Goal: Task Accomplishment & Management: Use online tool/utility

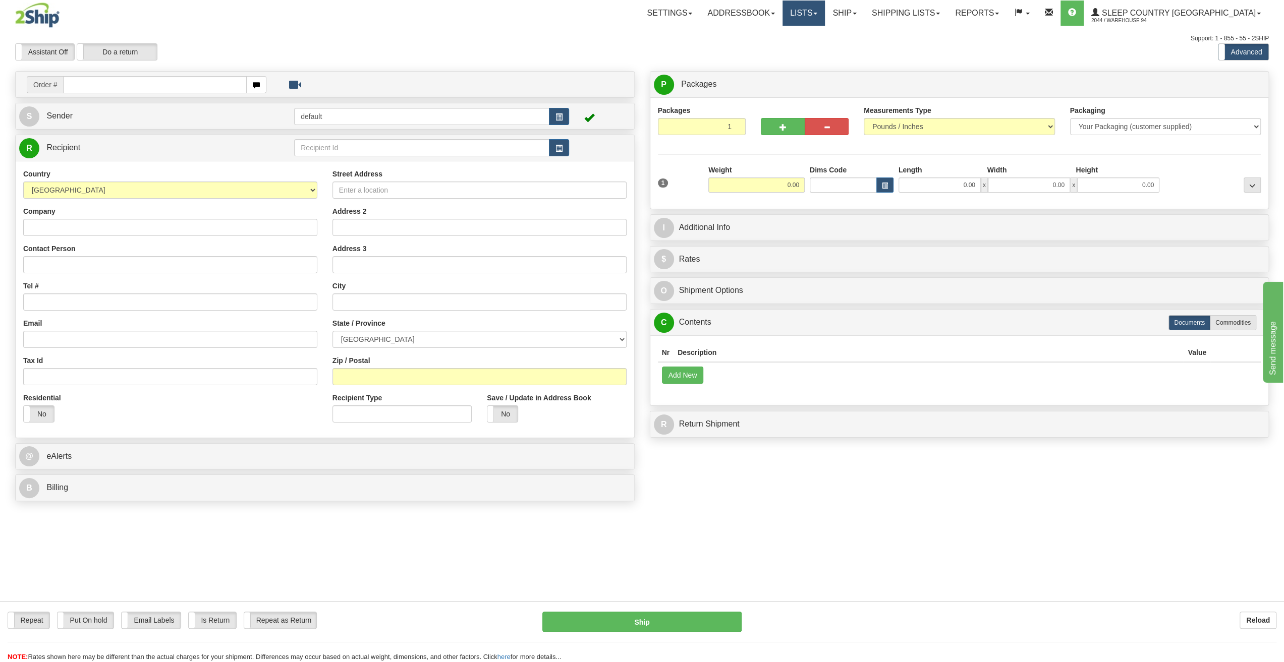
click at [825, 21] on link "Lists" at bounding box center [803, 13] width 42 height 25
click at [947, 21] on link "Shipping lists" at bounding box center [905, 13] width 83 height 25
click at [918, 35] on span "Current Shipments" at bounding box center [888, 35] width 59 height 8
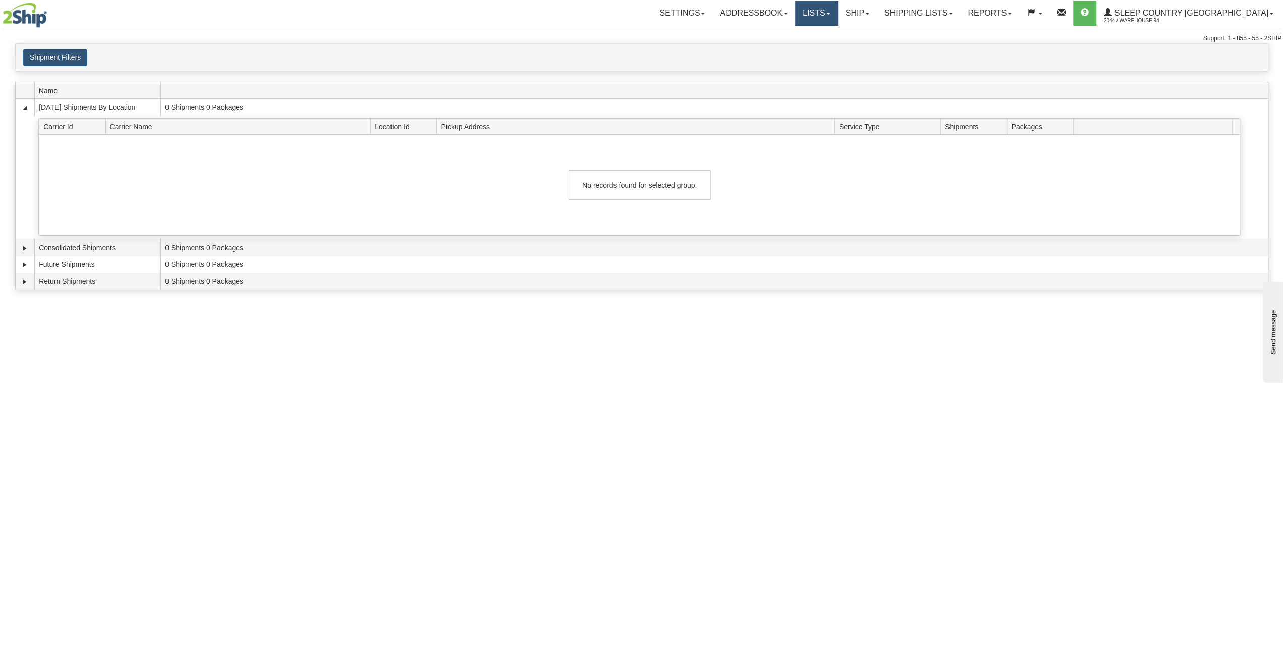
click at [837, 19] on link "Lists" at bounding box center [816, 13] width 42 height 25
click at [877, 11] on link "Ship" at bounding box center [857, 13] width 39 height 25
click at [866, 50] on span "OnHold / Order Queue" at bounding box center [830, 48] width 71 height 8
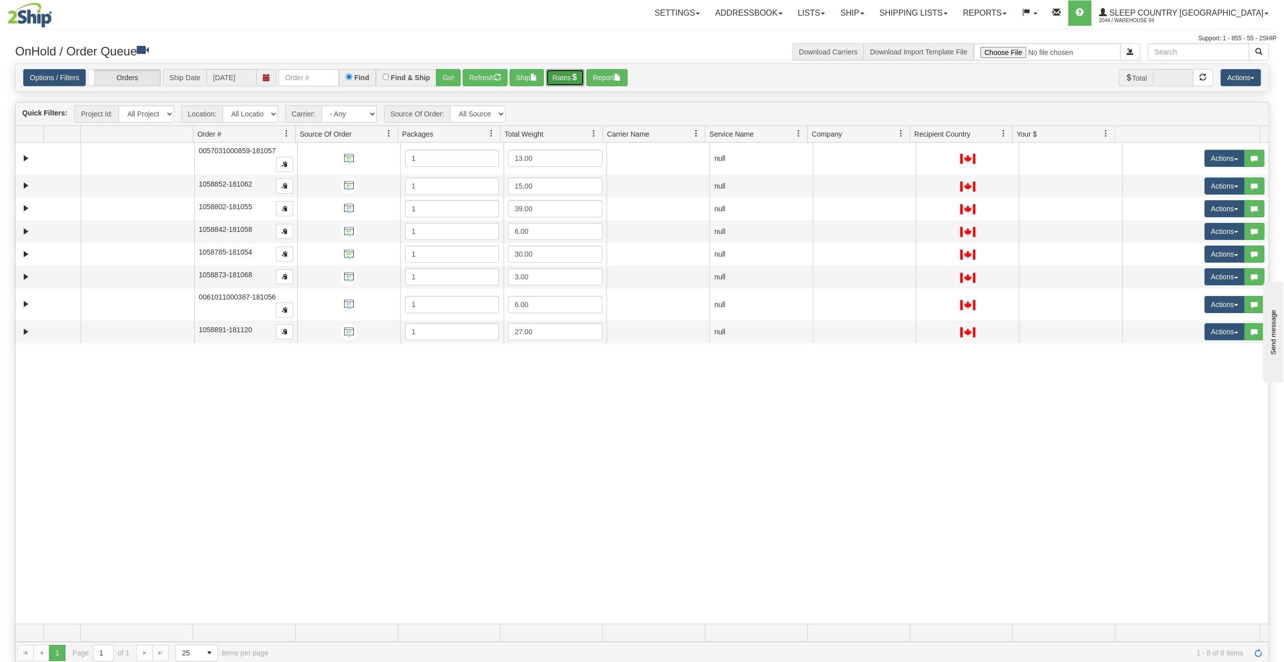
click at [564, 74] on button "Rates" at bounding box center [565, 77] width 39 height 17
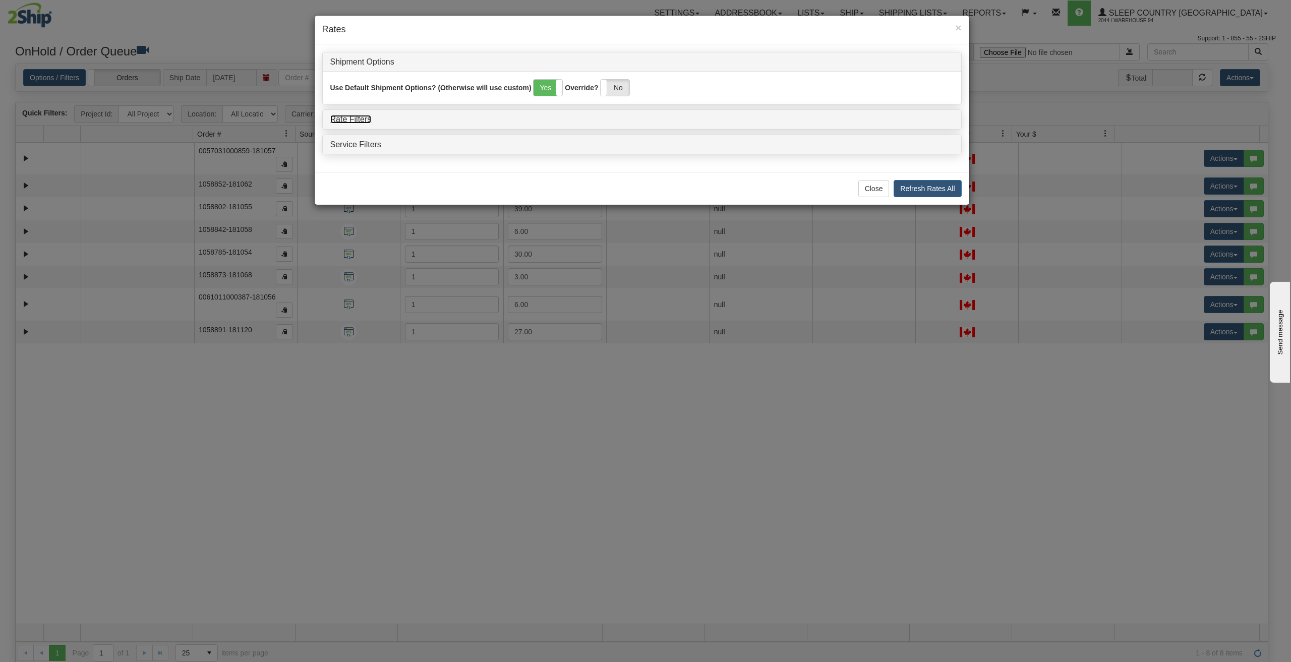
click at [353, 117] on link "Rate Filters" at bounding box center [350, 119] width 41 height 9
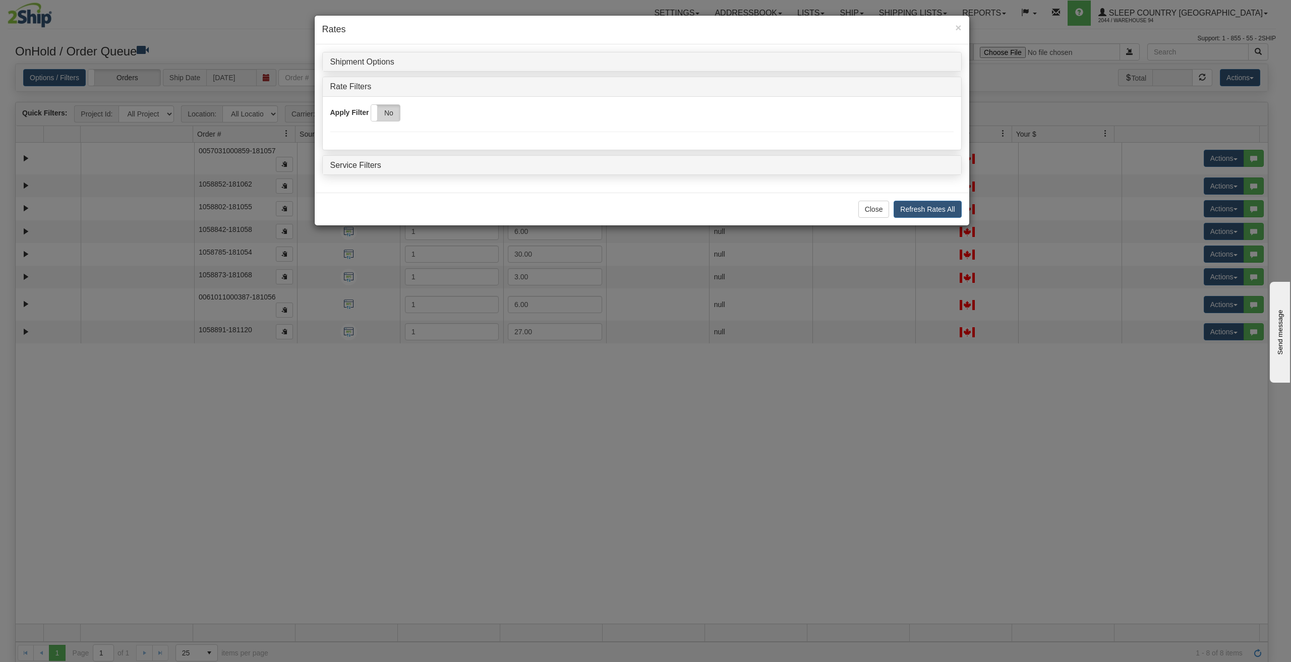
click at [394, 115] on label "No" at bounding box center [385, 113] width 29 height 16
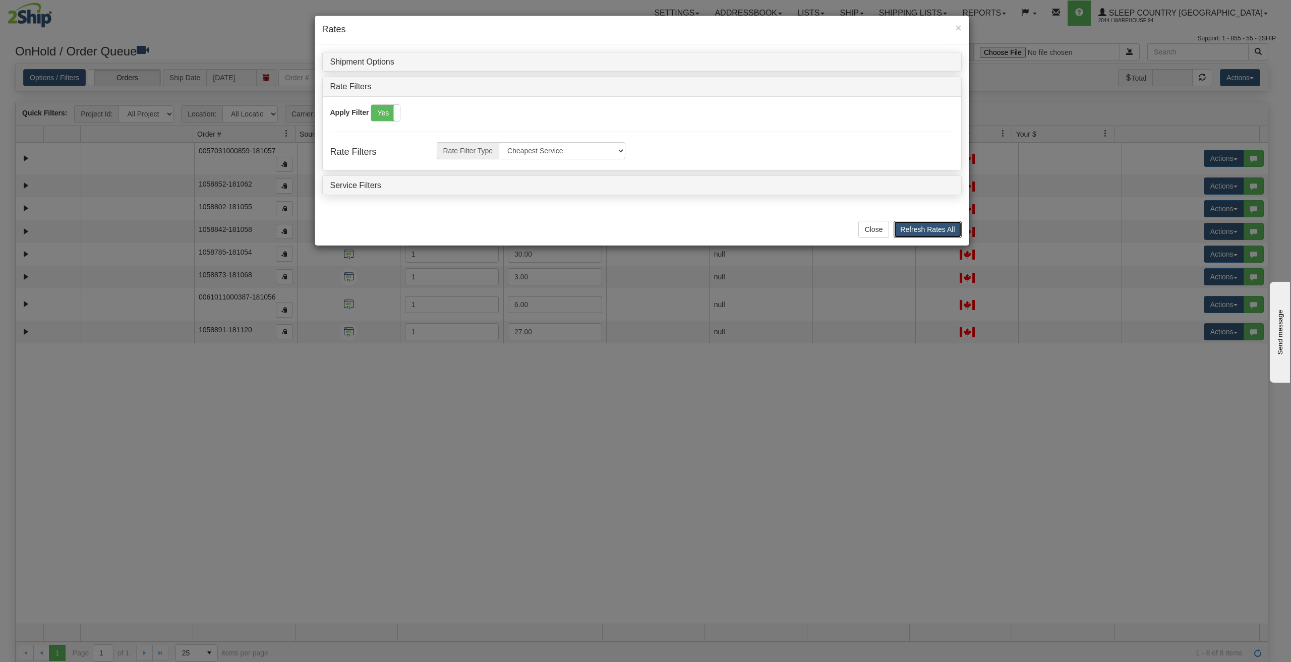
click at [928, 233] on button "Refresh Rates All" at bounding box center [928, 229] width 68 height 17
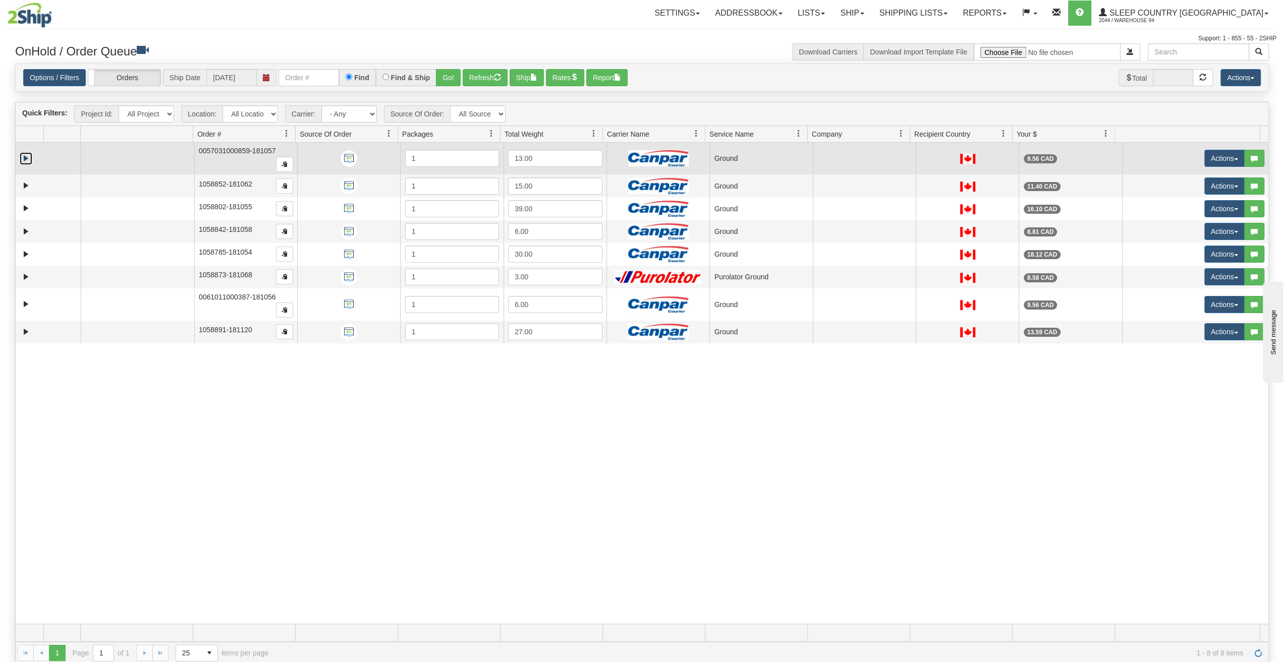
click at [27, 158] on link "Expand" at bounding box center [26, 158] width 13 height 13
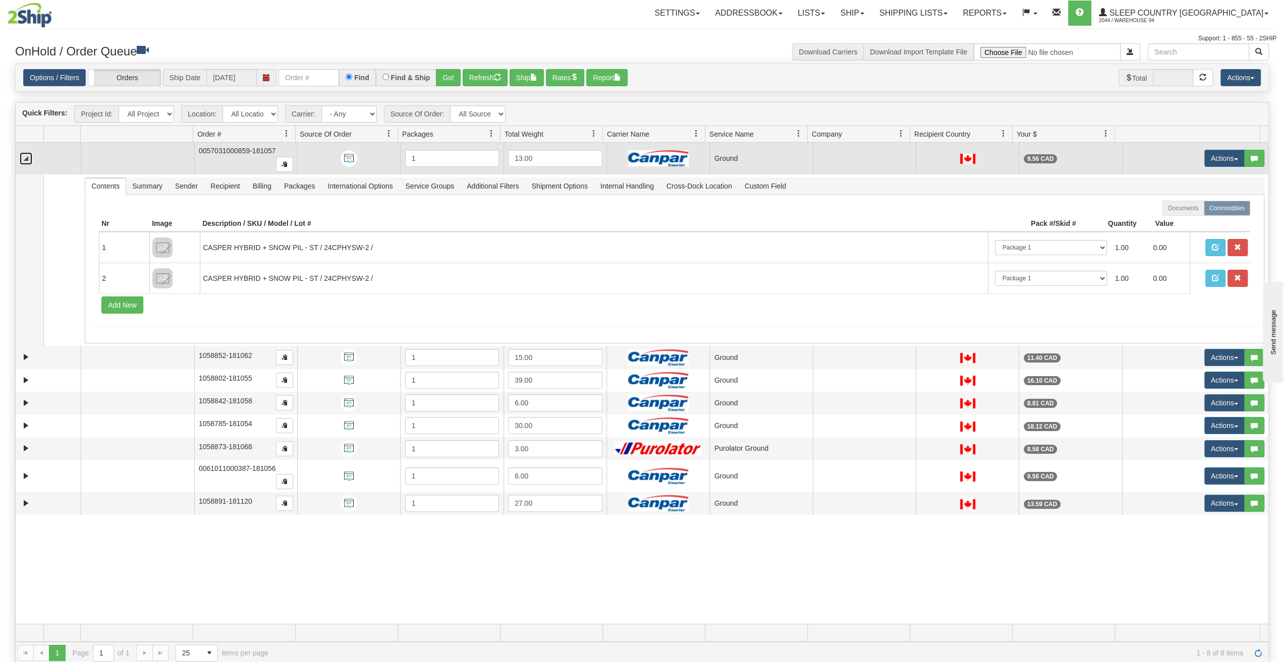
click at [28, 159] on link "Collapse" at bounding box center [26, 158] width 13 height 13
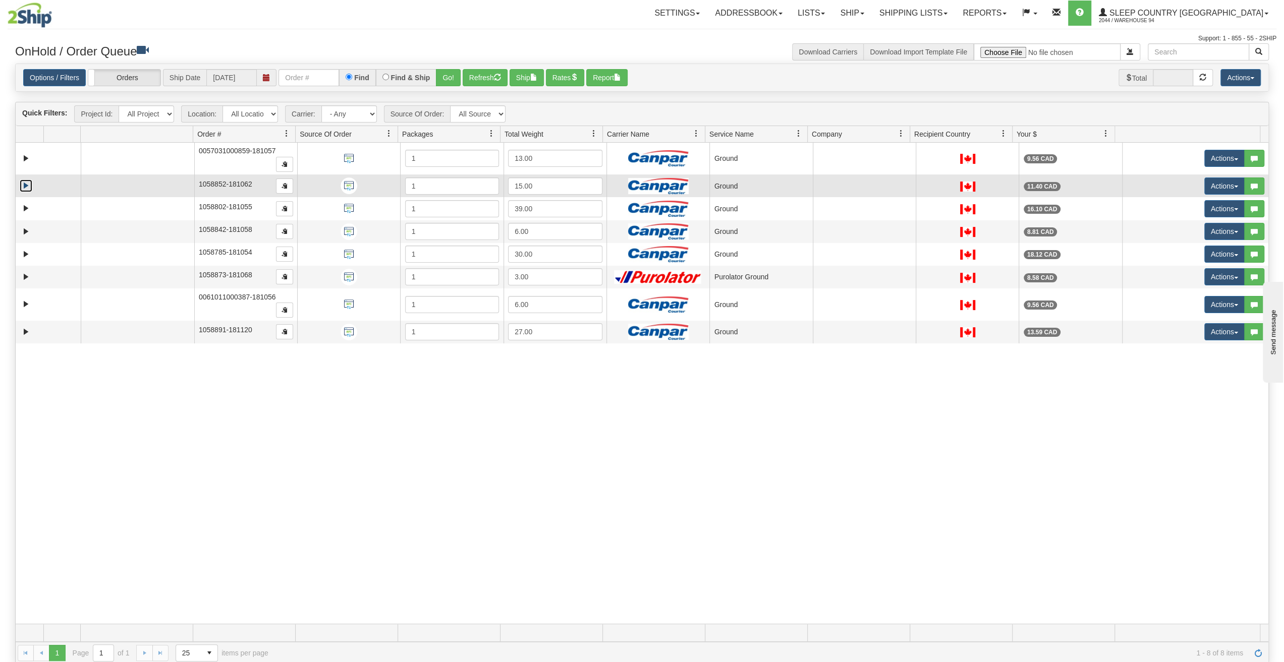
click at [22, 181] on link "Expand" at bounding box center [26, 186] width 13 height 13
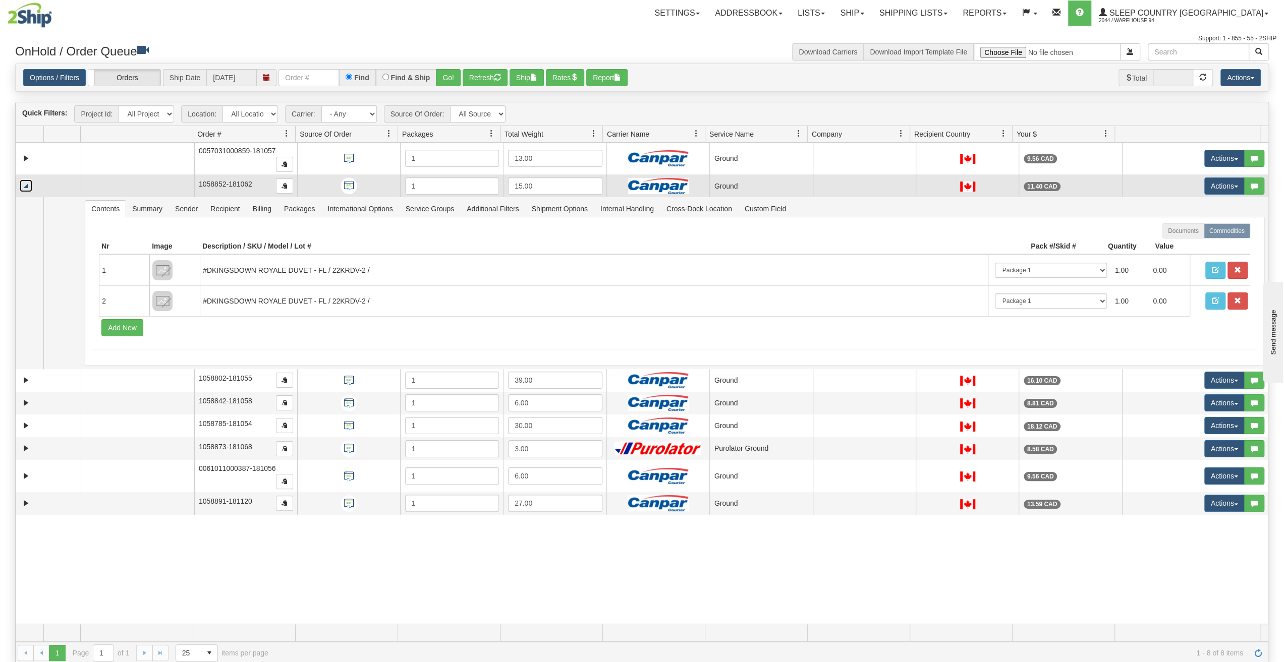
click at [22, 181] on link "Collapse" at bounding box center [26, 186] width 13 height 13
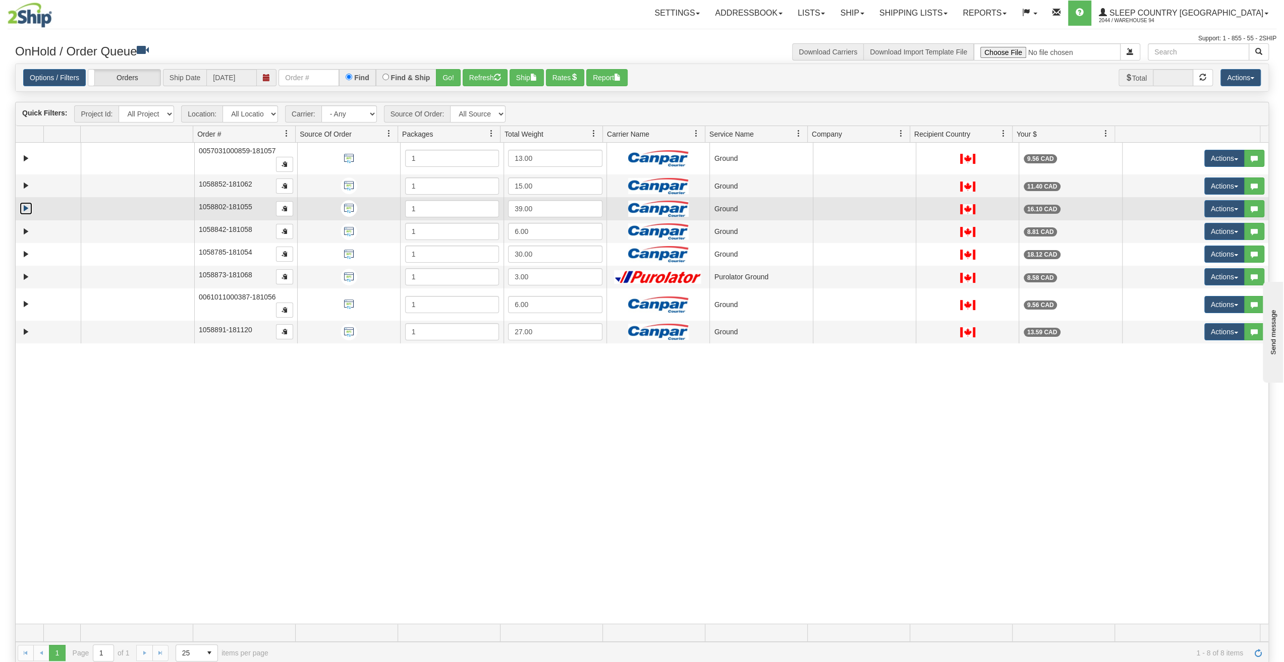
click at [24, 207] on link "Expand" at bounding box center [26, 208] width 13 height 13
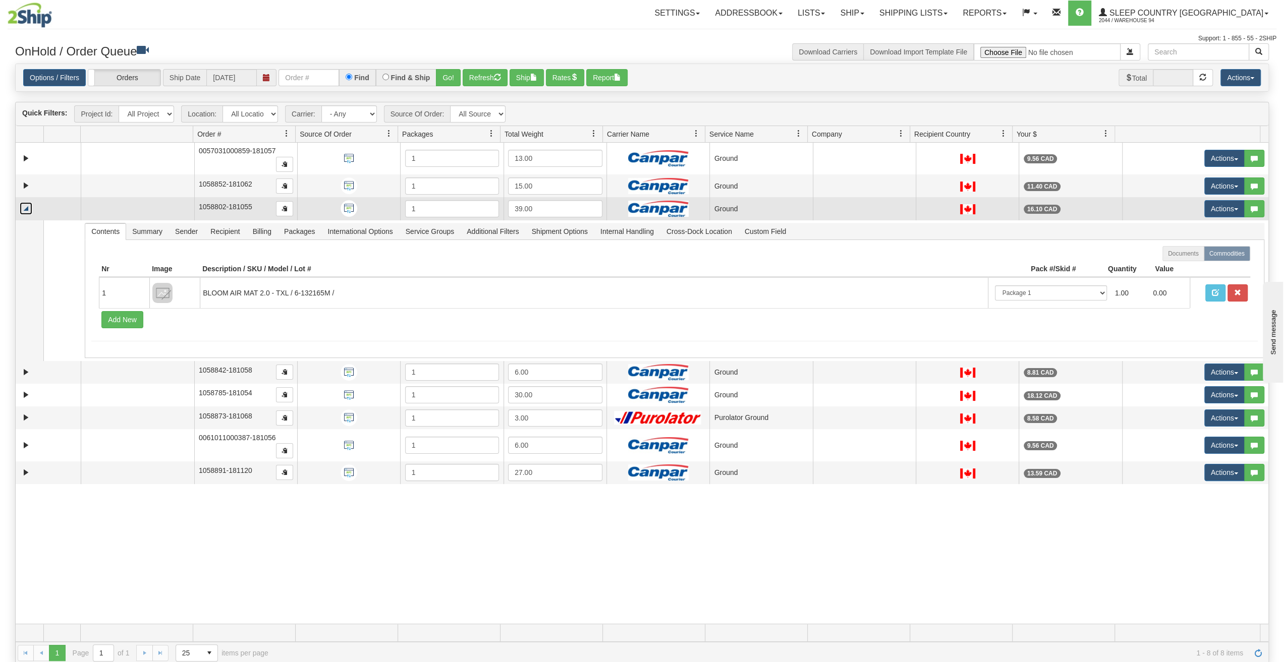
click at [24, 207] on link "Collapse" at bounding box center [26, 208] width 13 height 13
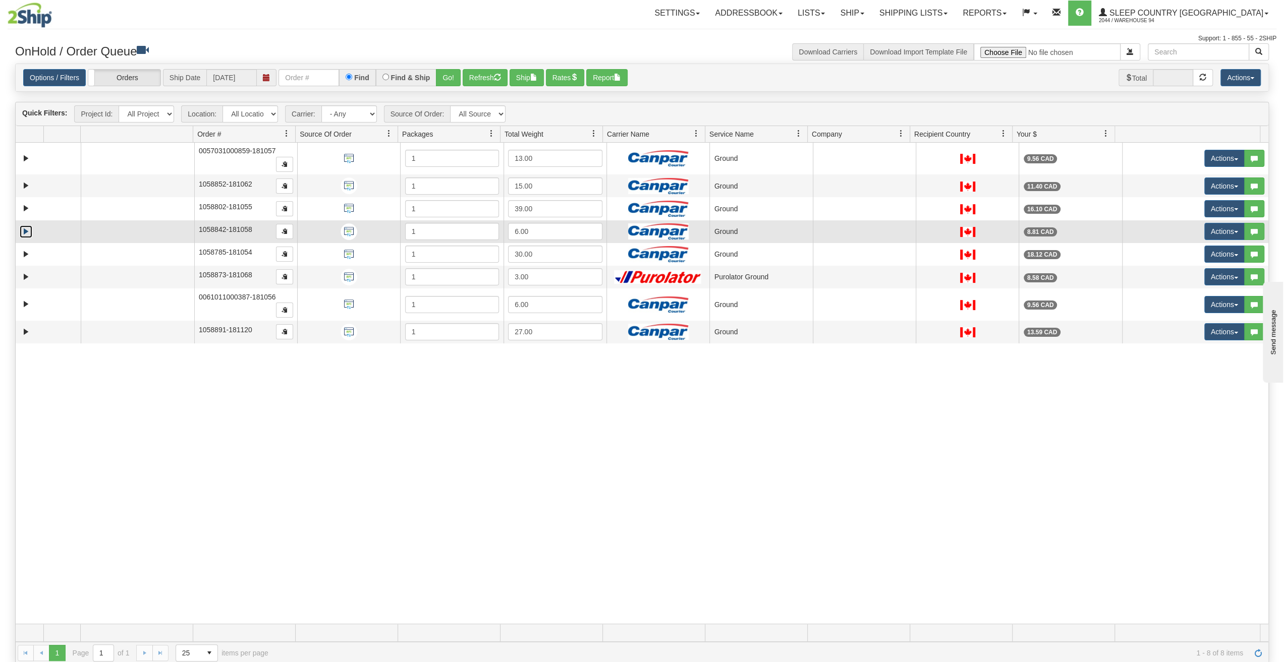
click at [28, 232] on link "Expand" at bounding box center [26, 231] width 13 height 13
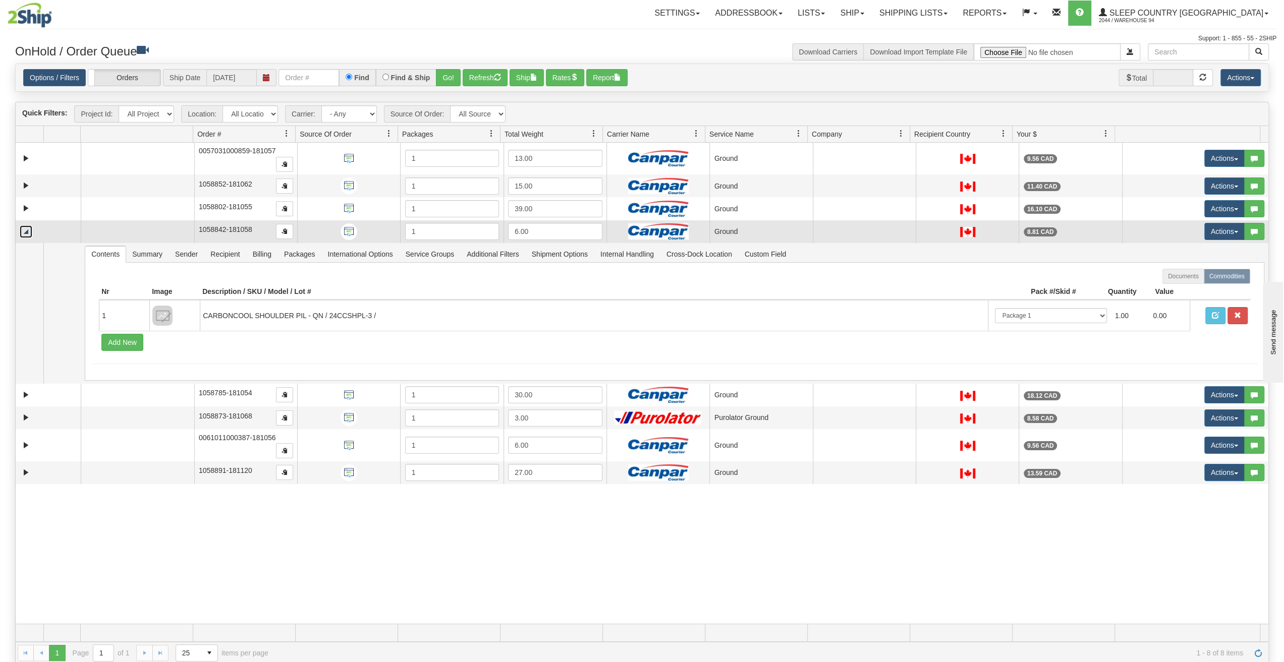
click at [28, 232] on link "Collapse" at bounding box center [26, 231] width 13 height 13
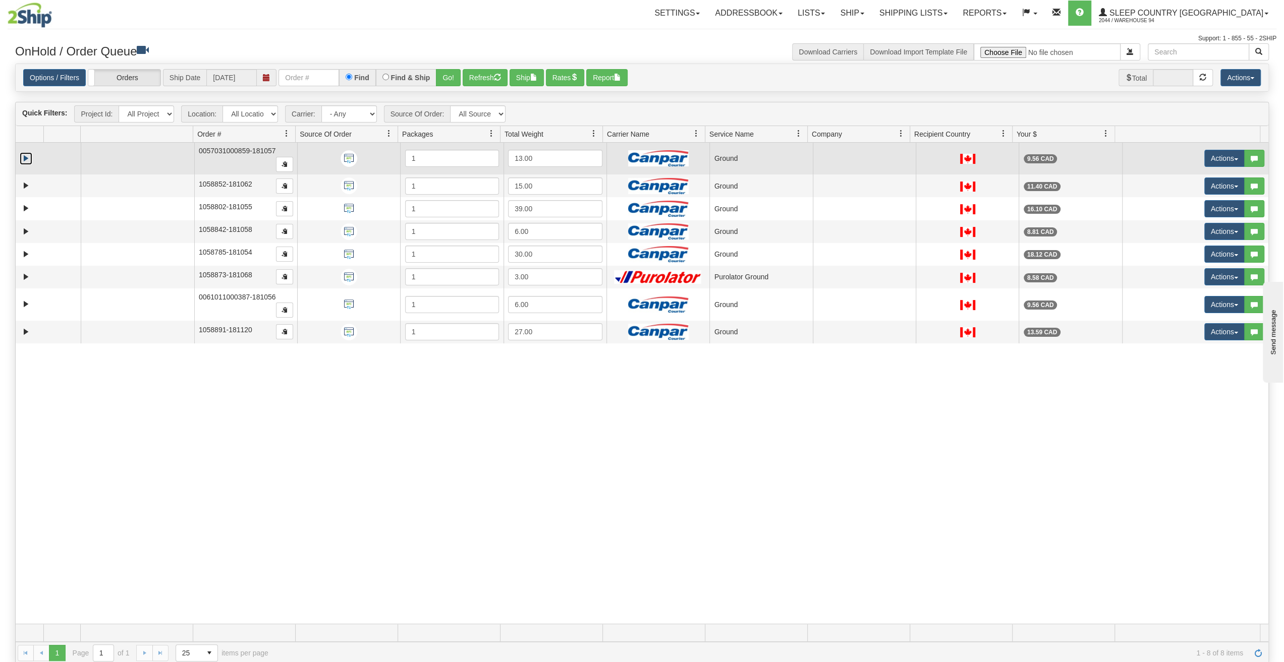
click at [25, 159] on link "Expand" at bounding box center [26, 158] width 13 height 13
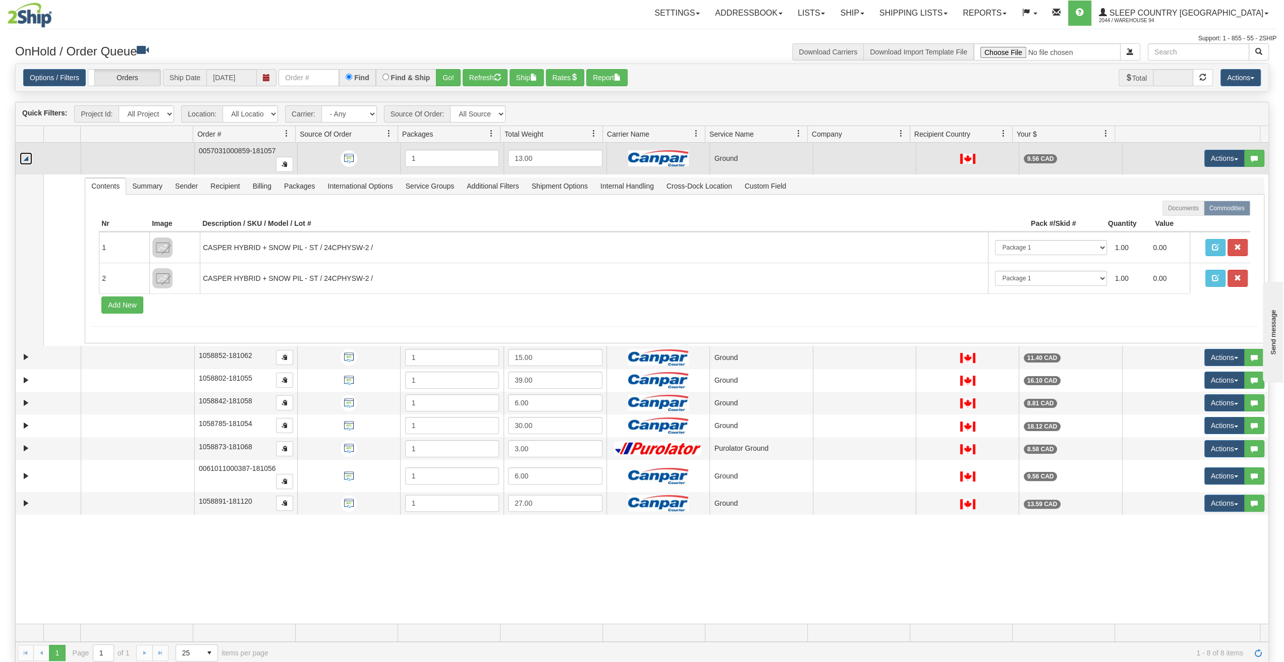
click at [25, 162] on link "Collapse" at bounding box center [26, 158] width 13 height 13
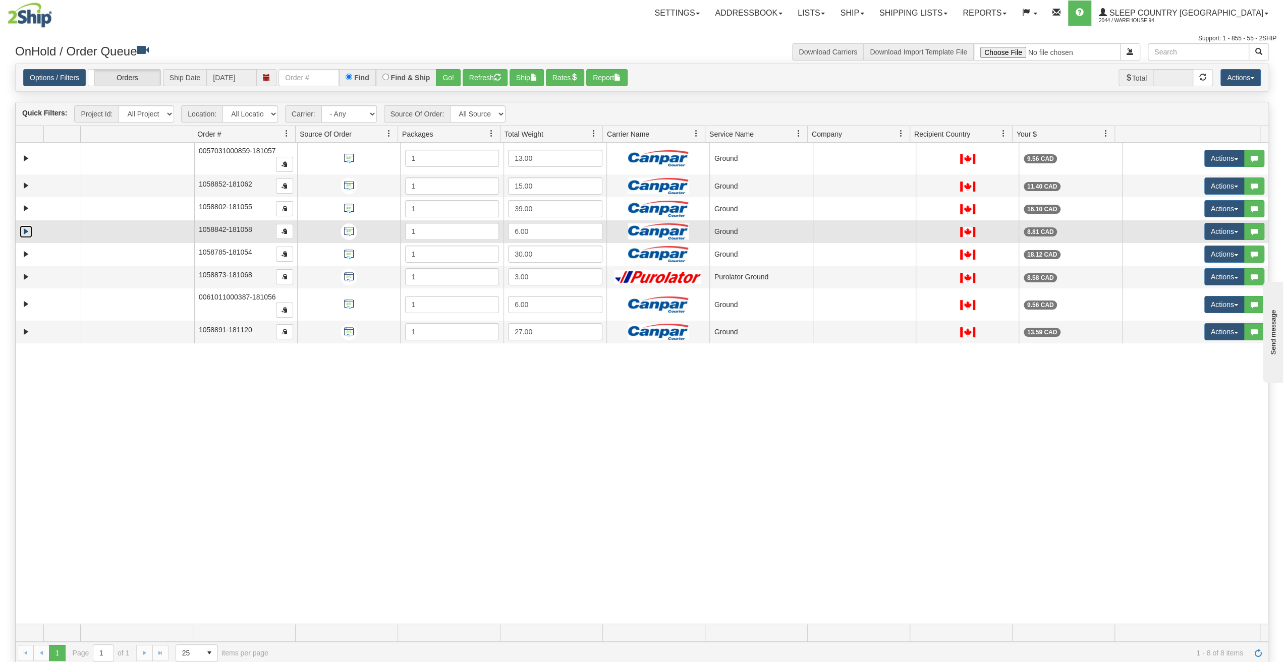
click at [28, 231] on link "Expand" at bounding box center [26, 231] width 13 height 13
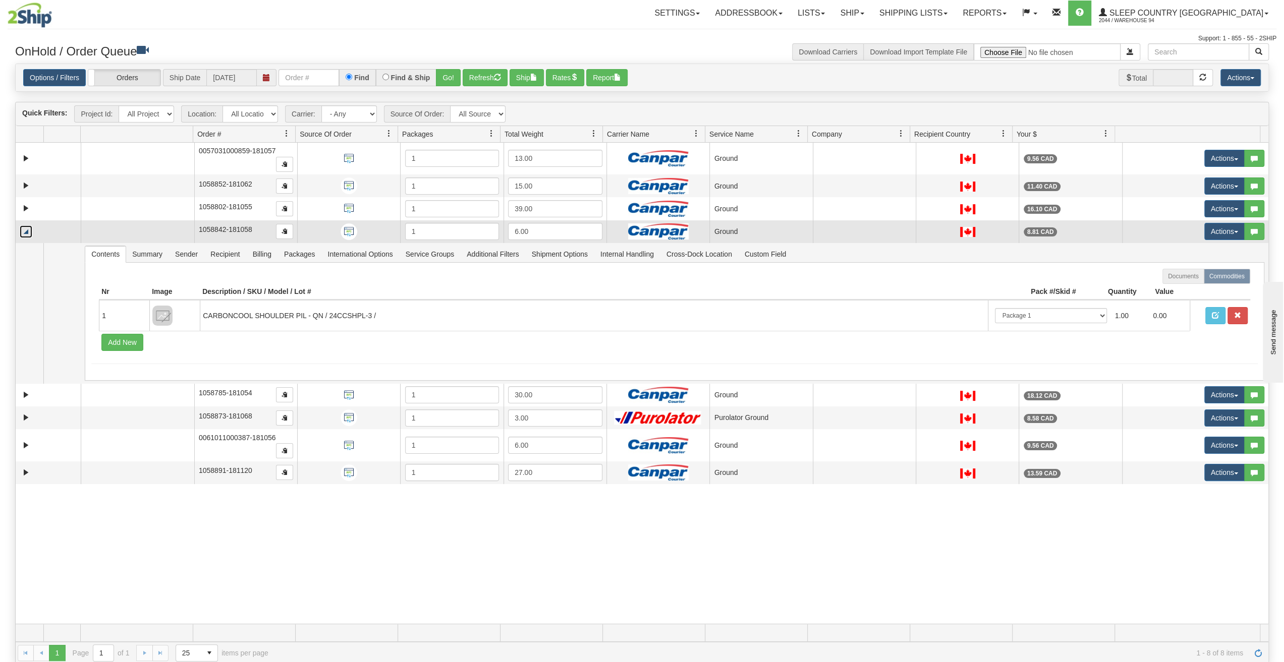
click at [28, 231] on link "Collapse" at bounding box center [26, 231] width 13 height 13
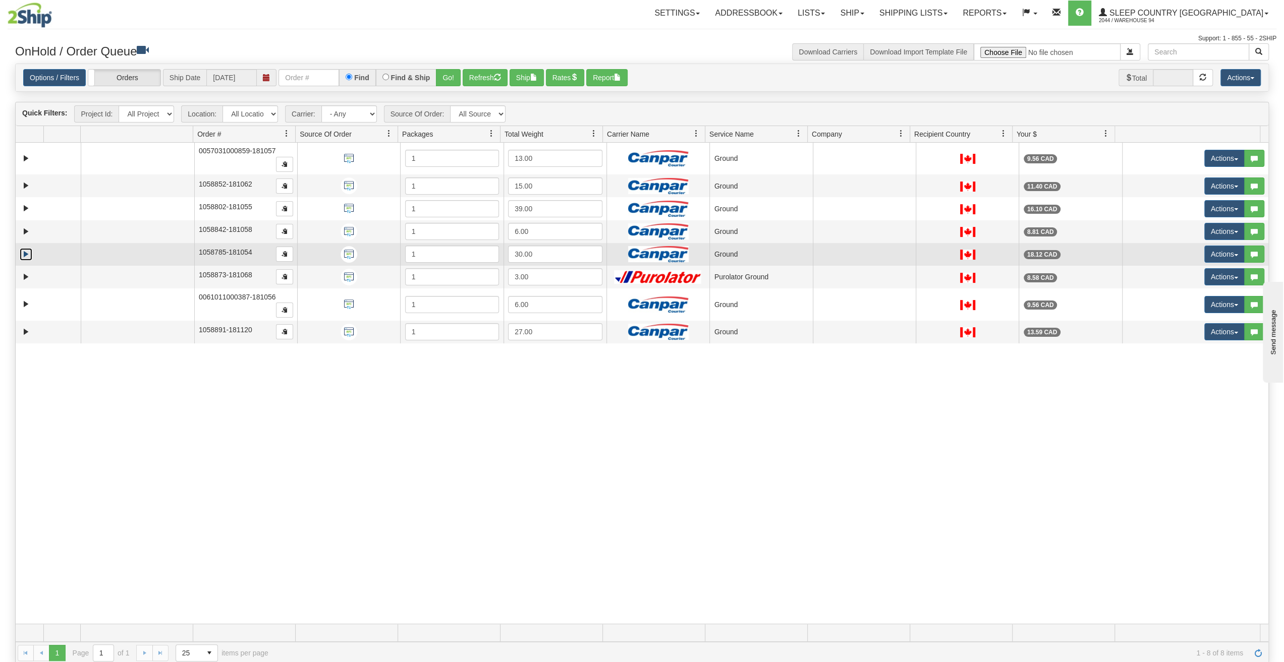
click at [28, 252] on link "Expand" at bounding box center [26, 254] width 13 height 13
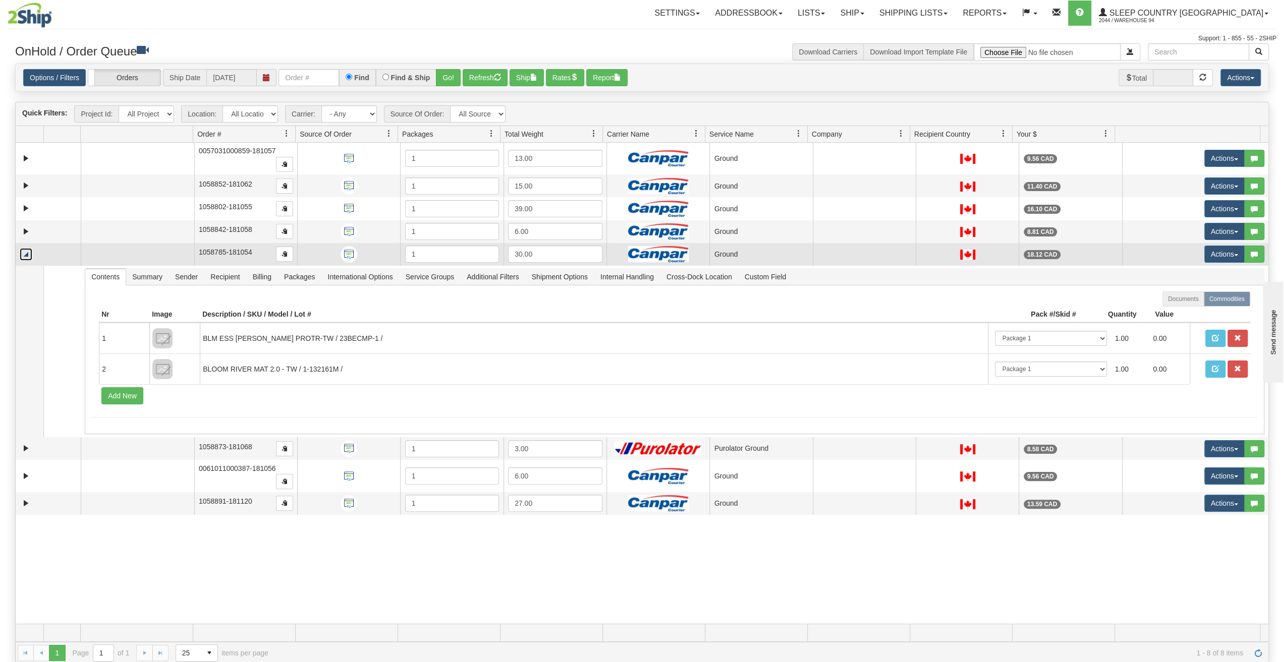
click at [28, 252] on link "Collapse" at bounding box center [26, 254] width 13 height 13
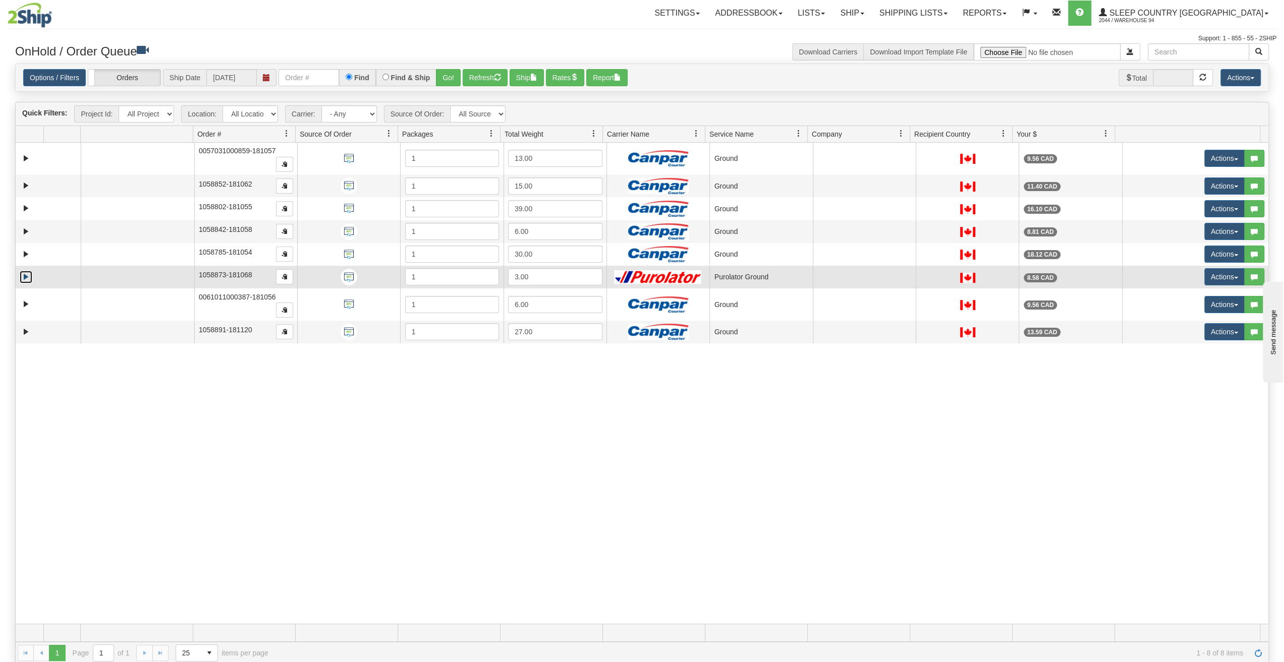
click at [27, 278] on link "Expand" at bounding box center [26, 277] width 13 height 13
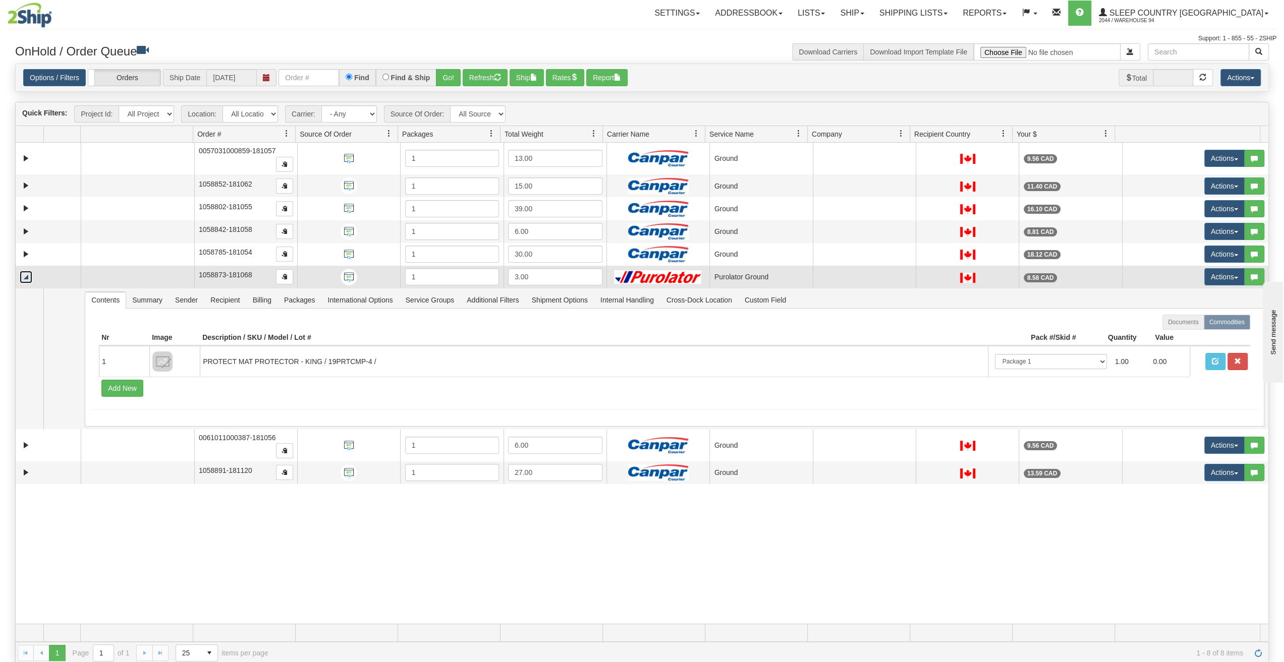
click at [27, 278] on link "Collapse" at bounding box center [26, 277] width 13 height 13
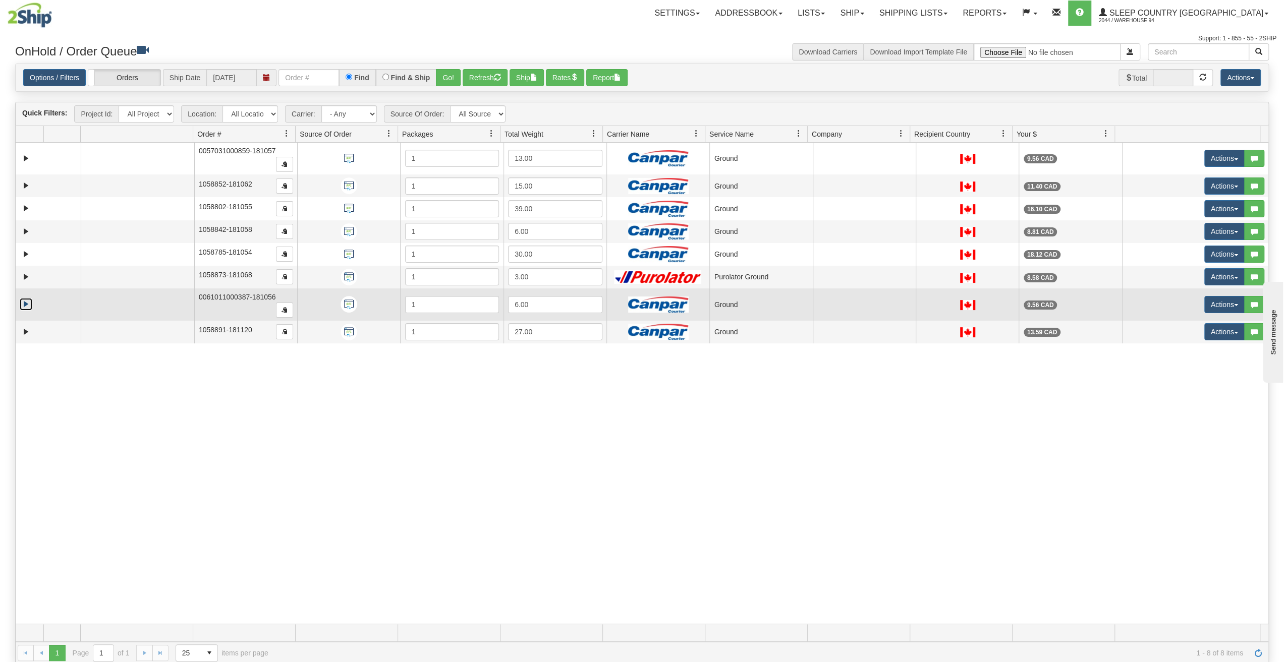
click at [27, 298] on link "Expand" at bounding box center [26, 304] width 13 height 13
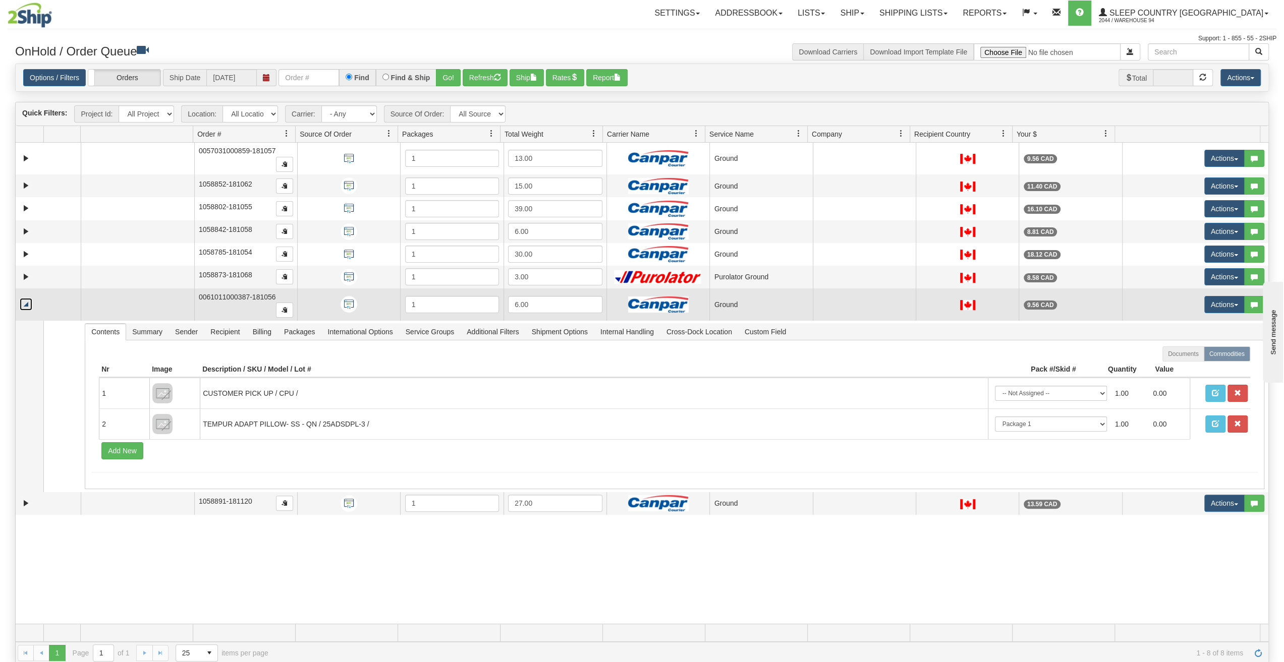
click at [27, 298] on link "Collapse" at bounding box center [26, 304] width 13 height 13
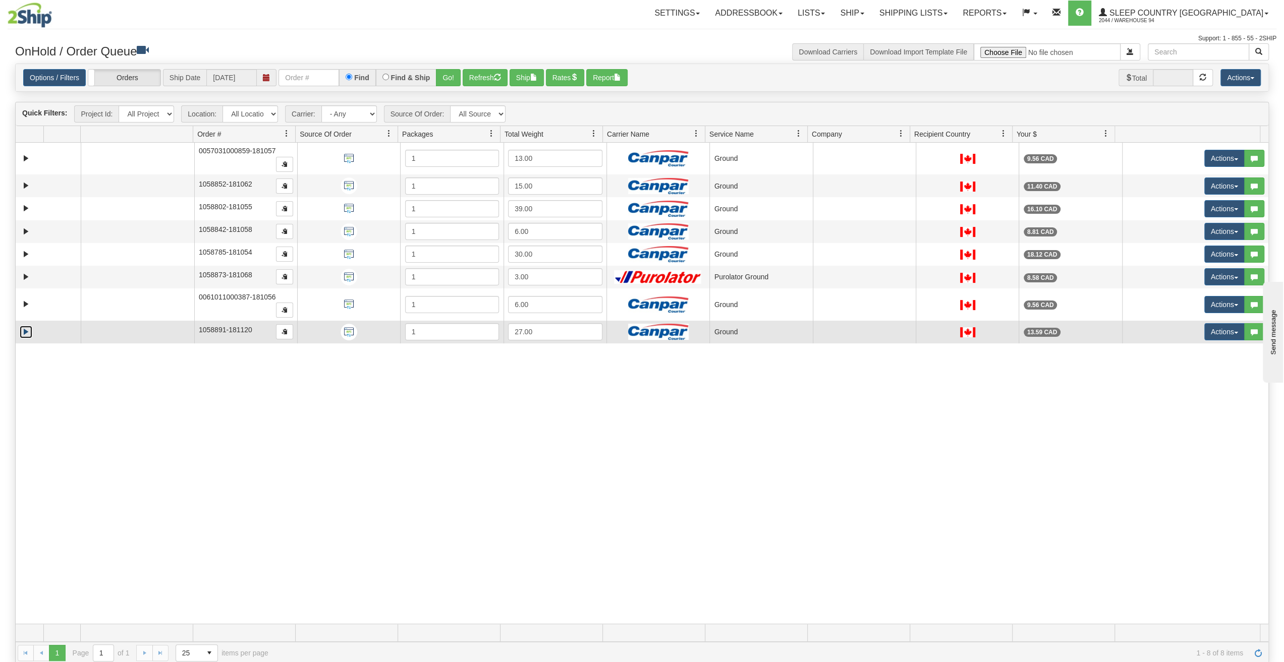
click at [27, 326] on link "Expand" at bounding box center [26, 332] width 13 height 13
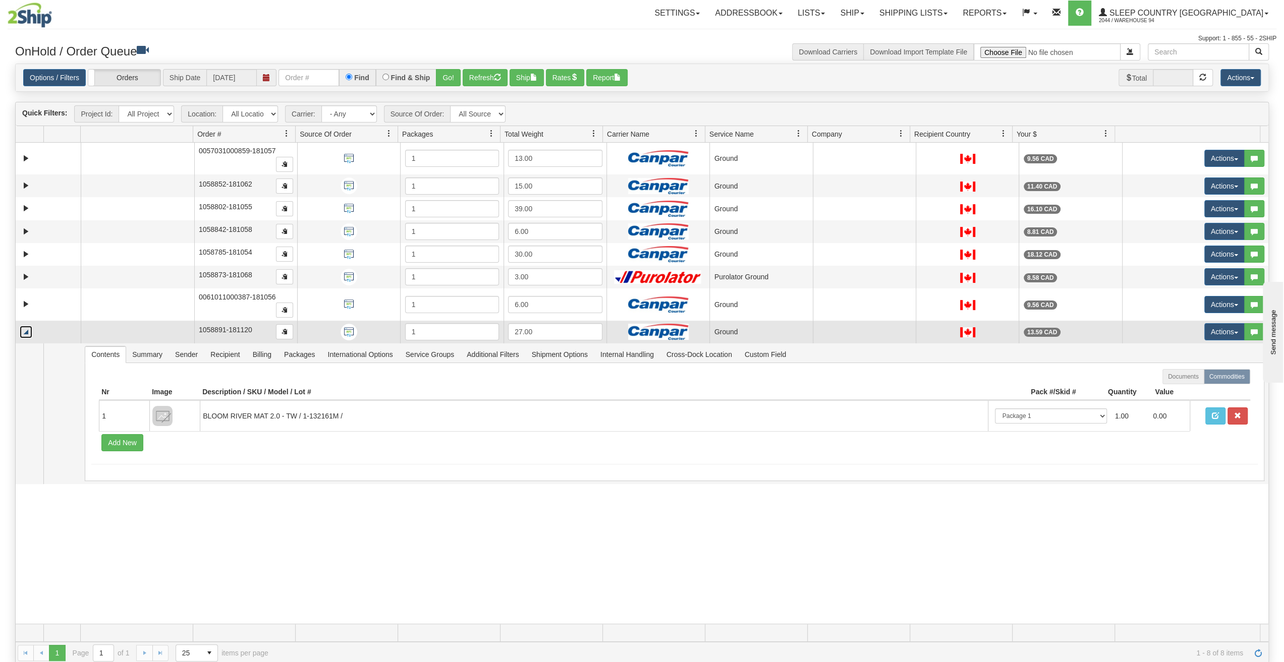
click at [27, 326] on link "Collapse" at bounding box center [26, 332] width 13 height 13
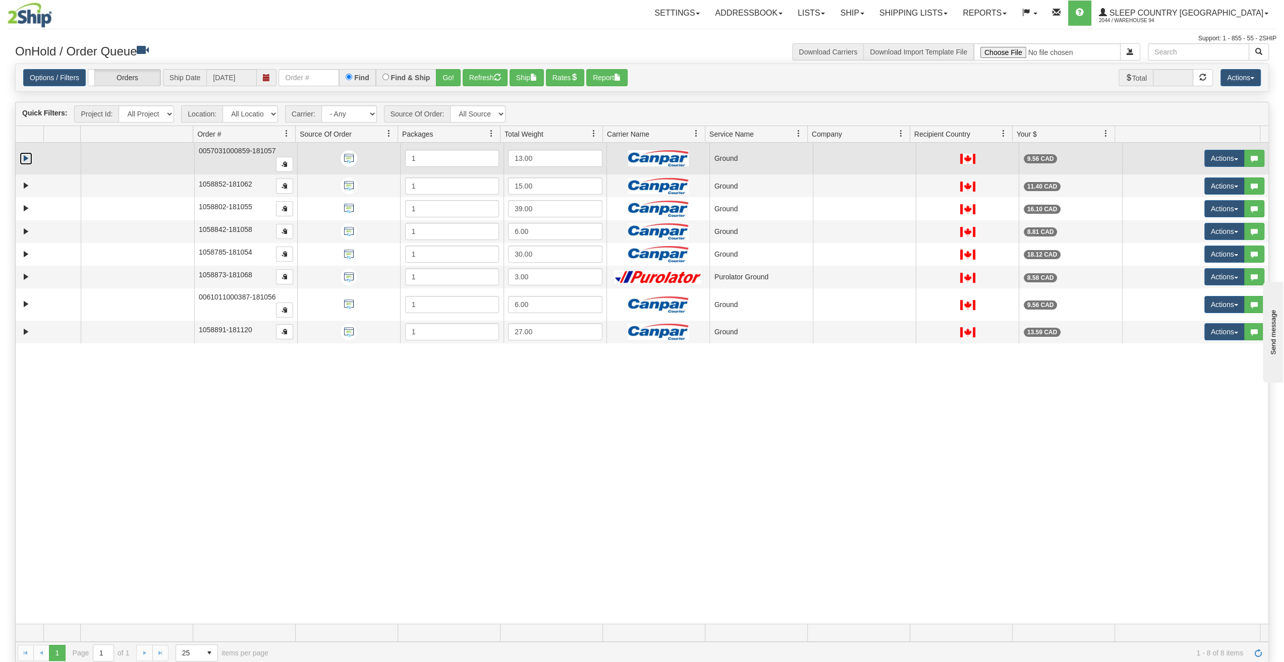
click at [27, 155] on link "Expand" at bounding box center [26, 158] width 13 height 13
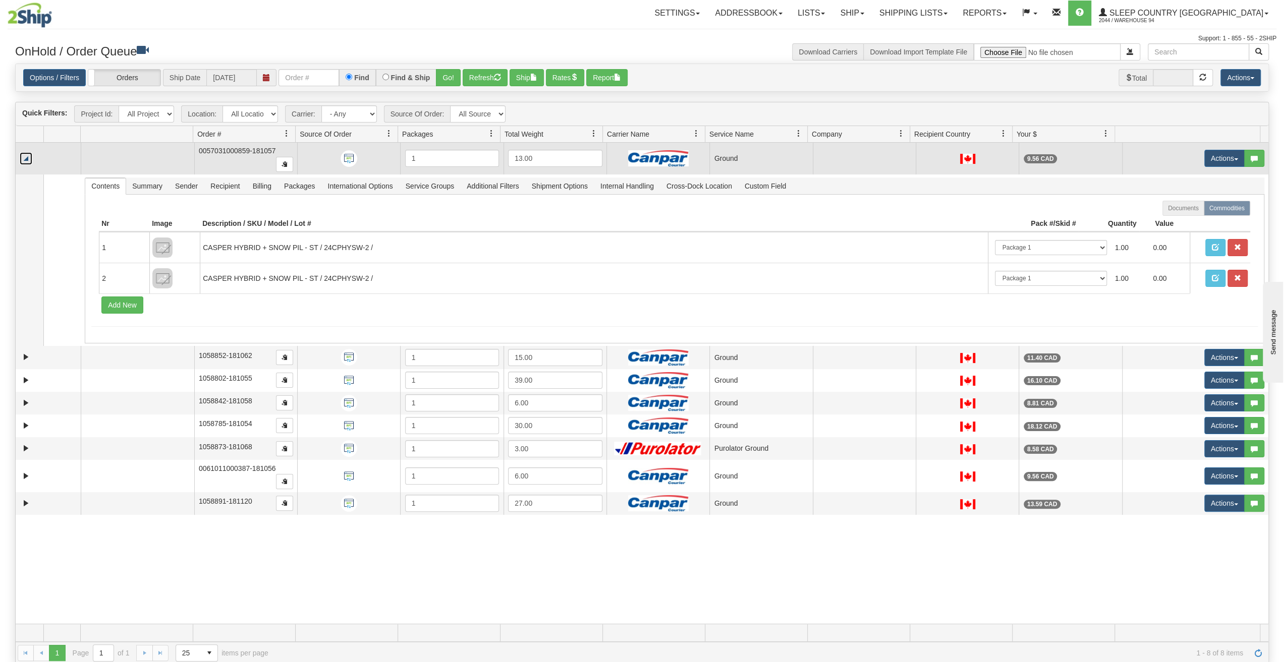
click at [27, 156] on link "Collapse" at bounding box center [26, 158] width 13 height 13
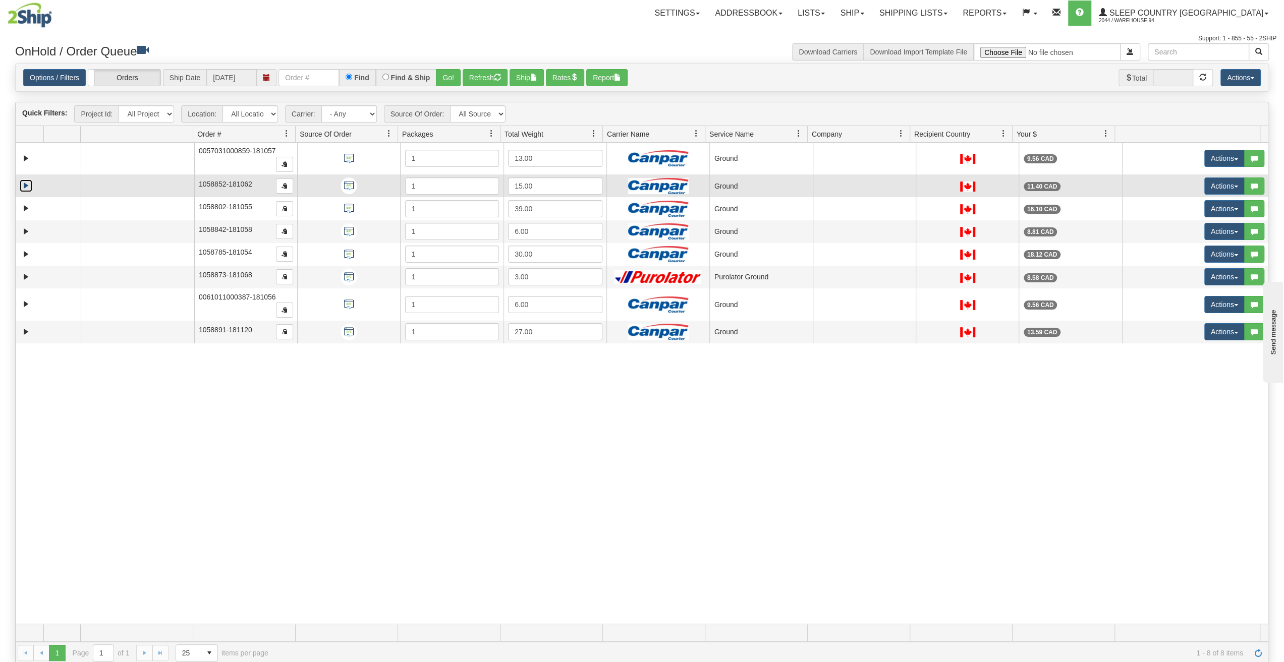
click at [28, 182] on link "Expand" at bounding box center [26, 186] width 13 height 13
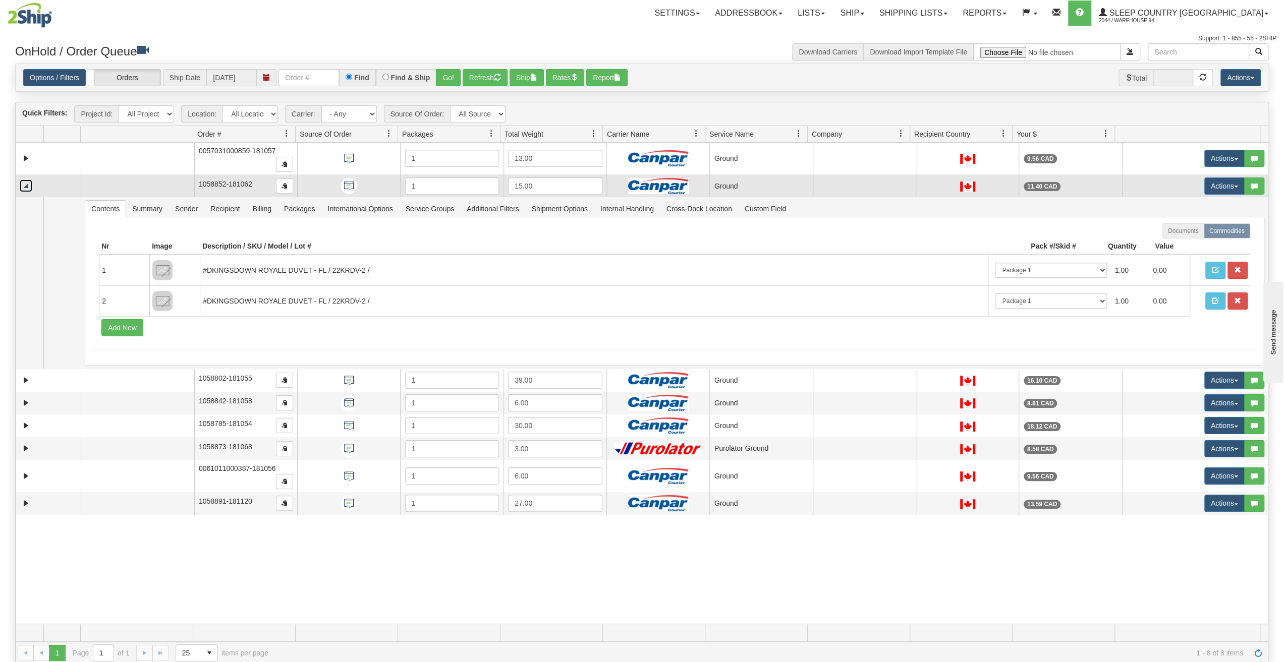
click at [28, 182] on link "Collapse" at bounding box center [26, 186] width 13 height 13
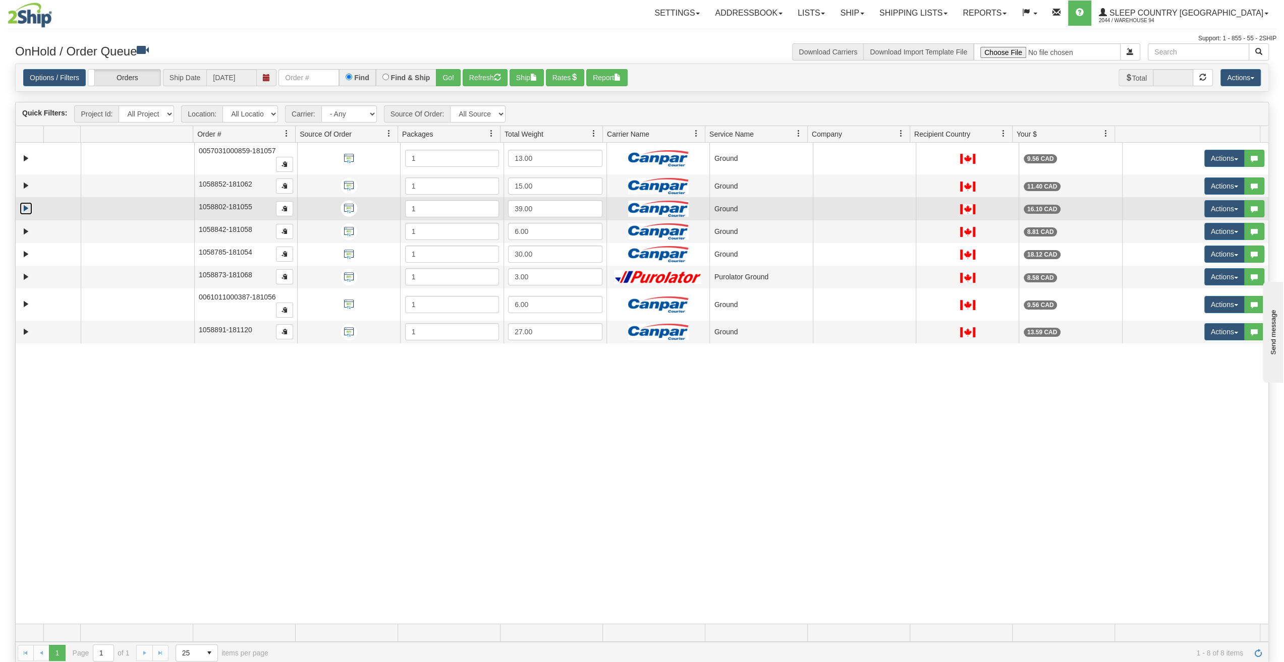
click at [22, 202] on link "Expand" at bounding box center [26, 208] width 13 height 13
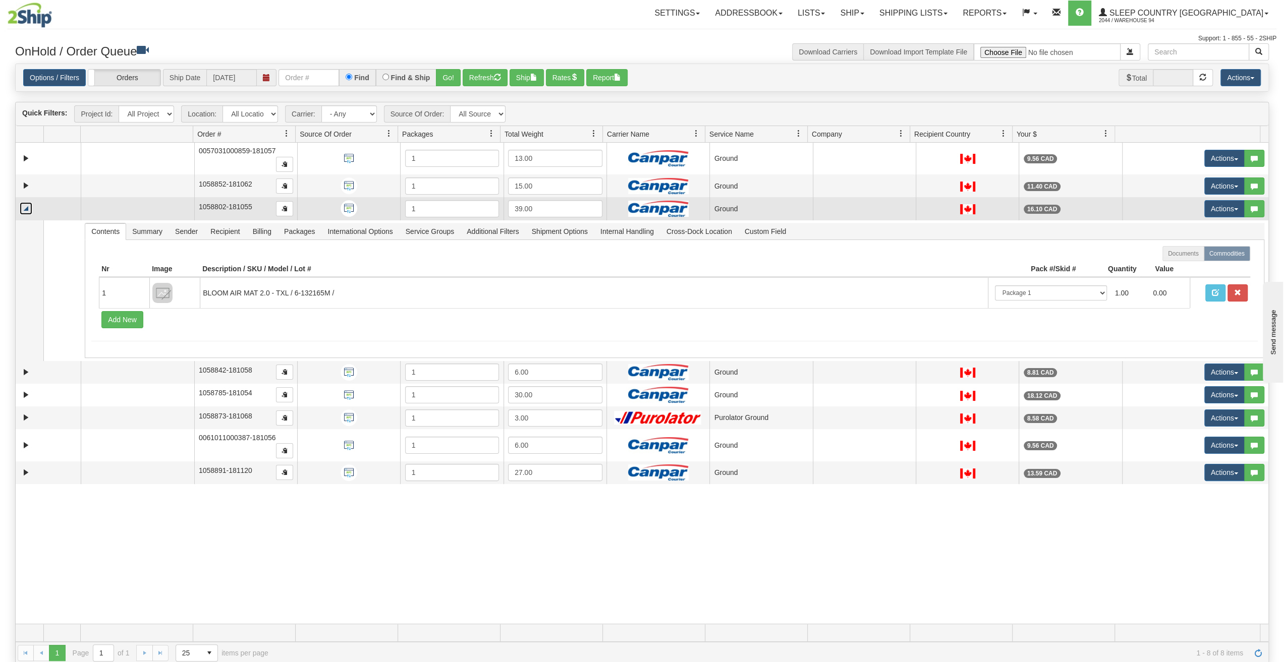
click at [22, 202] on link "Collapse" at bounding box center [26, 208] width 13 height 13
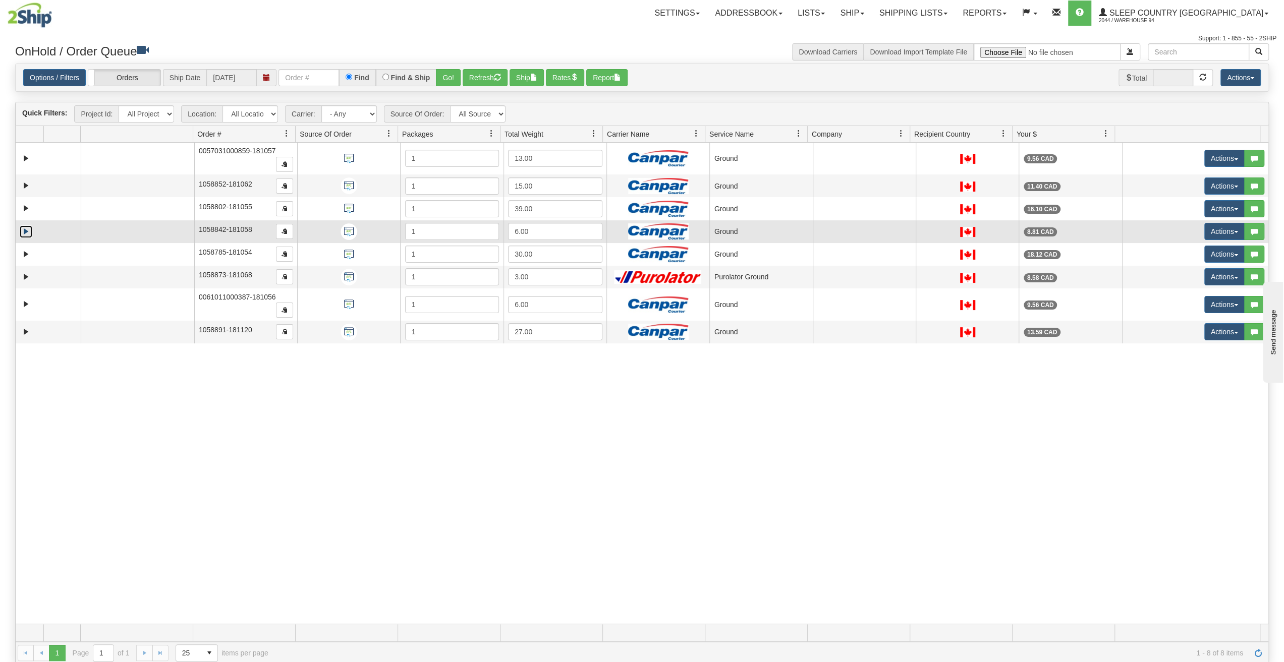
click at [25, 232] on link "Expand" at bounding box center [26, 231] width 13 height 13
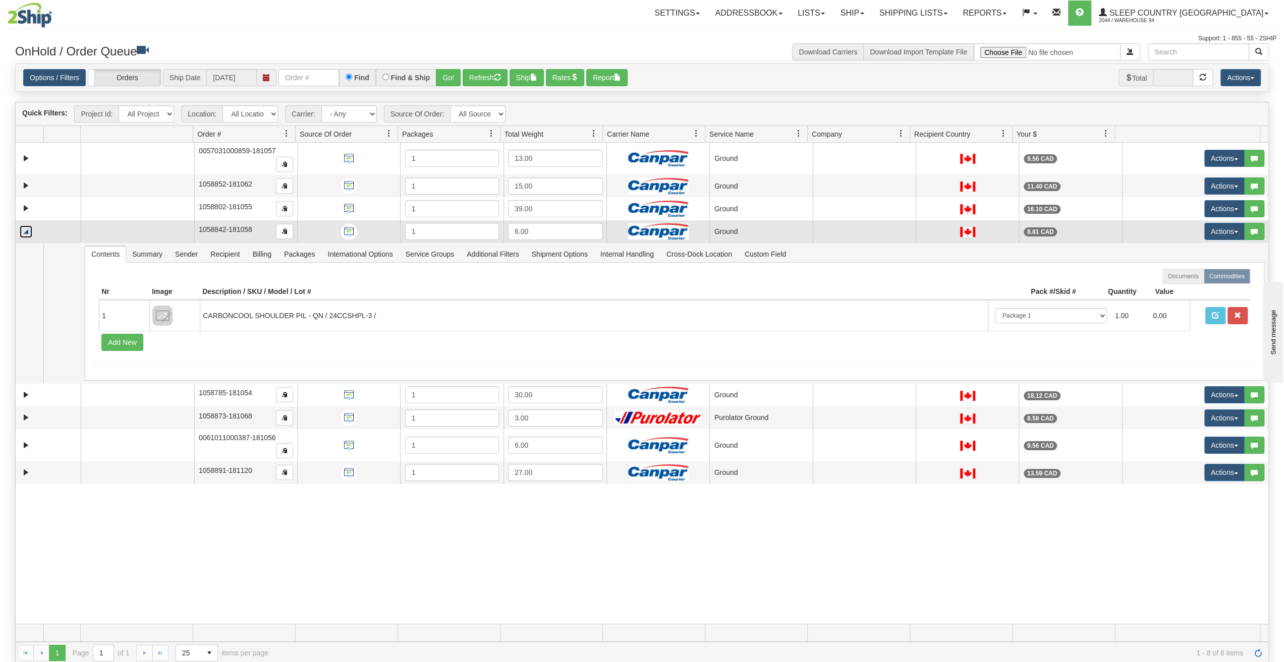
click at [25, 232] on link "Collapse" at bounding box center [26, 231] width 13 height 13
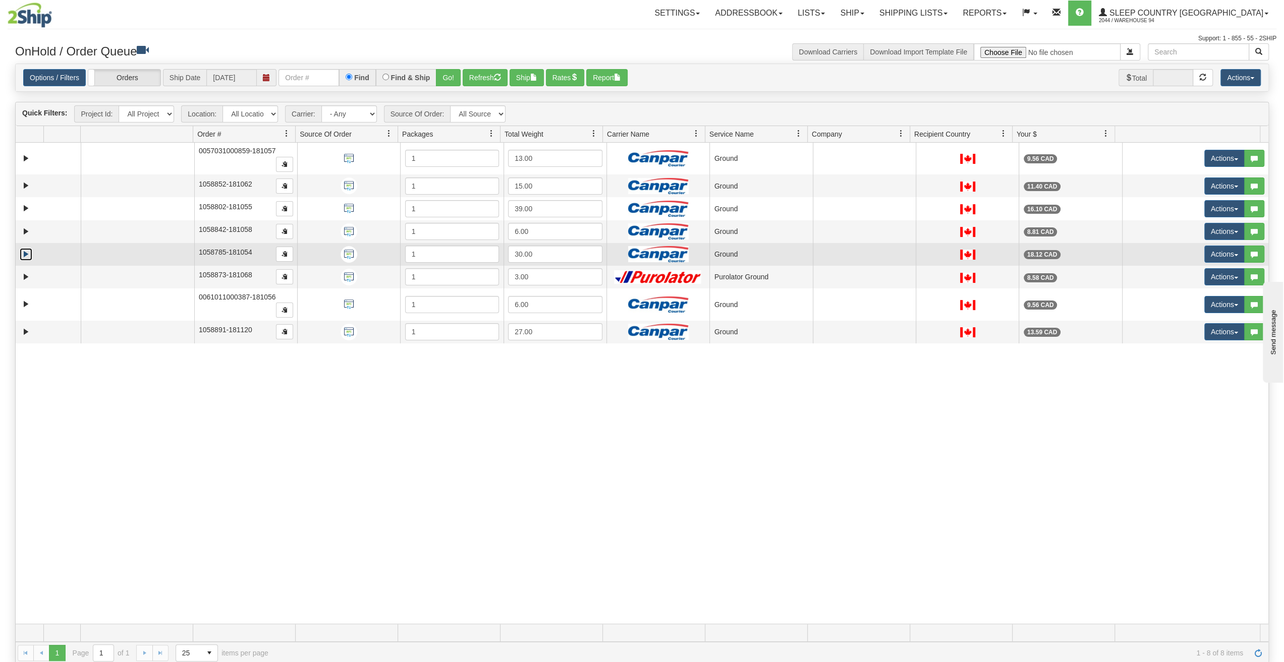
click at [26, 251] on link "Expand" at bounding box center [26, 254] width 13 height 13
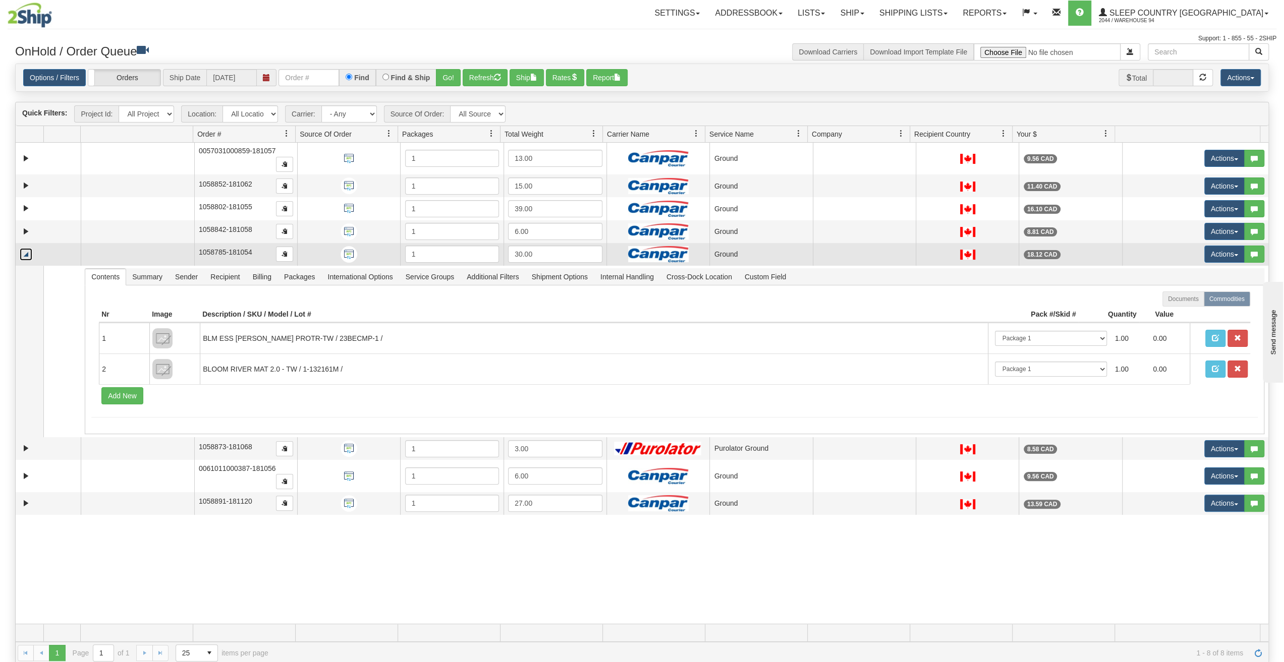
click at [26, 251] on link "Collapse" at bounding box center [26, 254] width 13 height 13
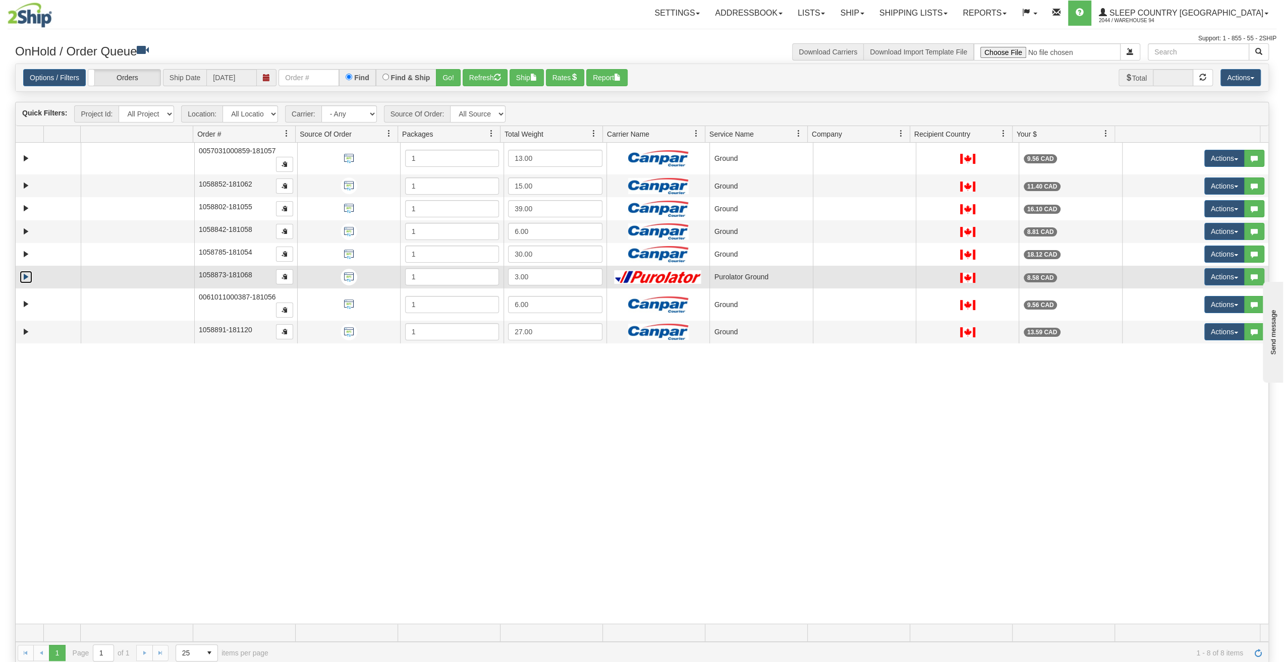
click at [28, 272] on link "Expand" at bounding box center [26, 277] width 13 height 13
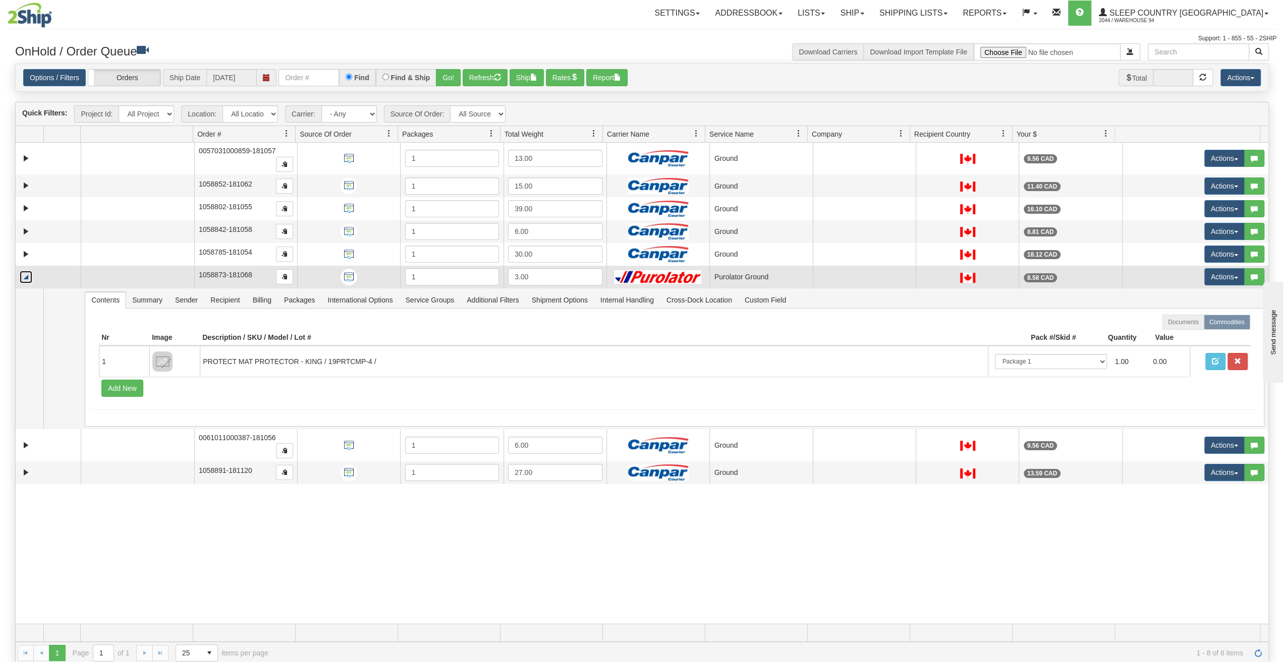
click at [28, 272] on link "Collapse" at bounding box center [26, 277] width 13 height 13
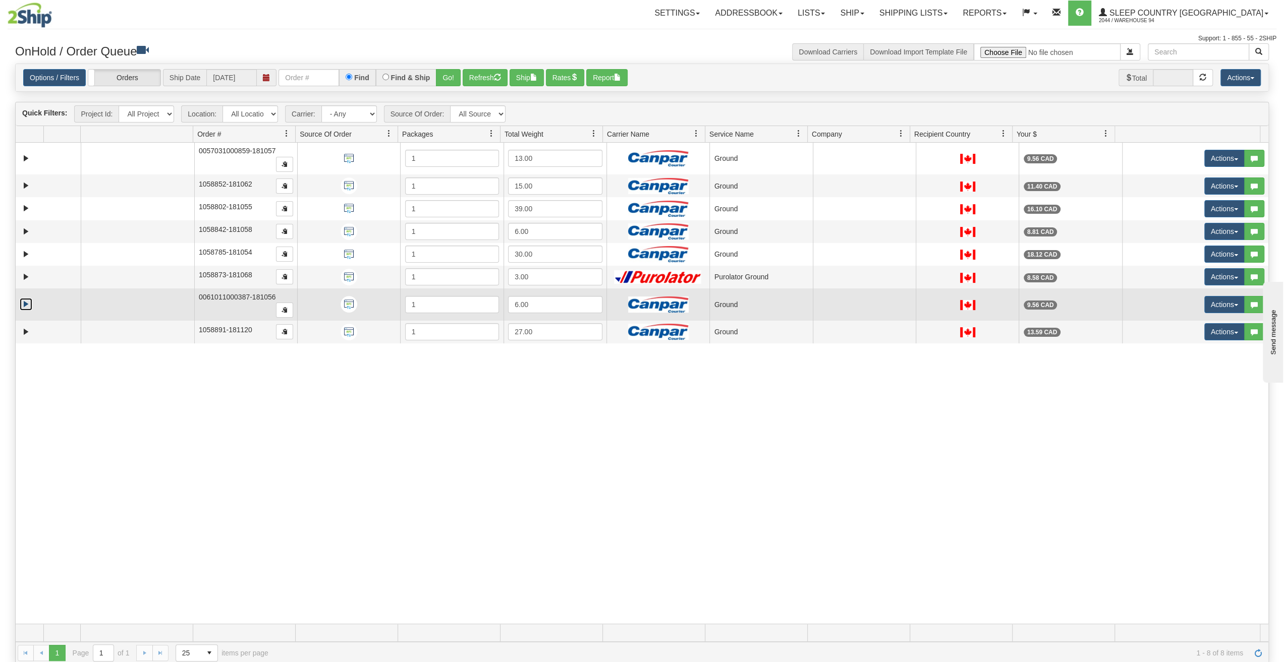
click at [28, 298] on link "Expand" at bounding box center [26, 304] width 13 height 13
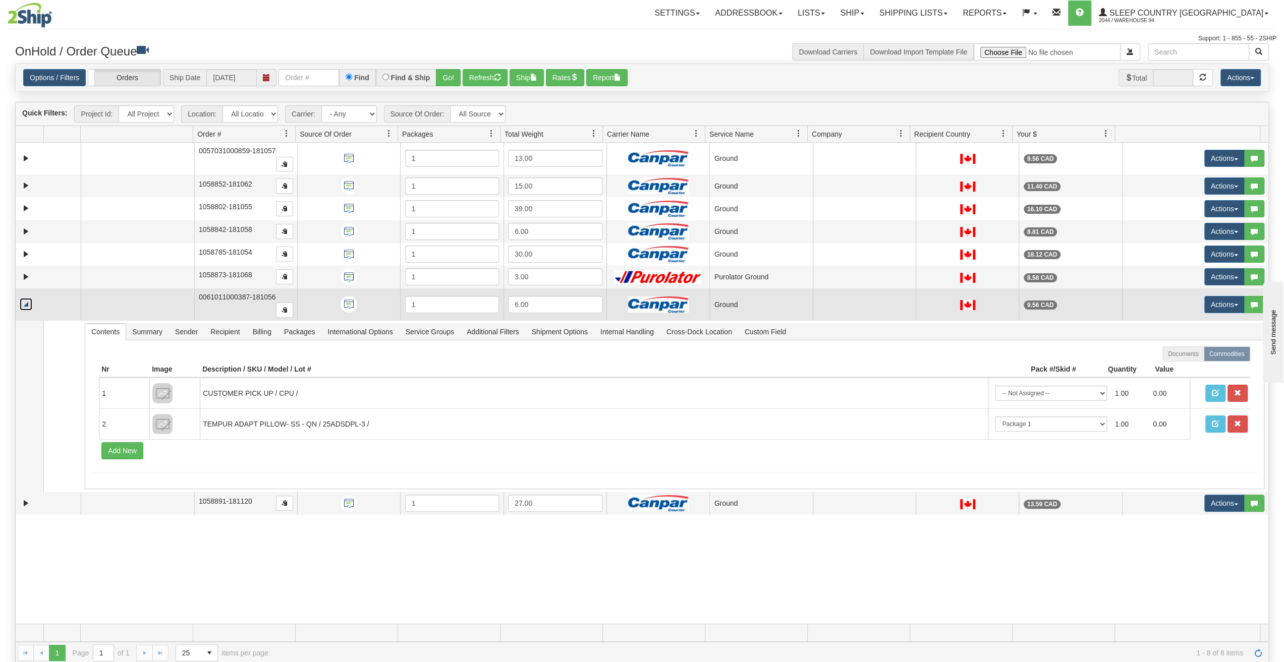
click at [28, 298] on link "Collapse" at bounding box center [26, 304] width 13 height 13
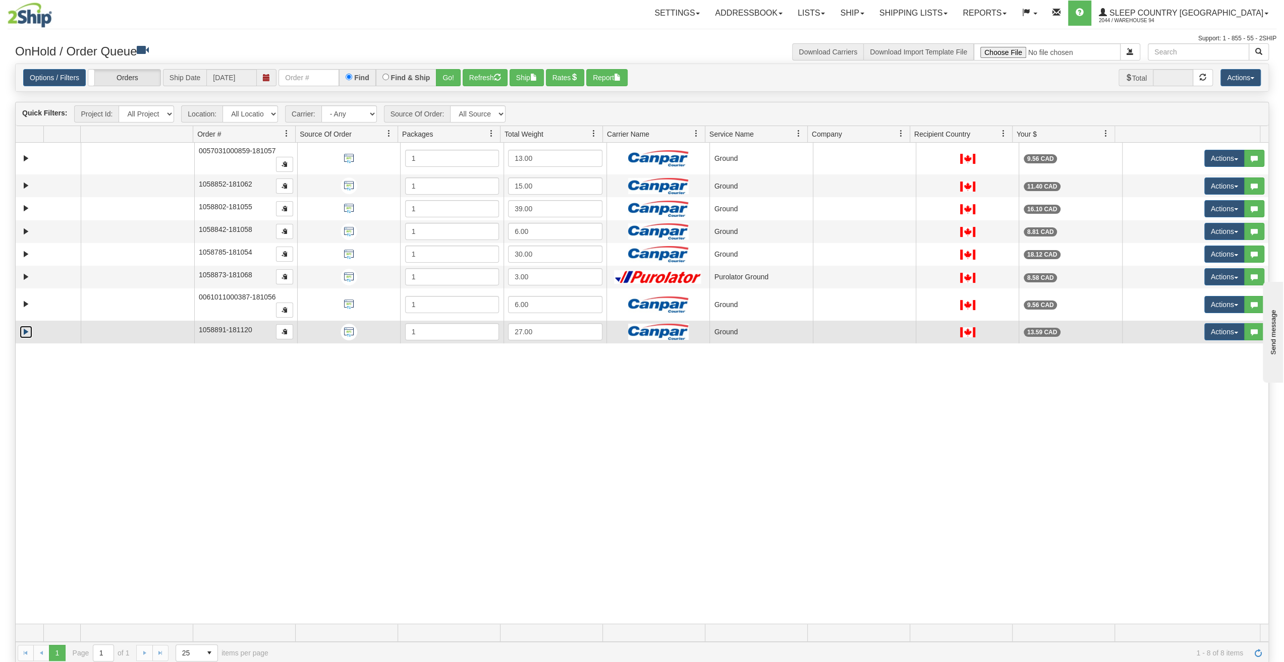
click at [30, 326] on link "Expand" at bounding box center [26, 332] width 13 height 13
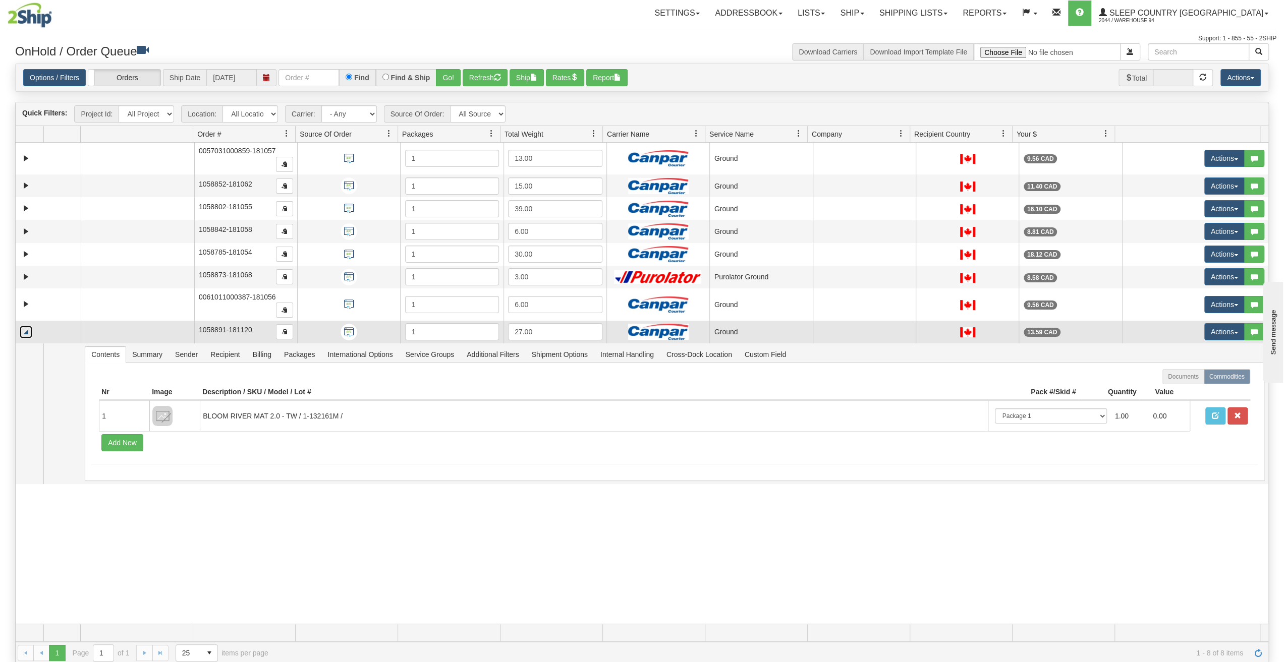
click at [30, 326] on link "Collapse" at bounding box center [26, 332] width 13 height 13
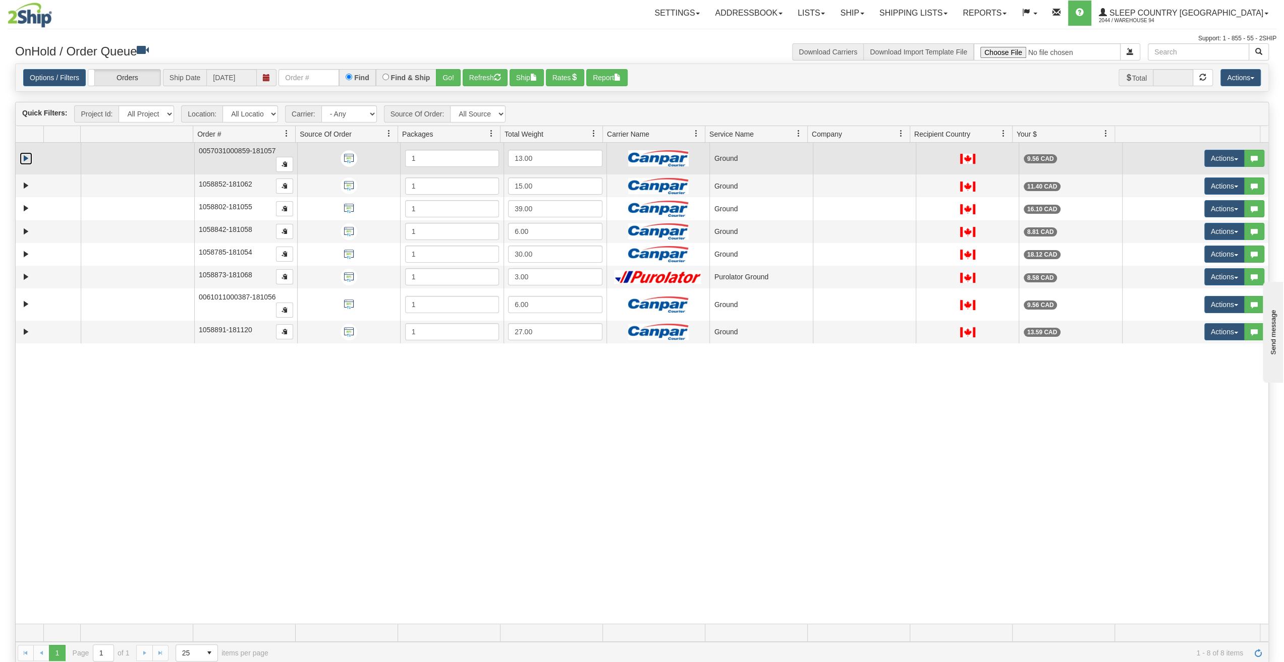
click at [24, 159] on link "Expand" at bounding box center [26, 158] width 13 height 13
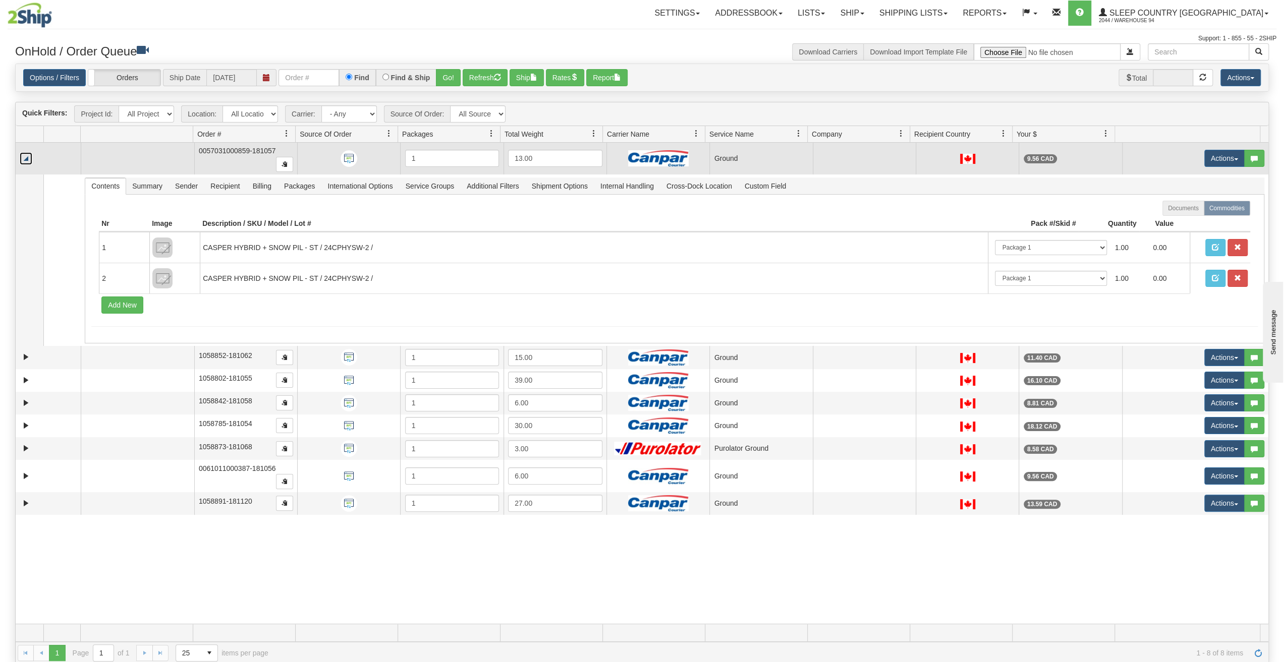
click at [24, 160] on link "Collapse" at bounding box center [26, 158] width 13 height 13
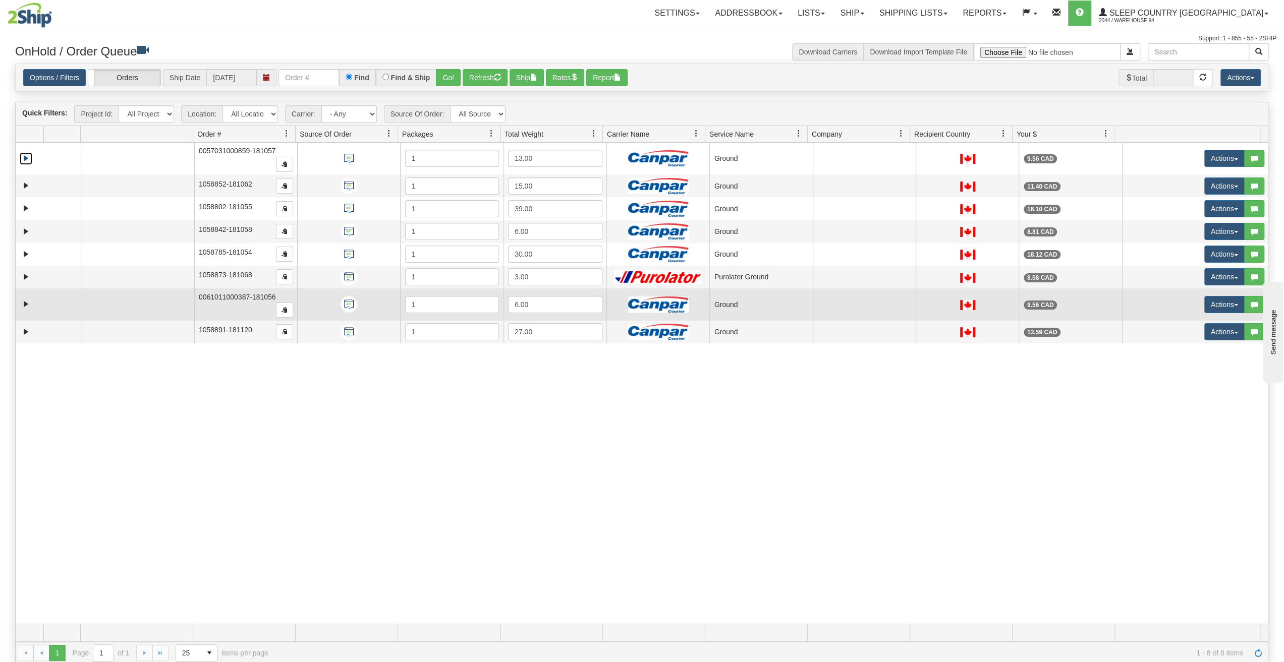
click at [17, 297] on td at bounding box center [48, 305] width 65 height 32
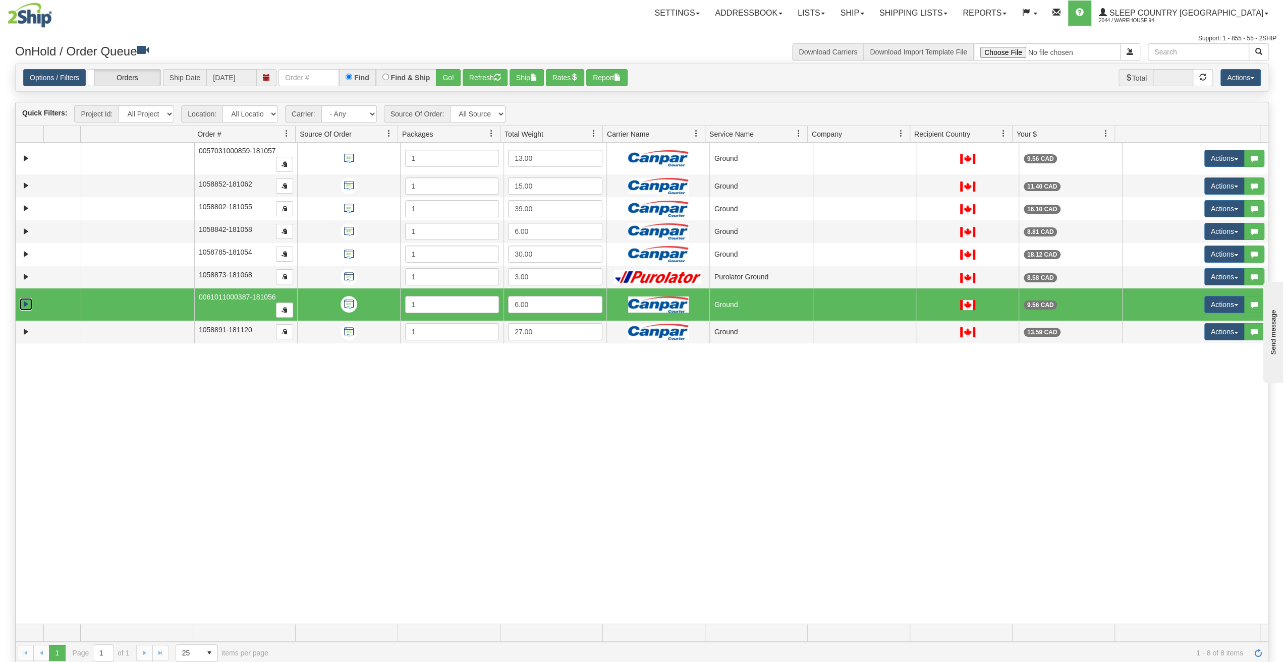
click at [24, 298] on link "Expand" at bounding box center [26, 304] width 13 height 13
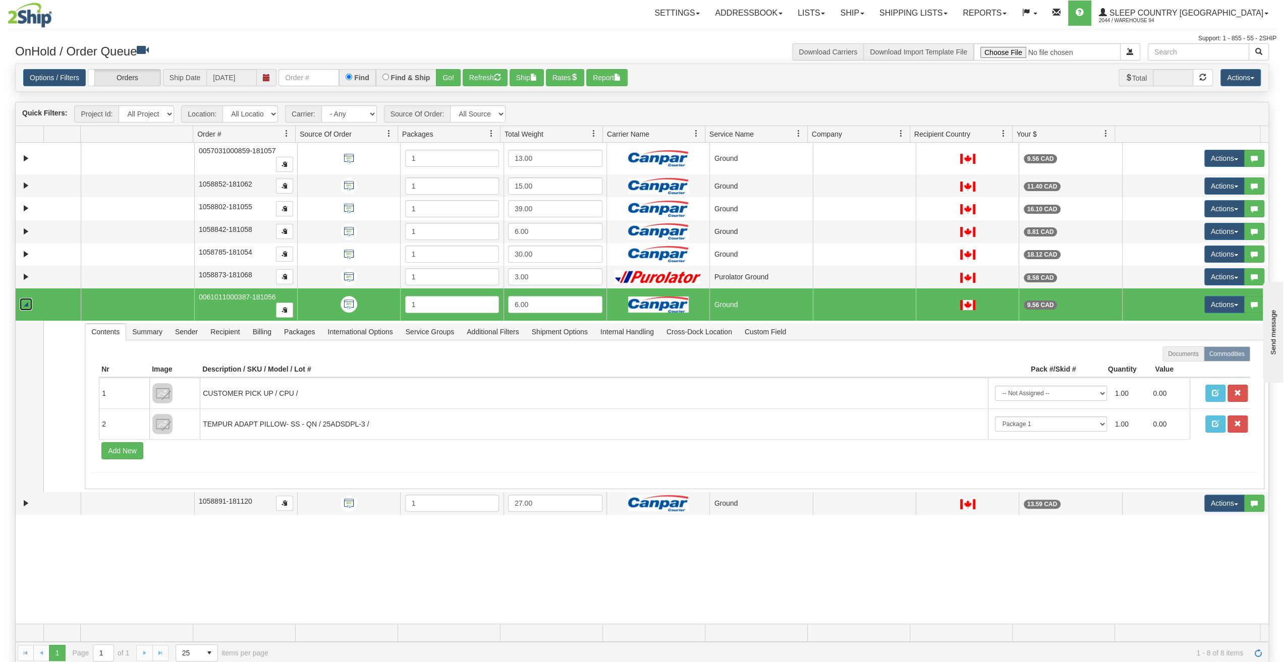
click at [25, 298] on link "Collapse" at bounding box center [26, 304] width 13 height 13
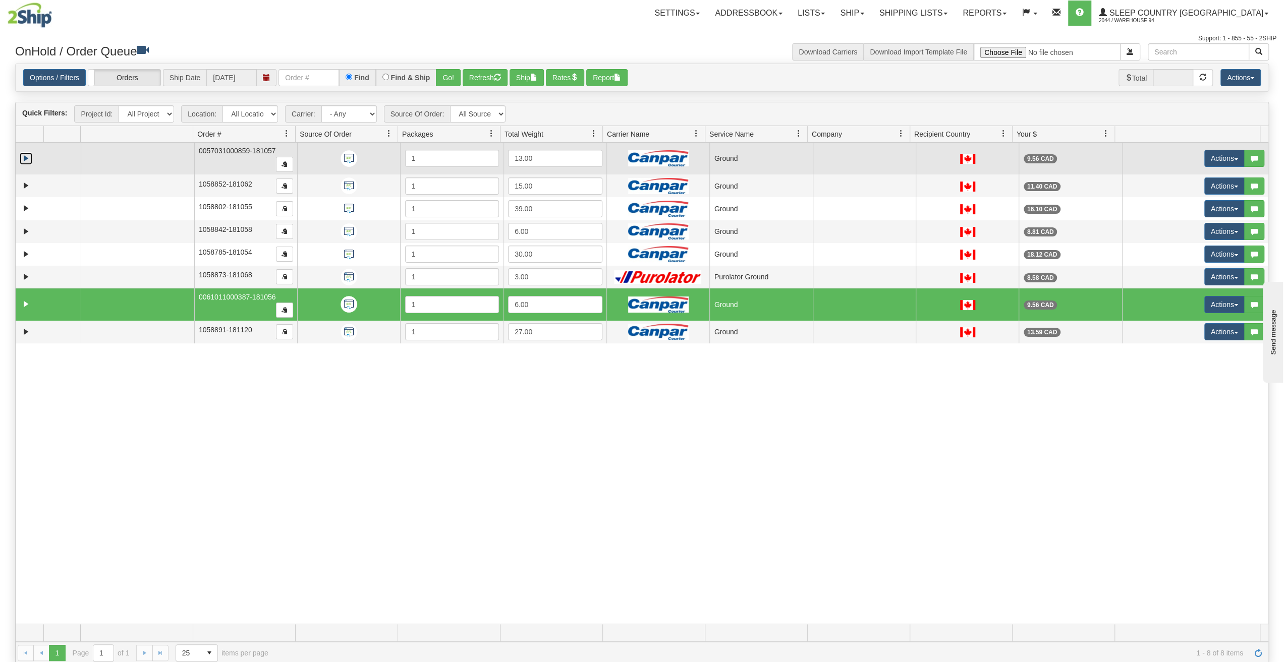
click at [22, 160] on link "Expand" at bounding box center [26, 158] width 13 height 13
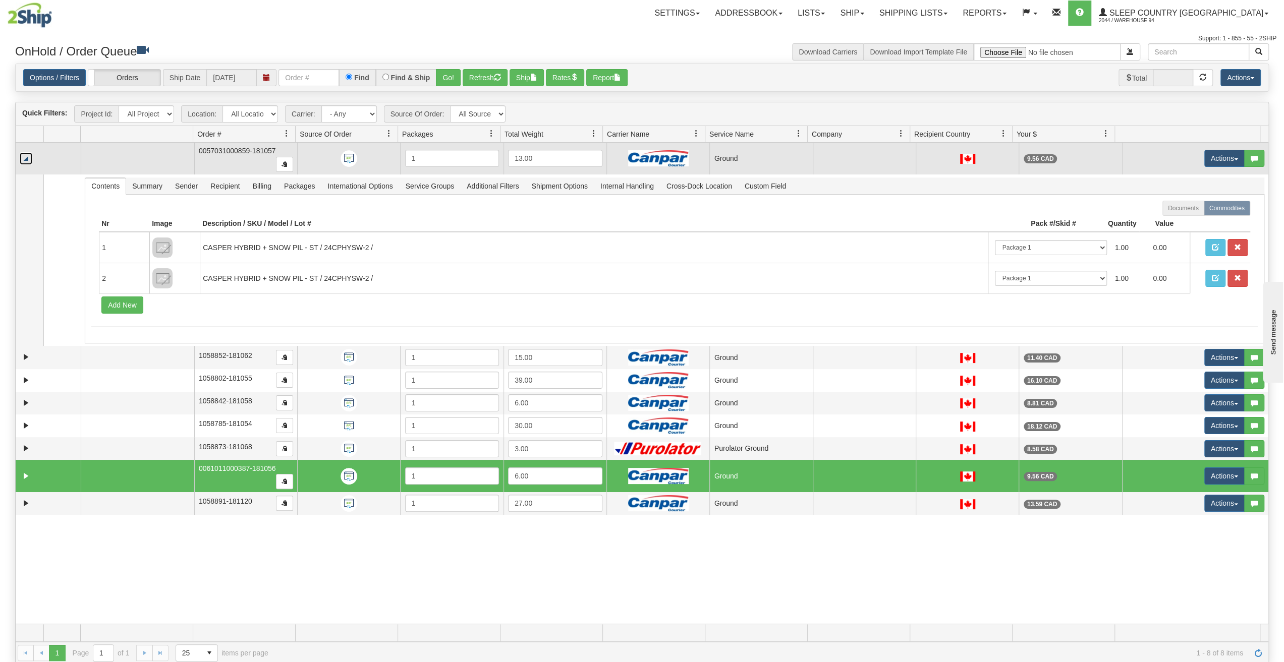
click at [23, 160] on link "Collapse" at bounding box center [26, 158] width 13 height 13
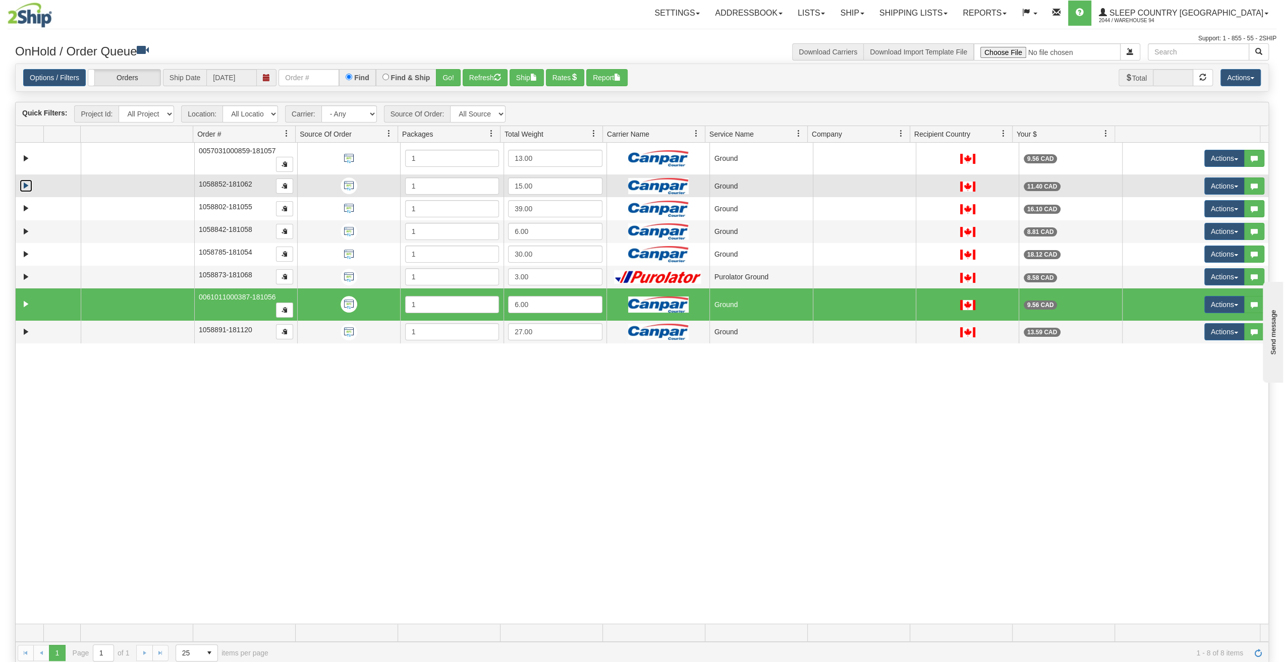
click at [25, 184] on link "Expand" at bounding box center [26, 186] width 13 height 13
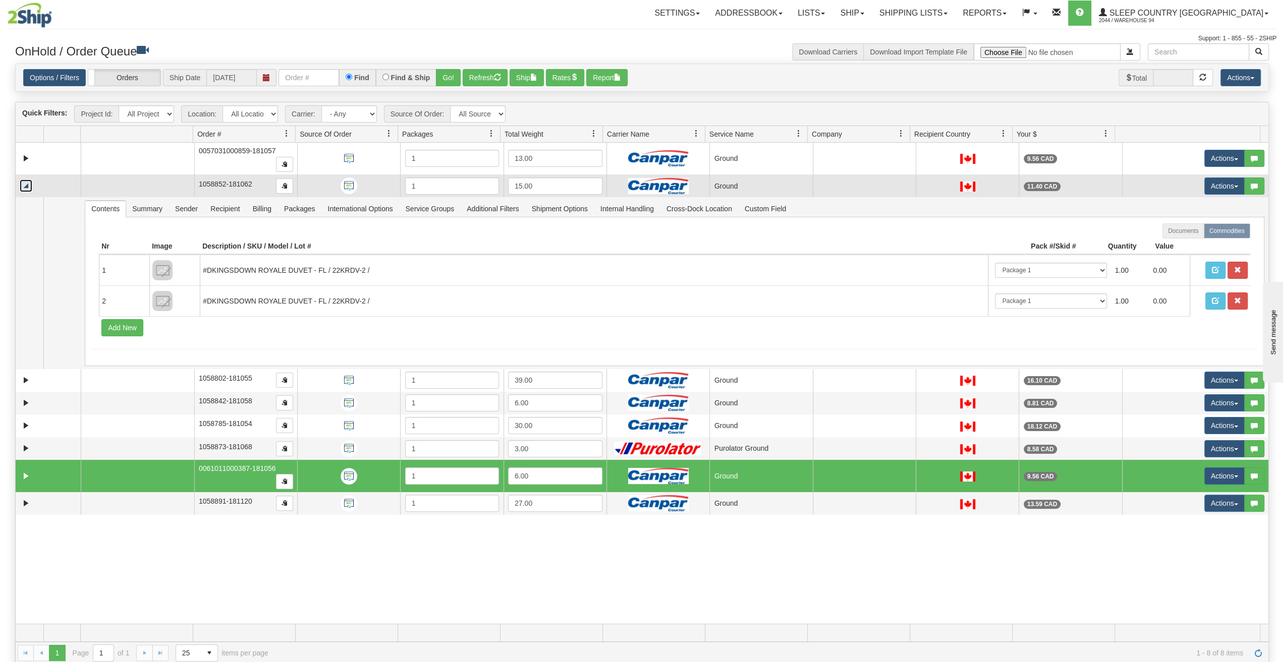
click at [26, 185] on link "Collapse" at bounding box center [26, 186] width 13 height 13
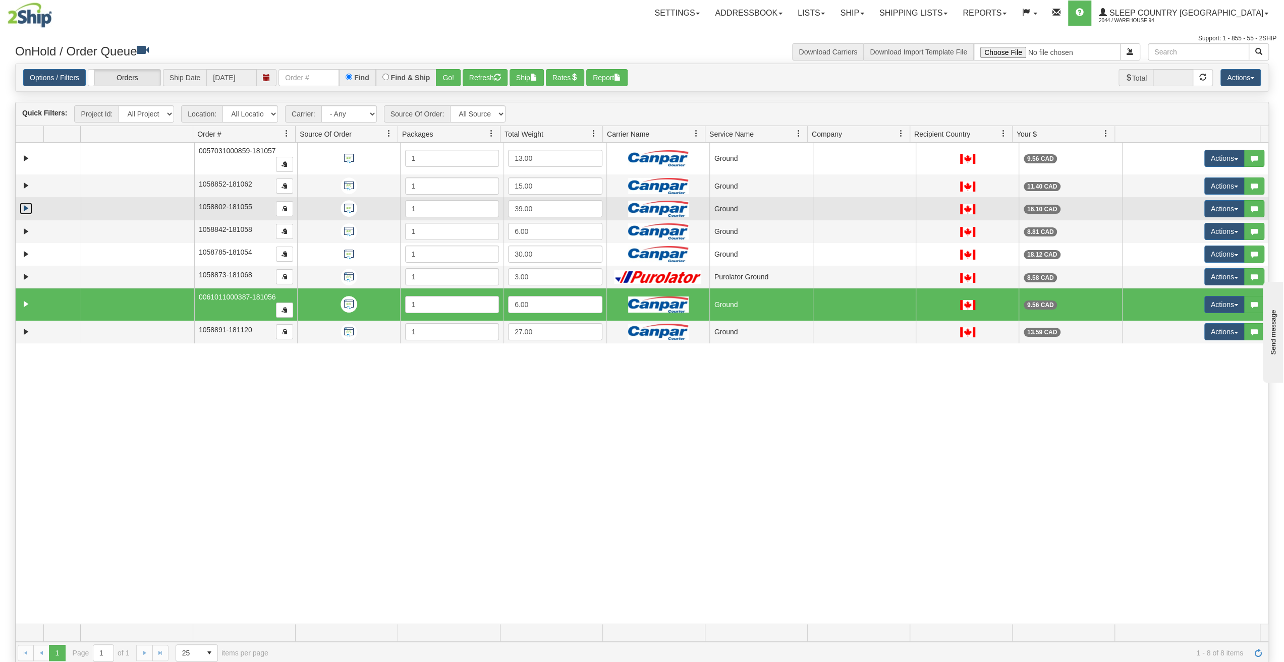
click at [26, 204] on link "Expand" at bounding box center [26, 208] width 13 height 13
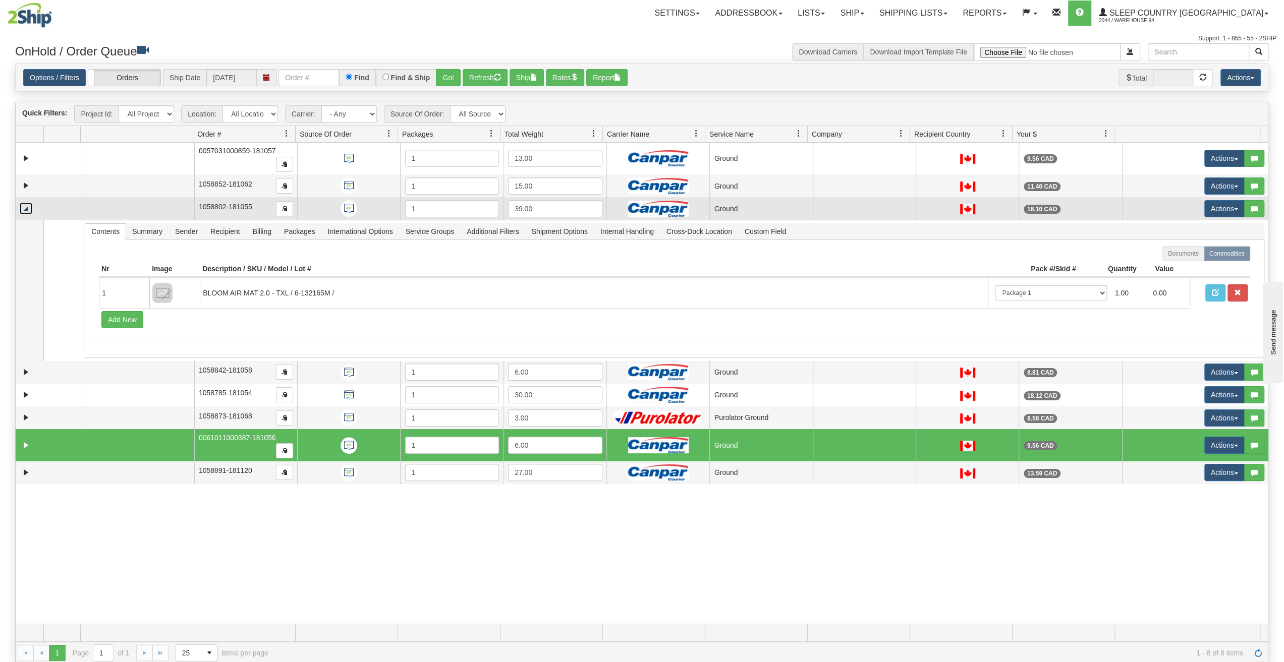
click at [26, 204] on link "Collapse" at bounding box center [26, 208] width 13 height 13
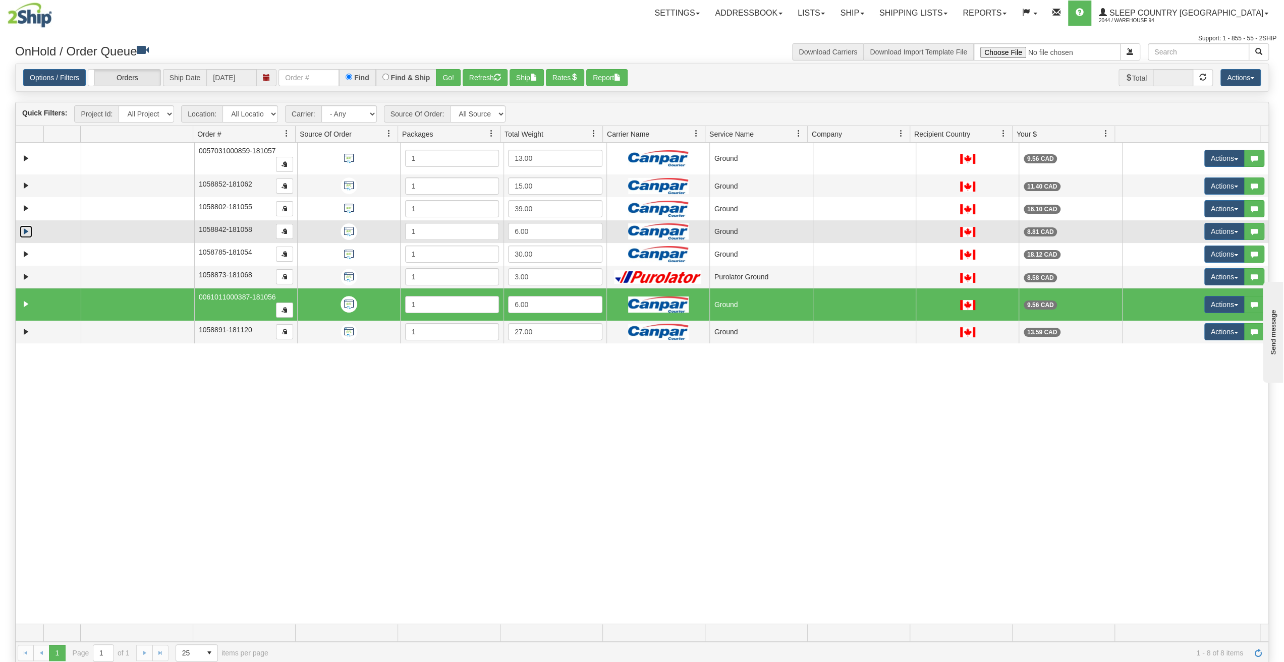
click at [26, 227] on link "Expand" at bounding box center [26, 231] width 13 height 13
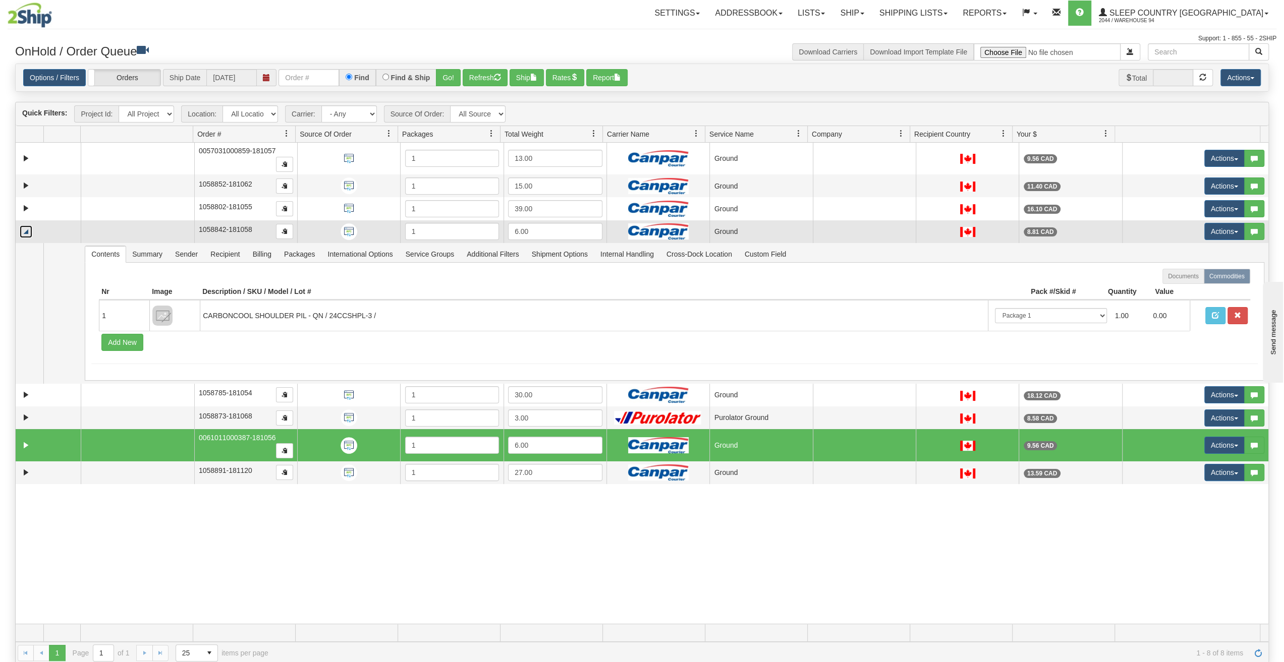
click at [26, 227] on link "Collapse" at bounding box center [26, 231] width 13 height 13
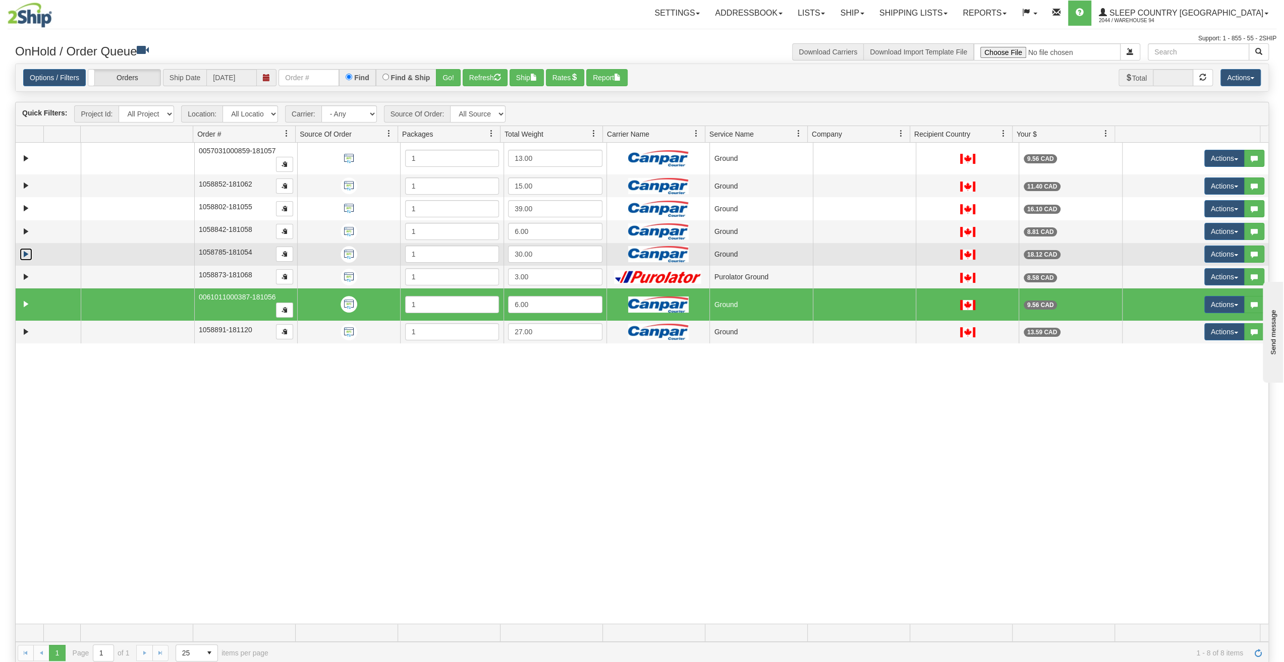
click at [26, 249] on link "Expand" at bounding box center [26, 254] width 13 height 13
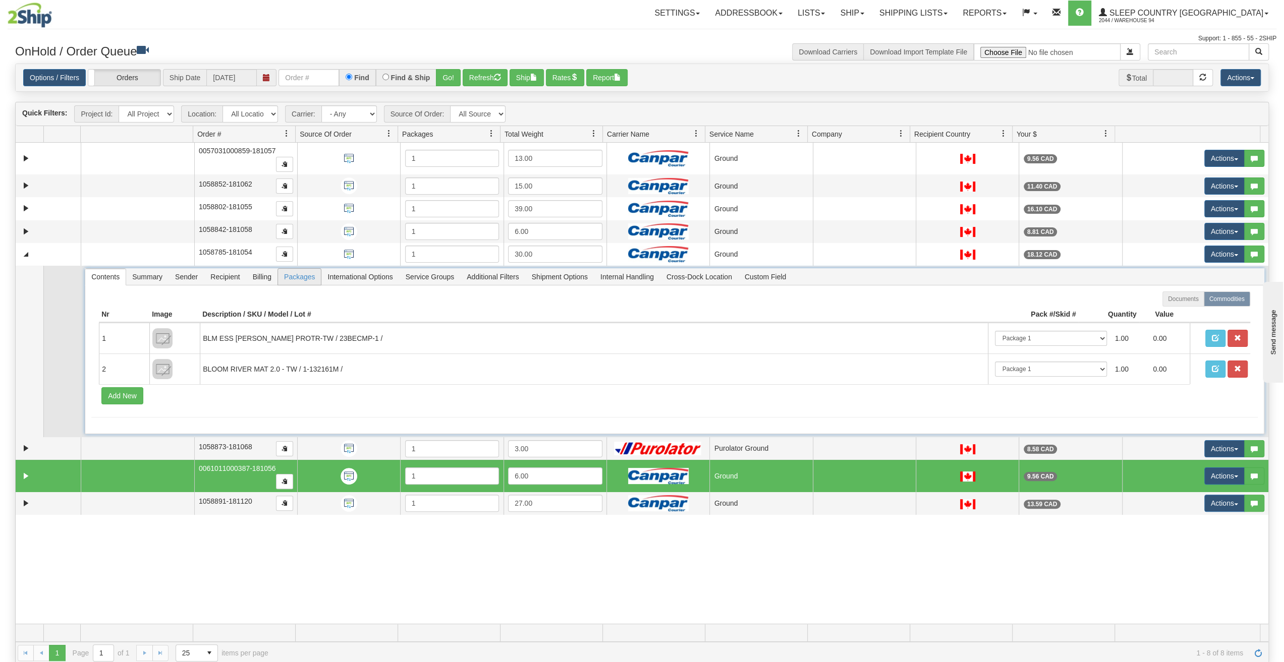
click at [300, 275] on span "Packages" at bounding box center [299, 277] width 43 height 16
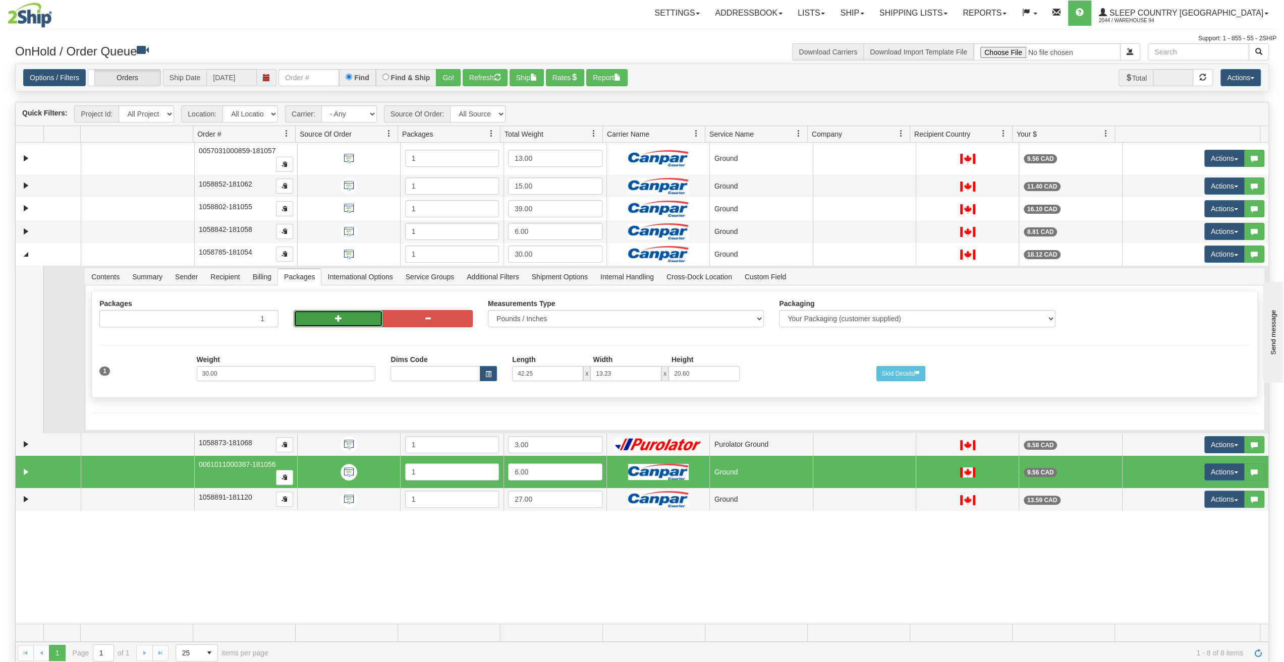
click at [325, 318] on button "button" at bounding box center [338, 318] width 89 height 17
type input "2"
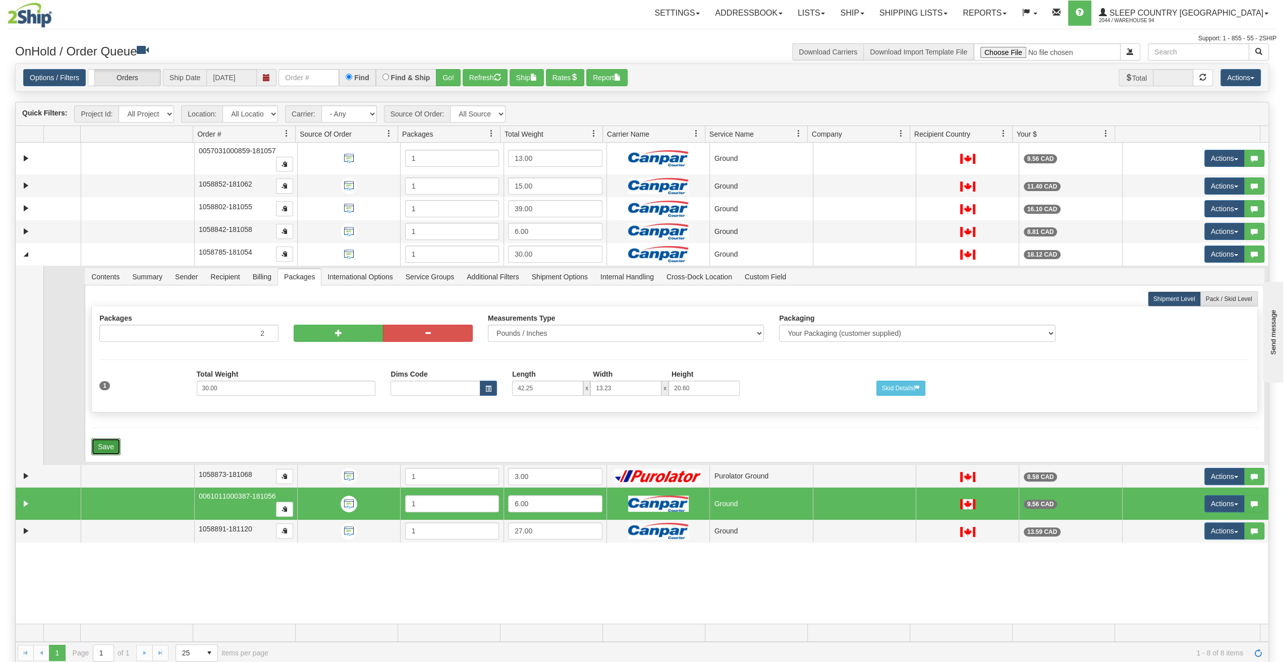
click at [115, 442] on button "Save" at bounding box center [105, 446] width 29 height 17
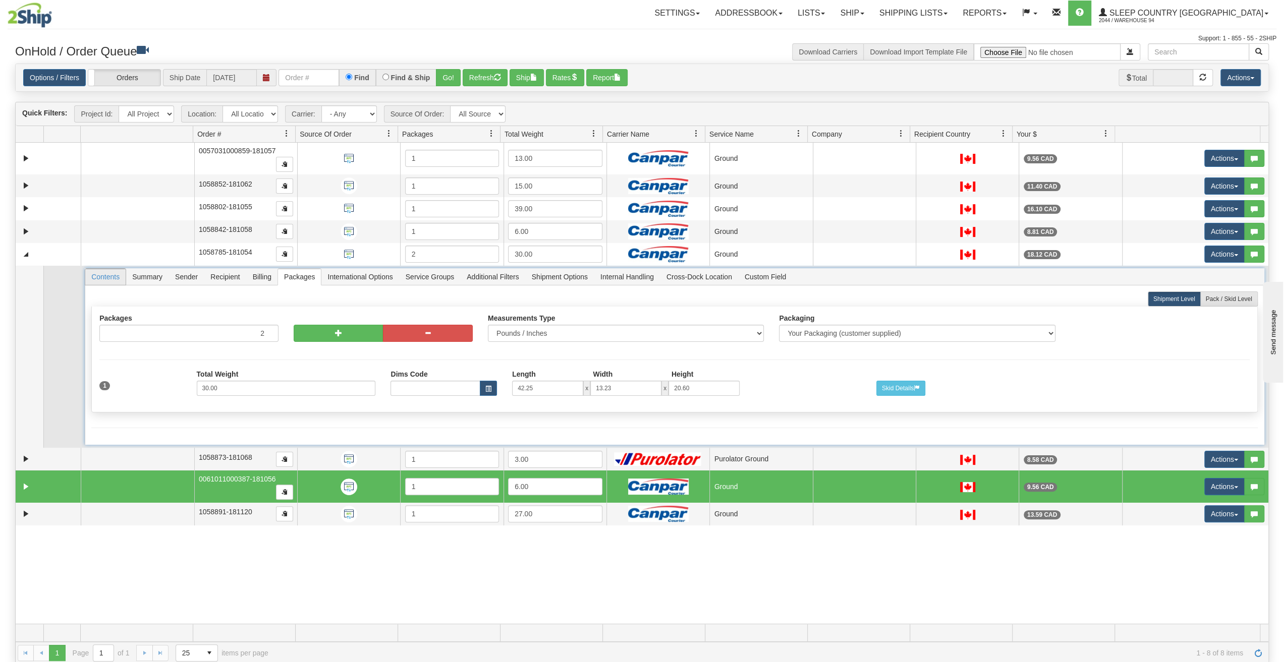
click at [114, 272] on span "Contents" at bounding box center [105, 277] width 40 height 16
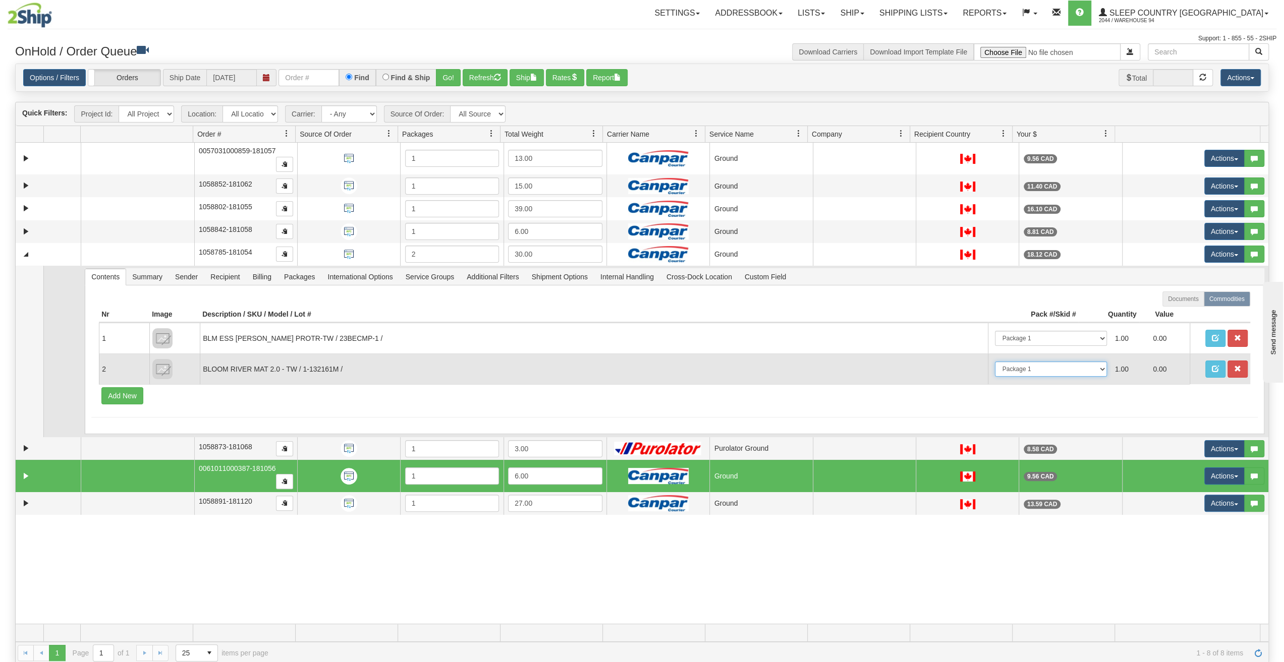
click at [1094, 367] on select "-- Not Assigned -- Package 1 Package 2" at bounding box center [1051, 369] width 112 height 15
select select "1"
click at [995, 362] on select "-- Not Assigned -- Package 1 Package 2" at bounding box center [1051, 369] width 112 height 15
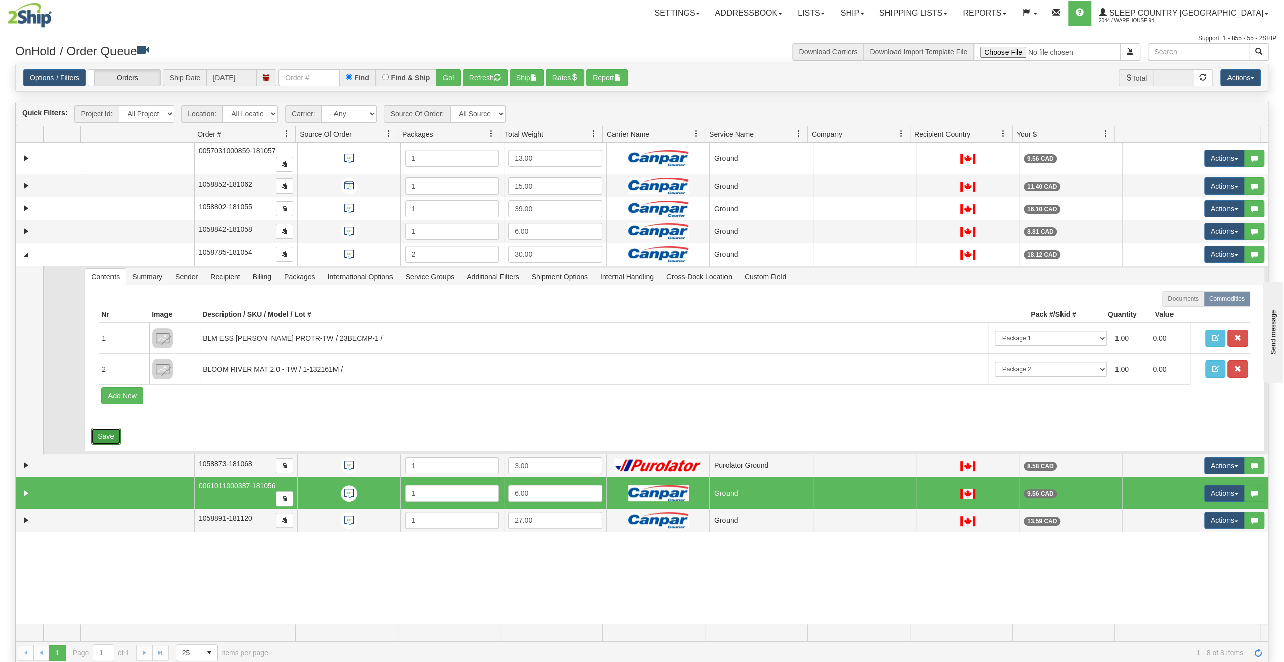
click at [97, 432] on button "Save" at bounding box center [105, 436] width 29 height 17
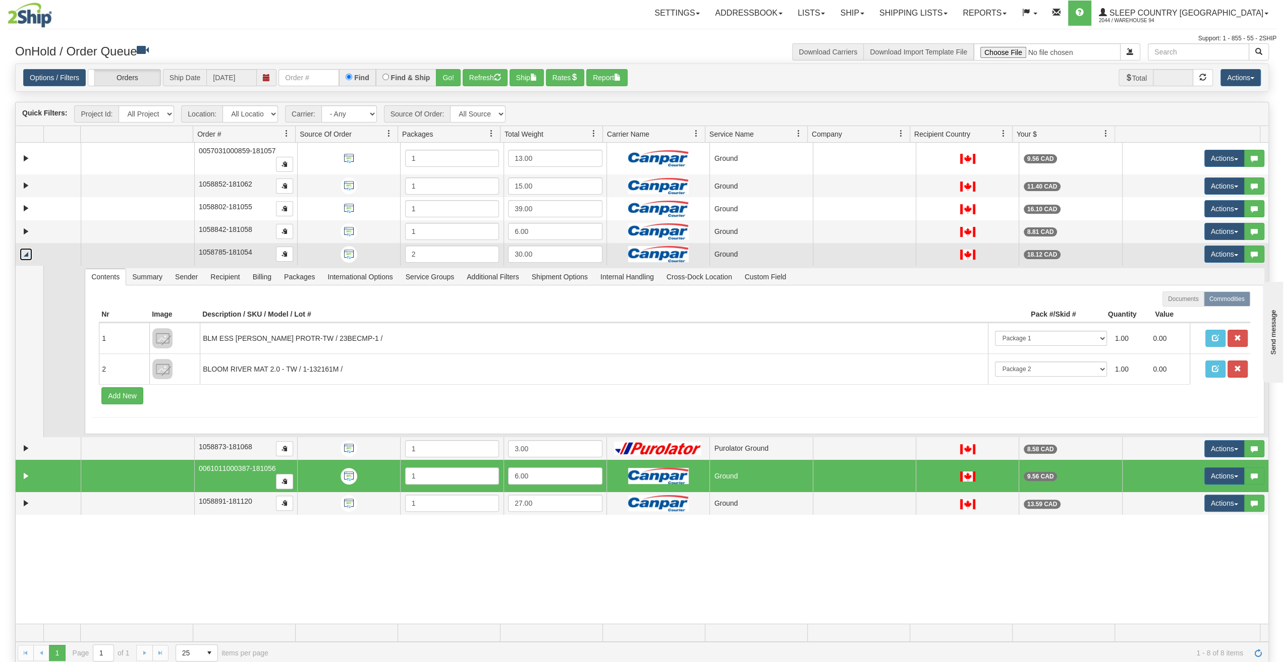
click at [25, 251] on link "Collapse" at bounding box center [26, 254] width 13 height 13
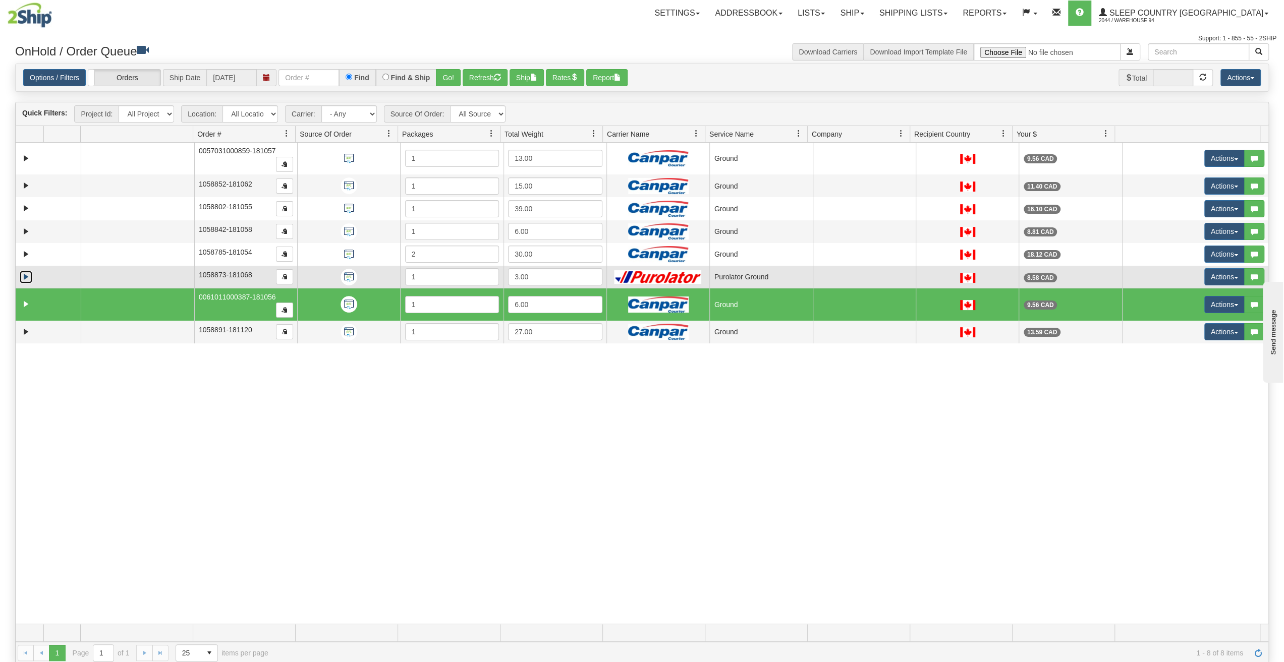
click at [24, 276] on link "Expand" at bounding box center [26, 277] width 13 height 13
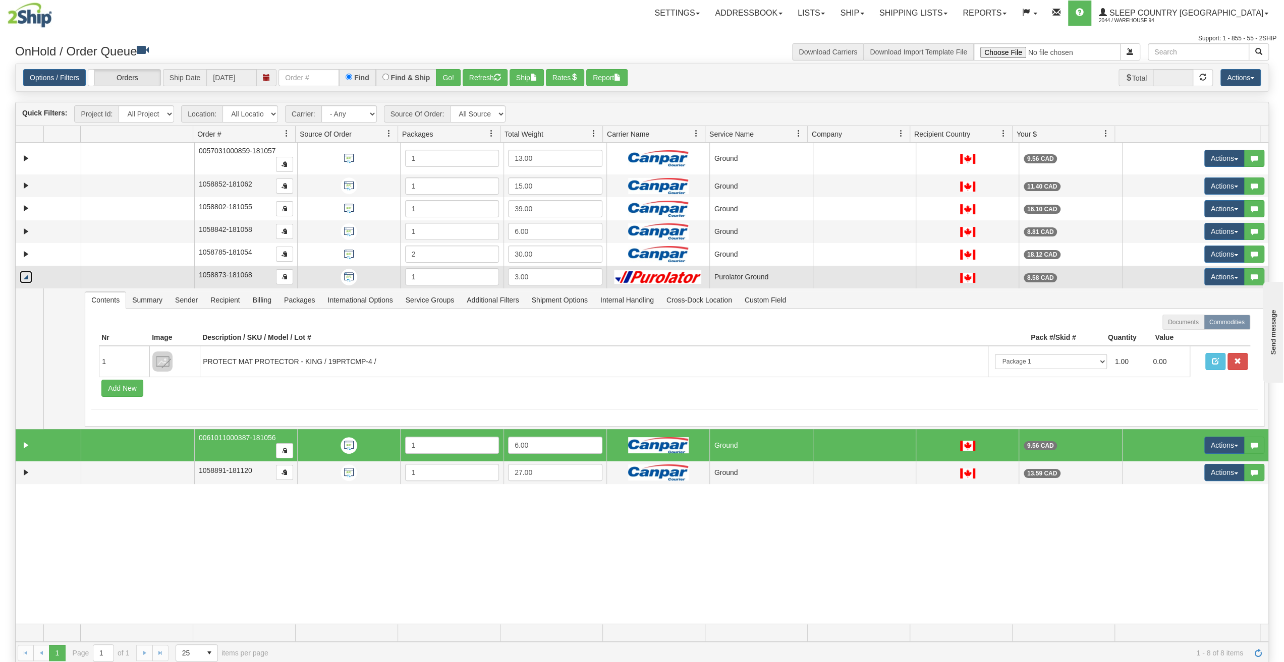
click at [24, 276] on link "Collapse" at bounding box center [26, 277] width 13 height 13
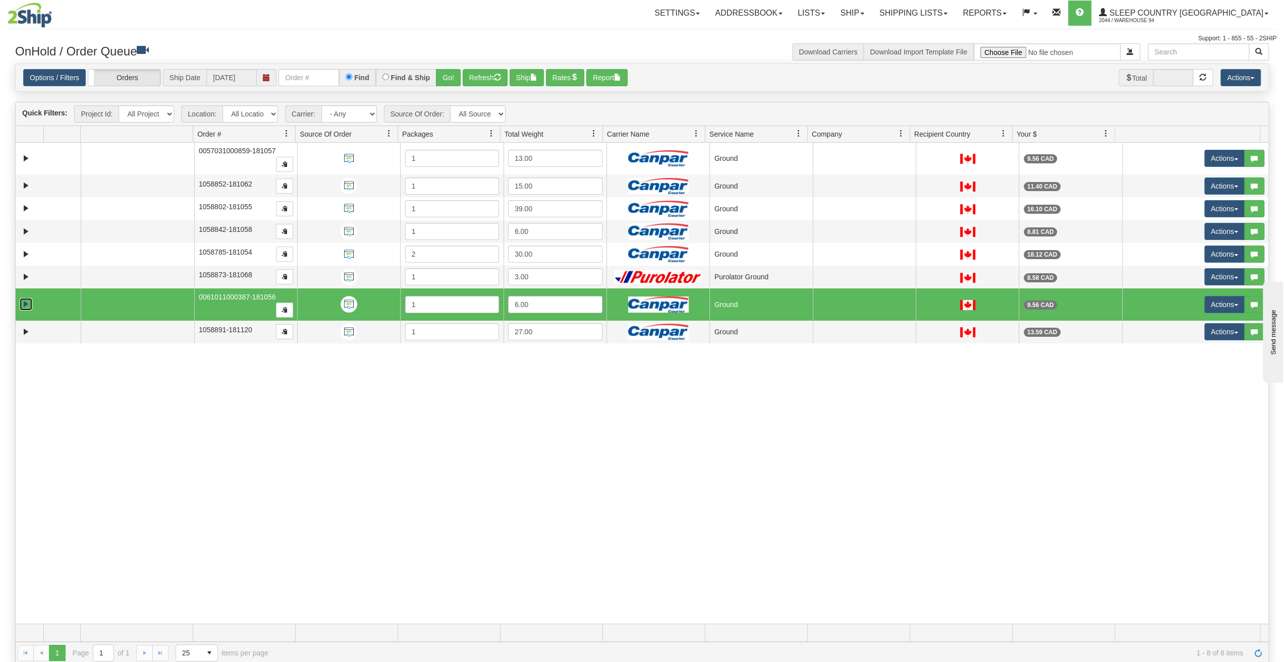
click at [28, 300] on link "Expand" at bounding box center [26, 304] width 13 height 13
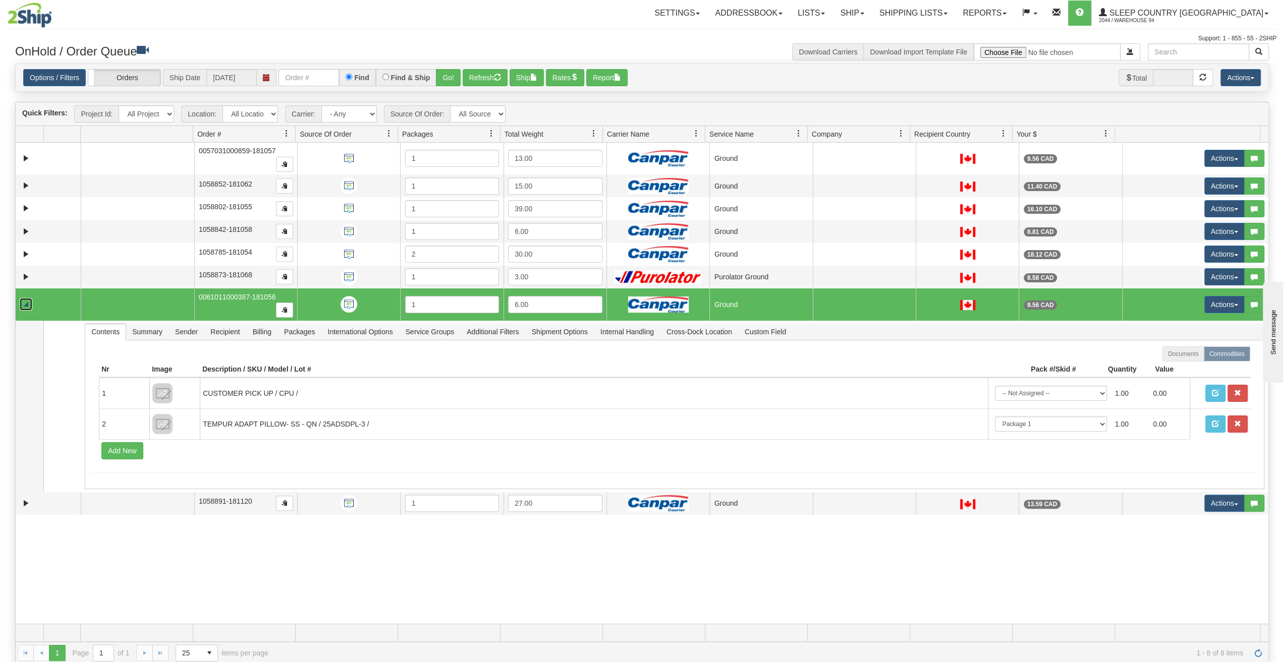
click at [28, 300] on link "Collapse" at bounding box center [26, 304] width 13 height 13
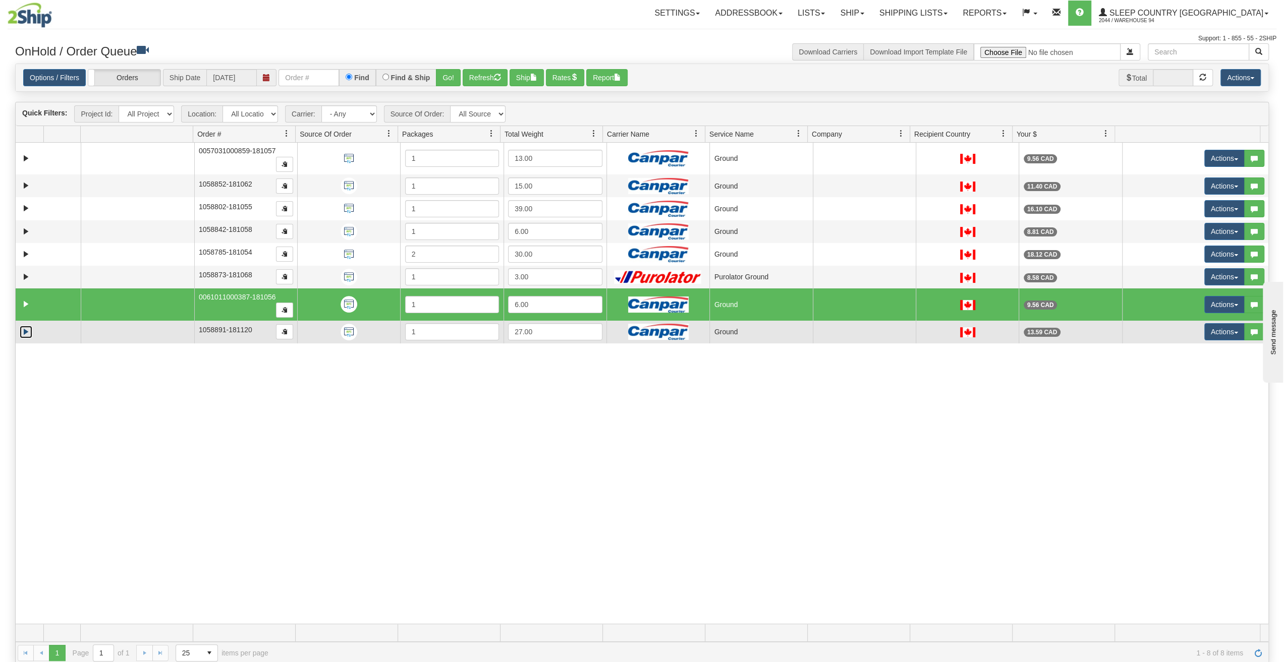
click at [27, 326] on link "Expand" at bounding box center [26, 332] width 13 height 13
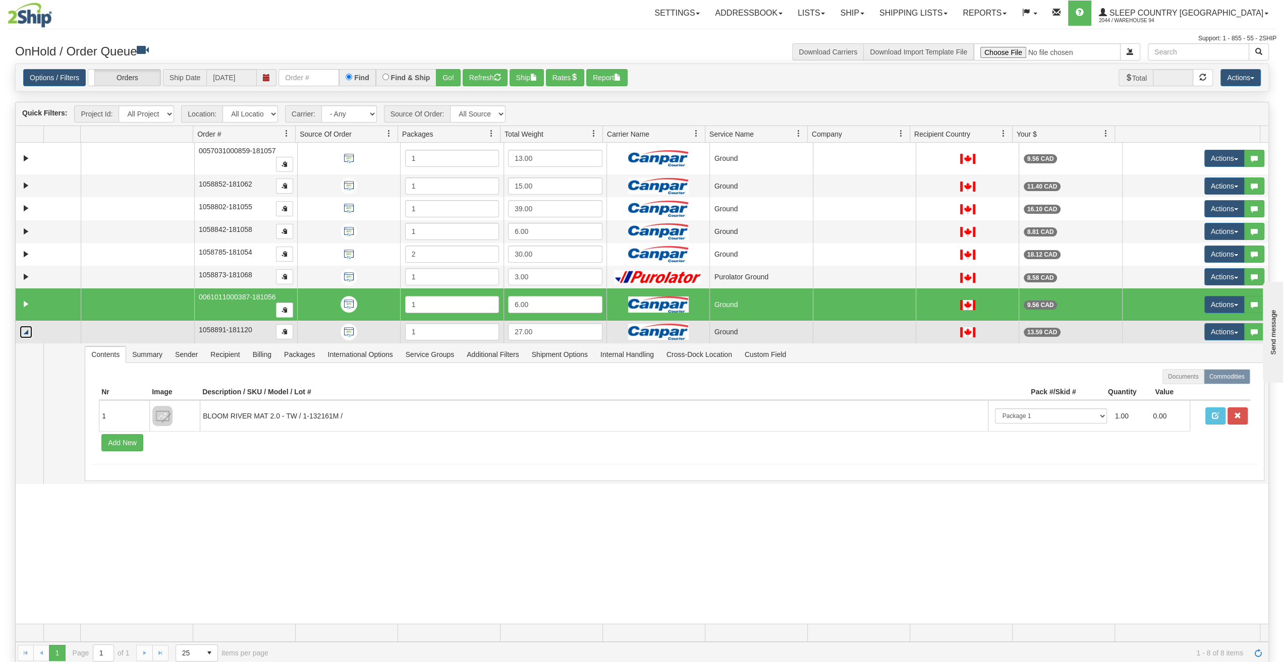
click at [27, 326] on link "Collapse" at bounding box center [26, 332] width 13 height 13
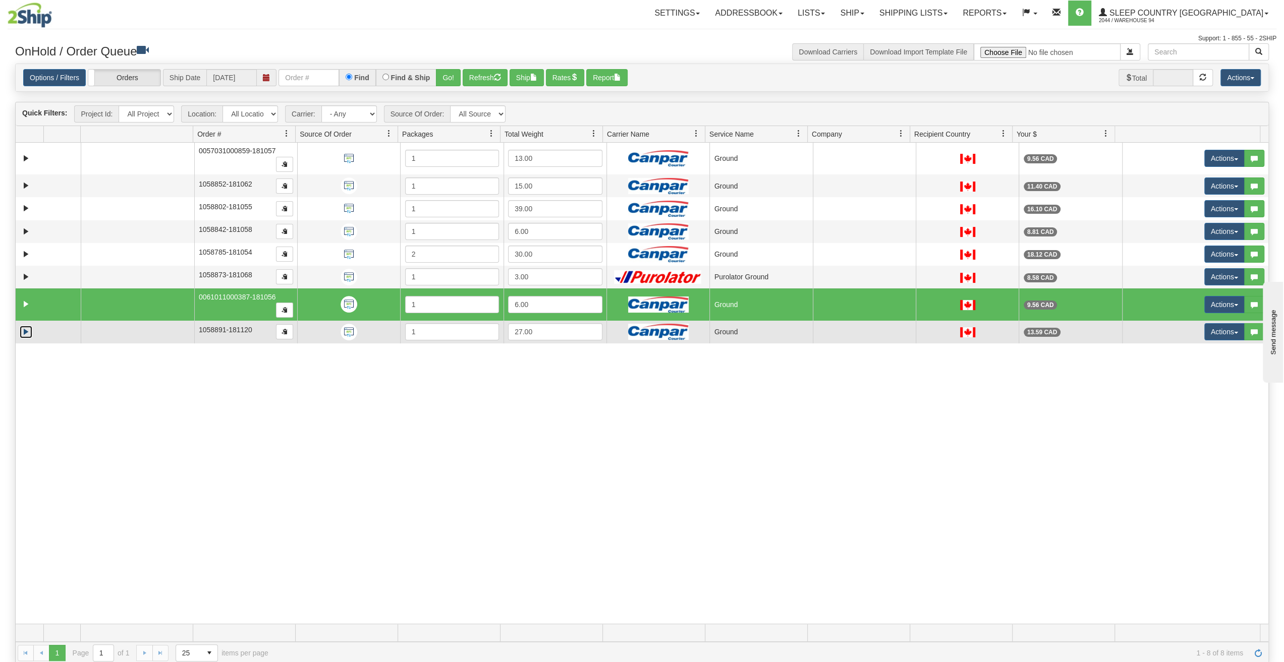
click at [27, 326] on link "Expand" at bounding box center [26, 332] width 13 height 13
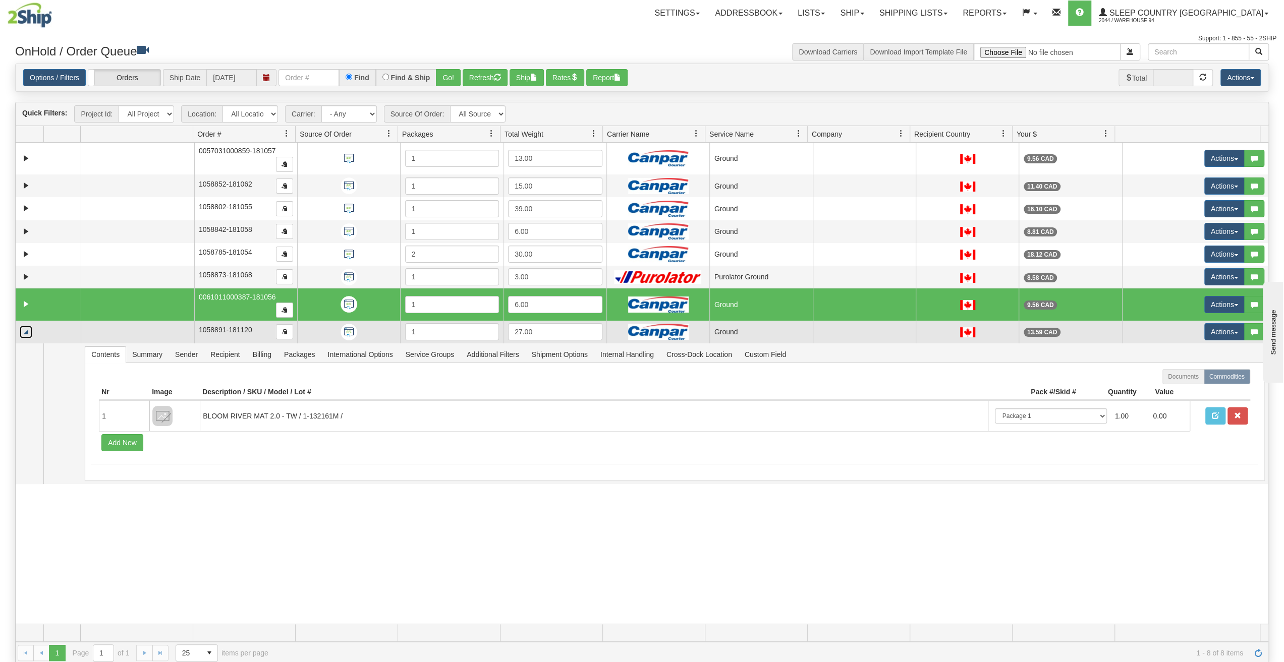
click at [27, 326] on link "Collapse" at bounding box center [26, 332] width 13 height 13
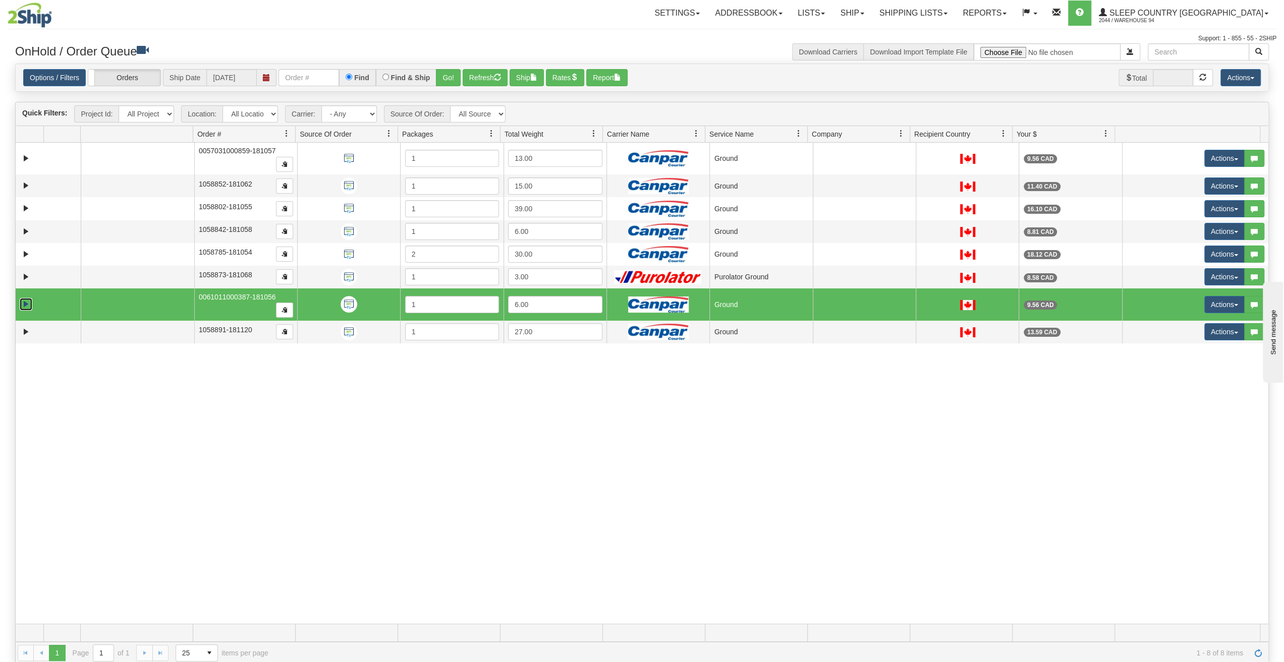
click at [27, 298] on link "Expand" at bounding box center [26, 304] width 13 height 13
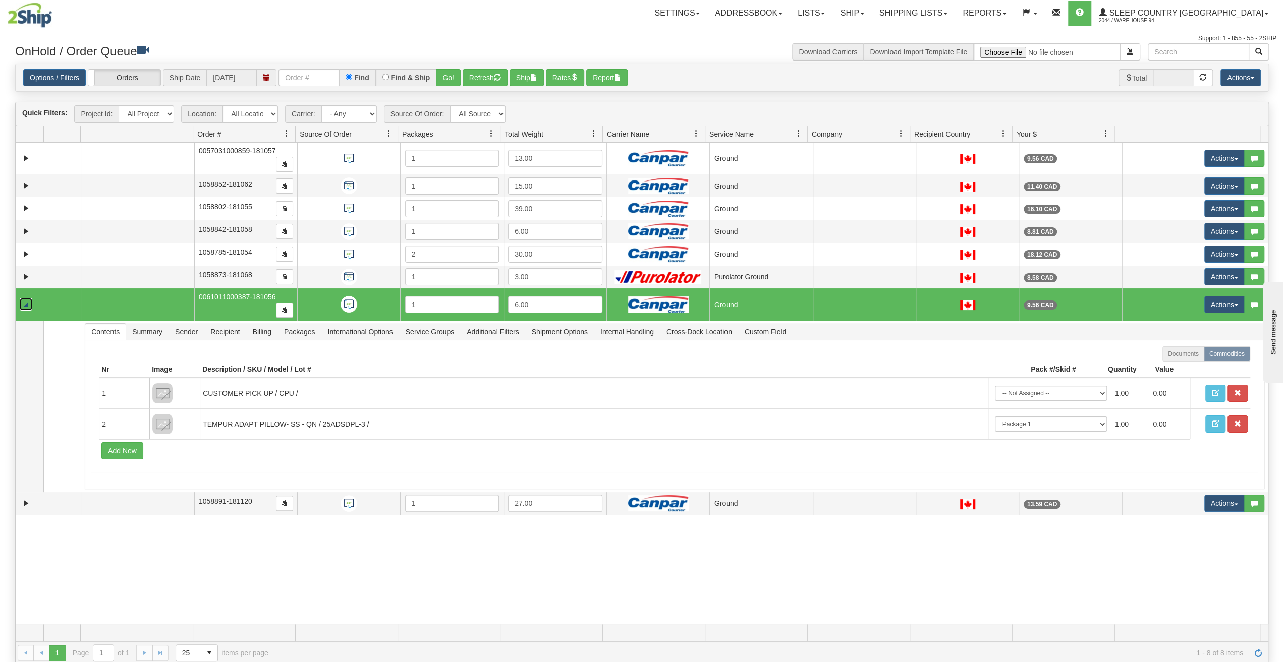
click at [27, 298] on link "Collapse" at bounding box center [26, 304] width 13 height 13
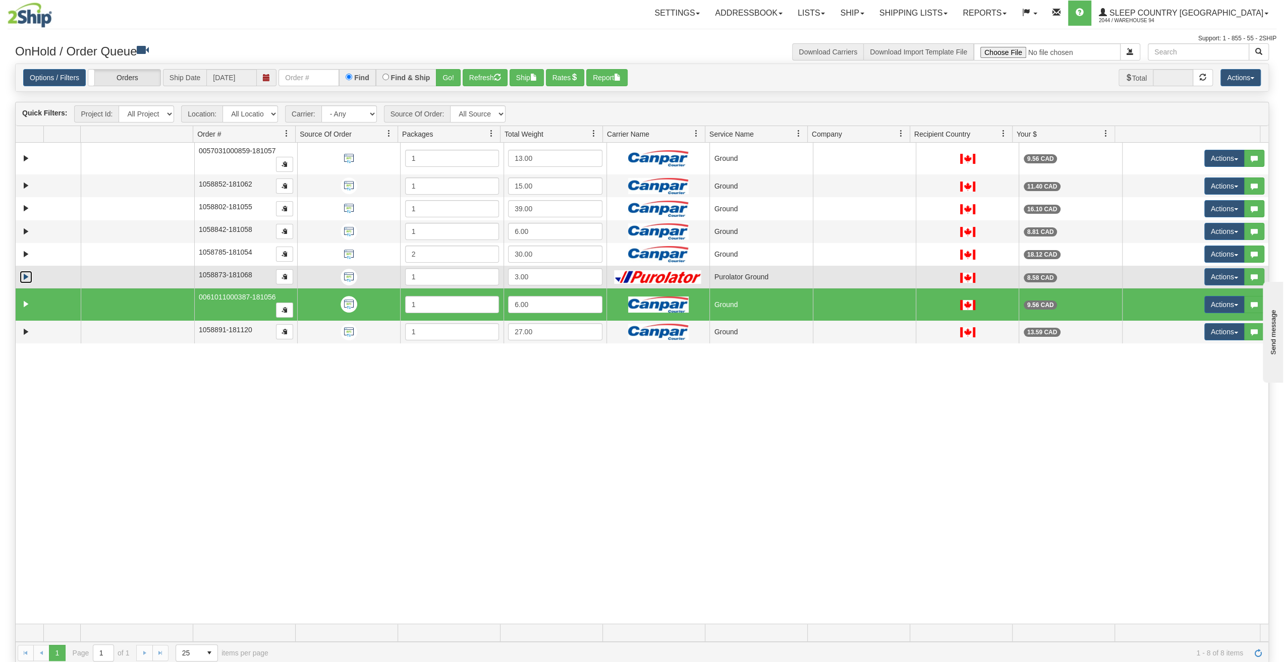
click at [27, 274] on link "Expand" at bounding box center [26, 277] width 13 height 13
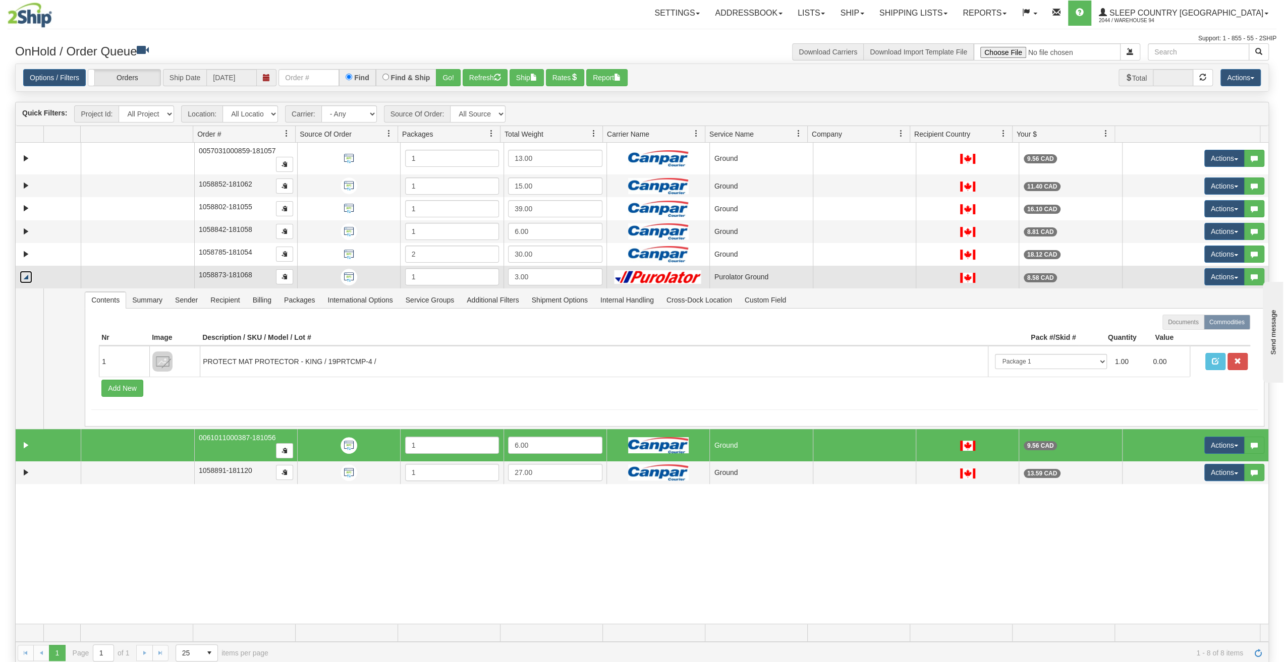
click at [27, 274] on link "Collapse" at bounding box center [26, 277] width 13 height 13
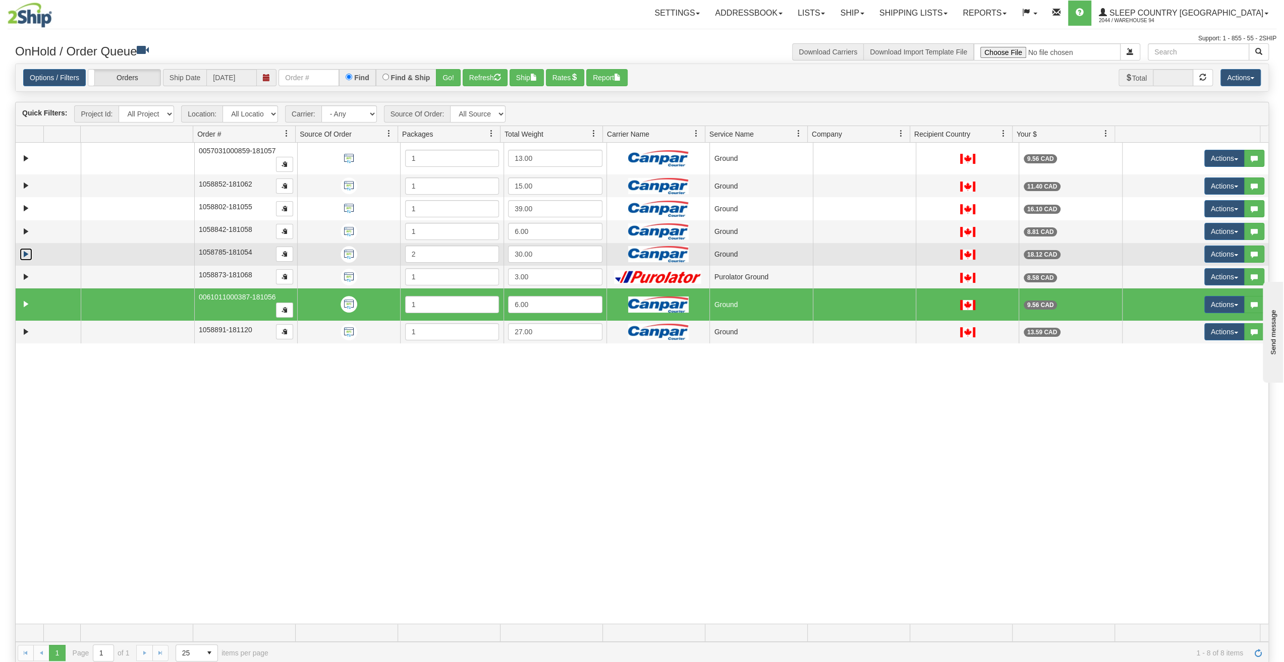
click at [26, 256] on link "Expand" at bounding box center [26, 254] width 13 height 13
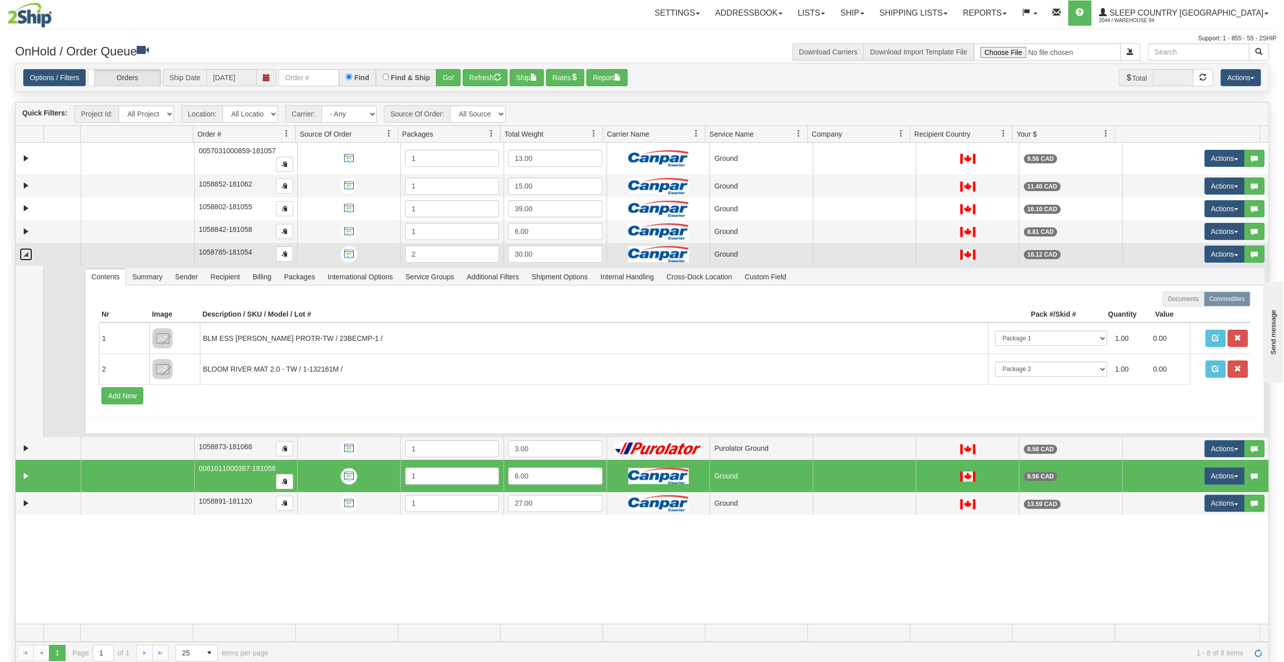
click at [26, 256] on link "Collapse" at bounding box center [26, 254] width 13 height 13
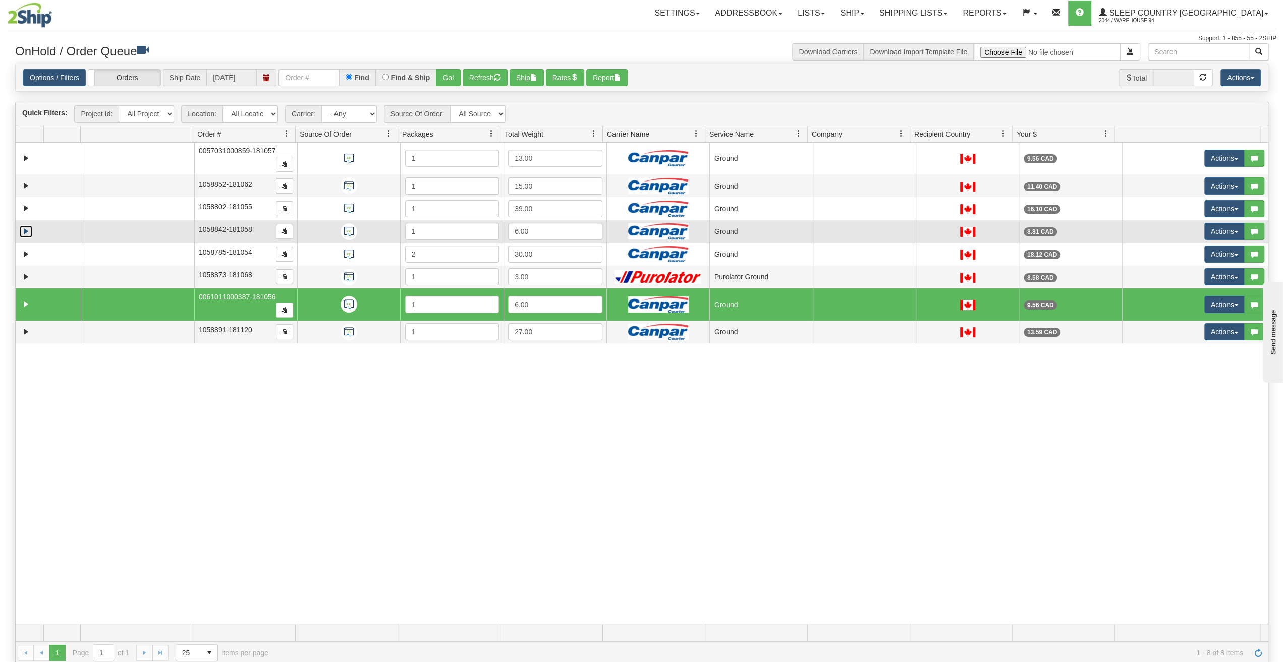
click at [28, 230] on link "Expand" at bounding box center [26, 231] width 13 height 13
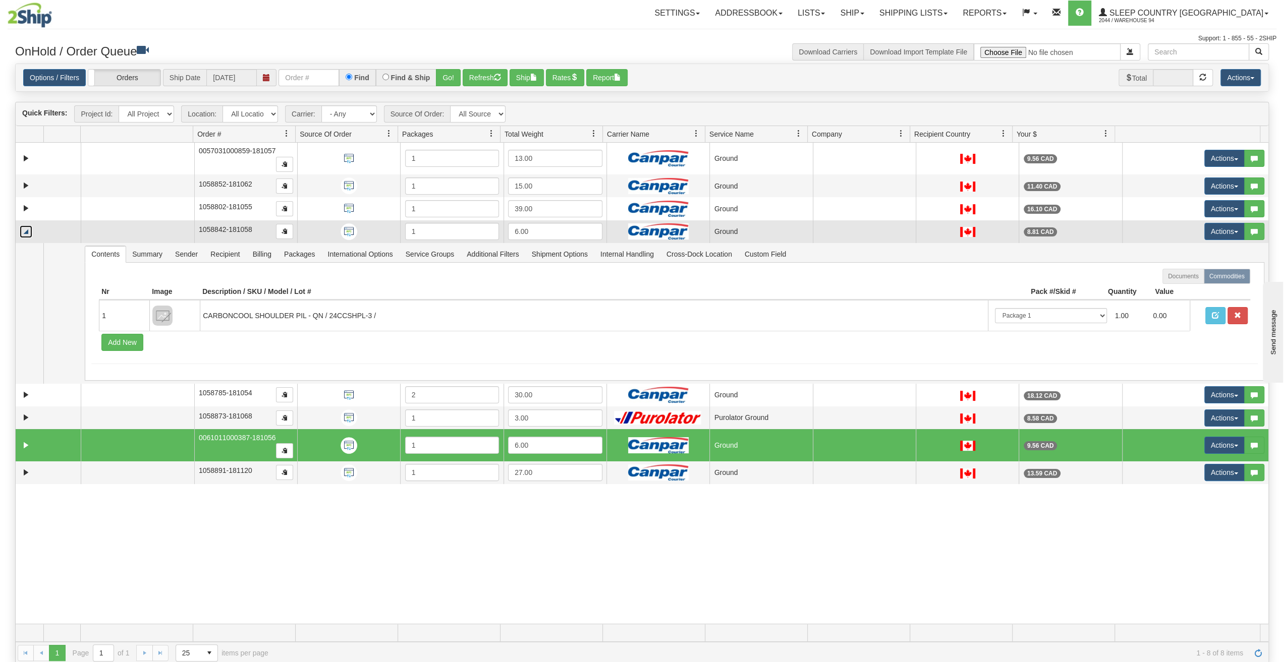
click at [28, 230] on link "Collapse" at bounding box center [26, 231] width 13 height 13
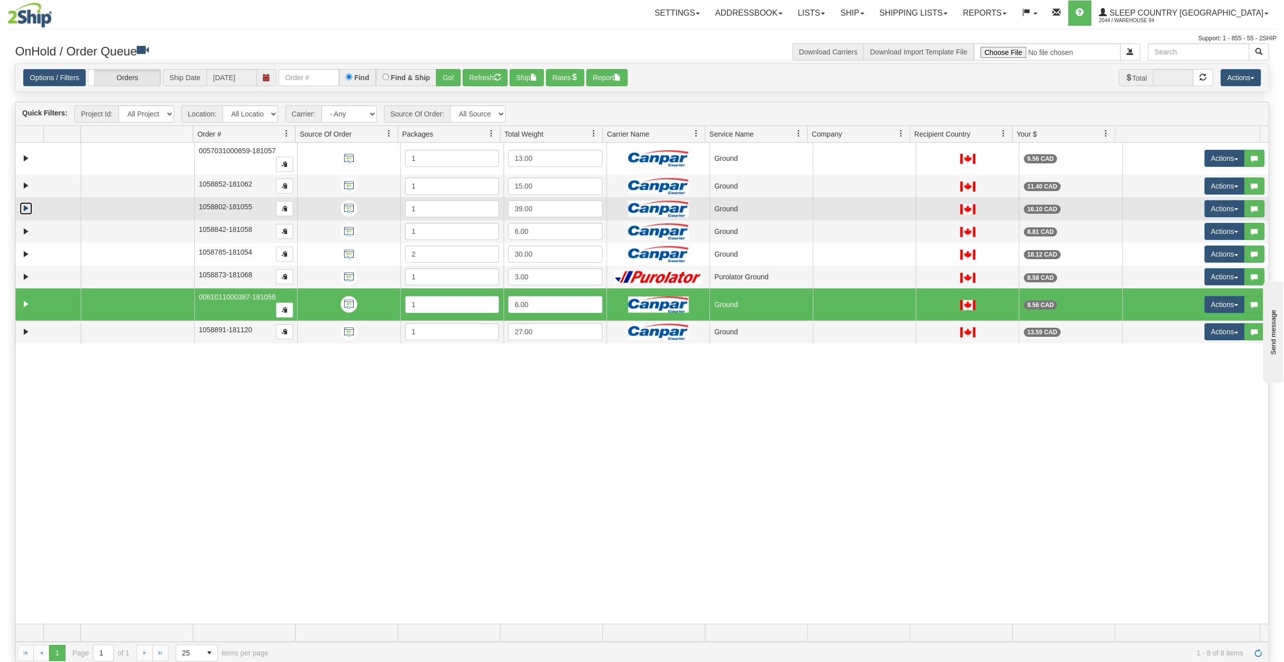
click at [29, 204] on link "Expand" at bounding box center [26, 208] width 13 height 13
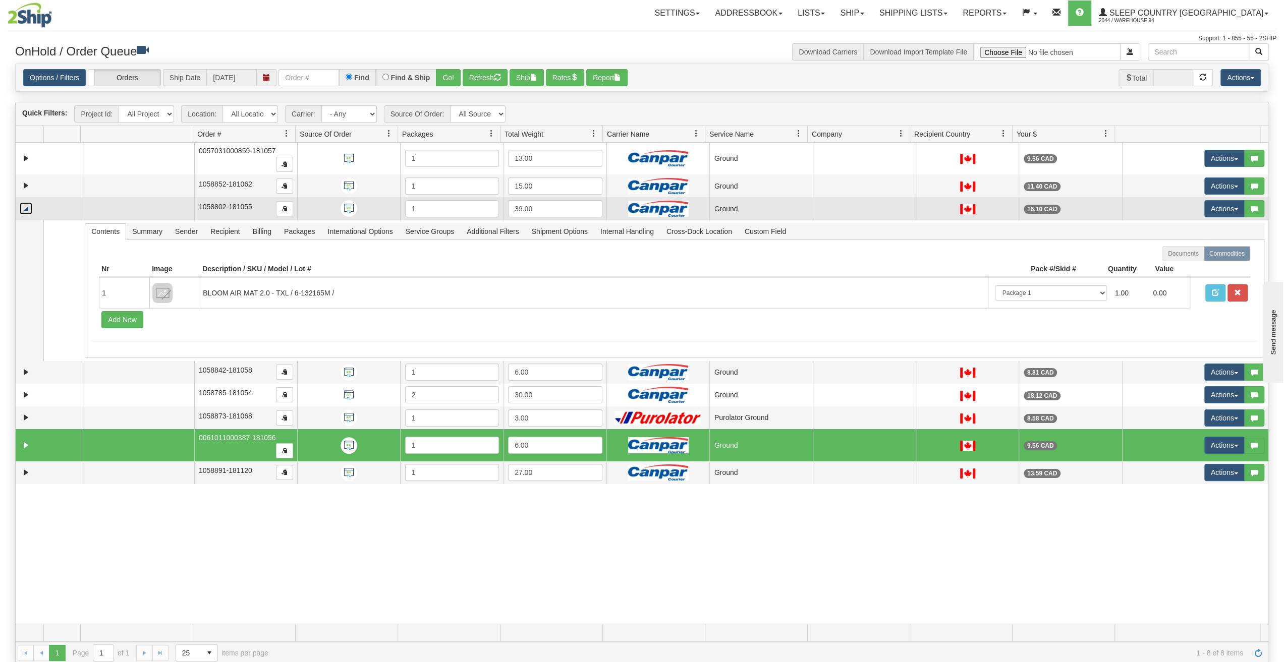
click at [29, 204] on link "Collapse" at bounding box center [26, 208] width 13 height 13
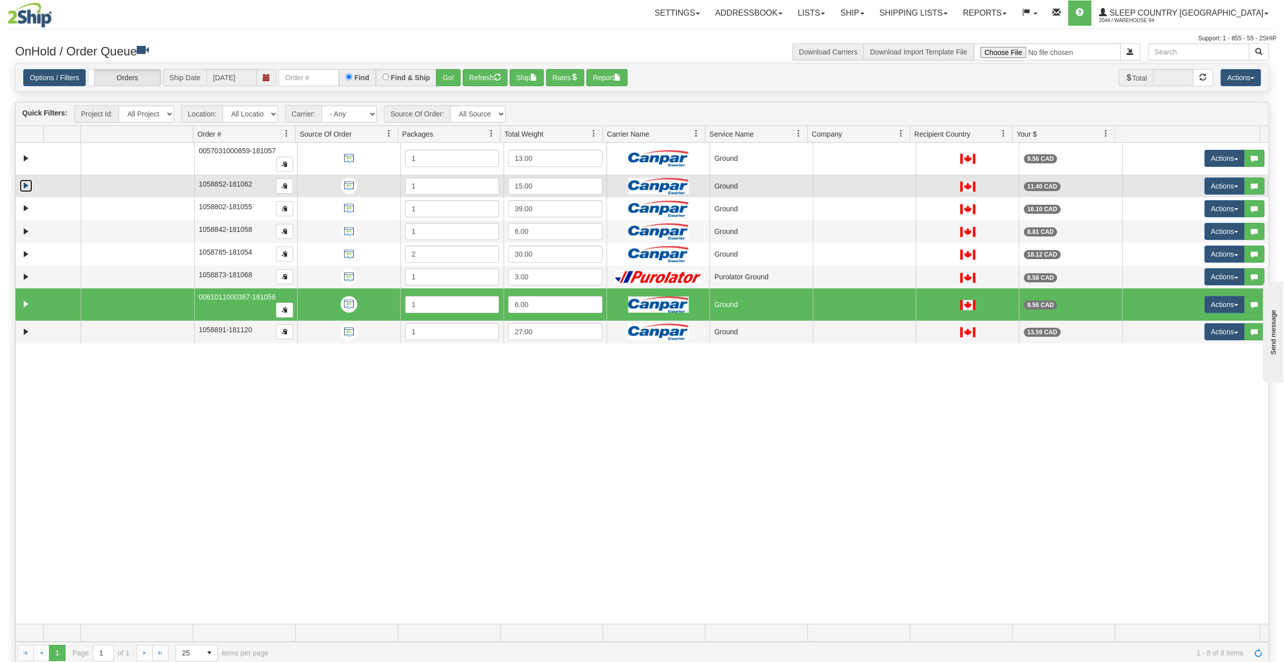
click at [30, 186] on link "Expand" at bounding box center [26, 186] width 13 height 13
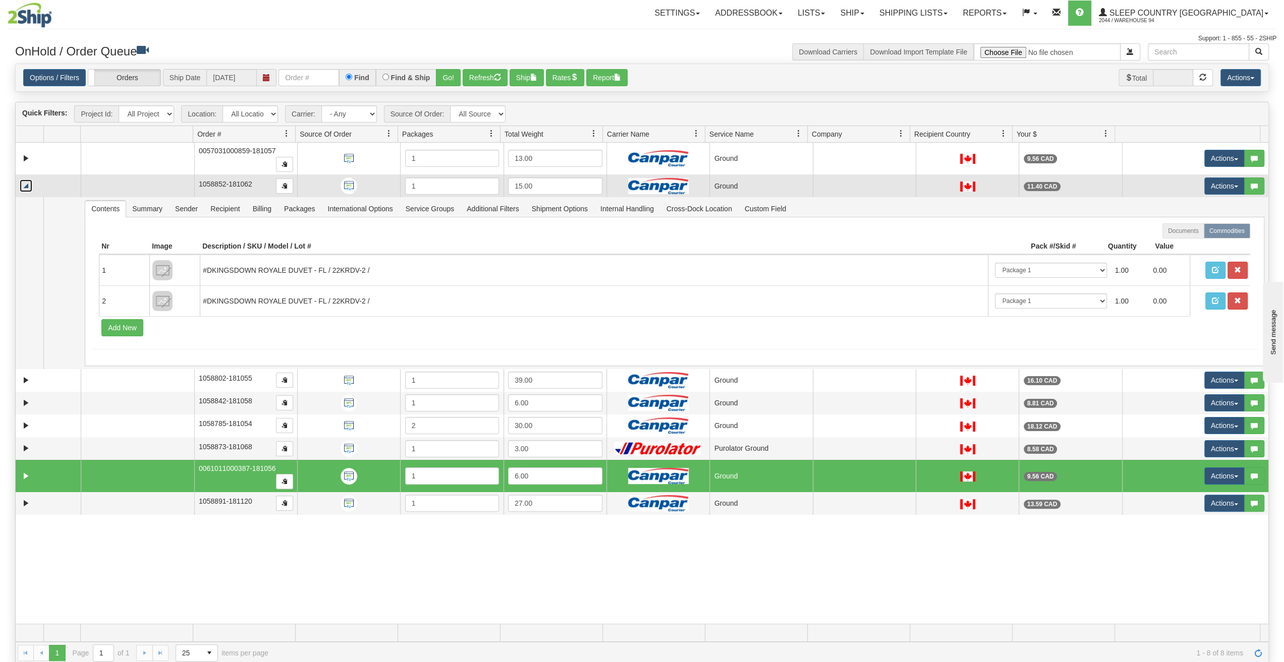
click at [30, 186] on link "Collapse" at bounding box center [26, 186] width 13 height 13
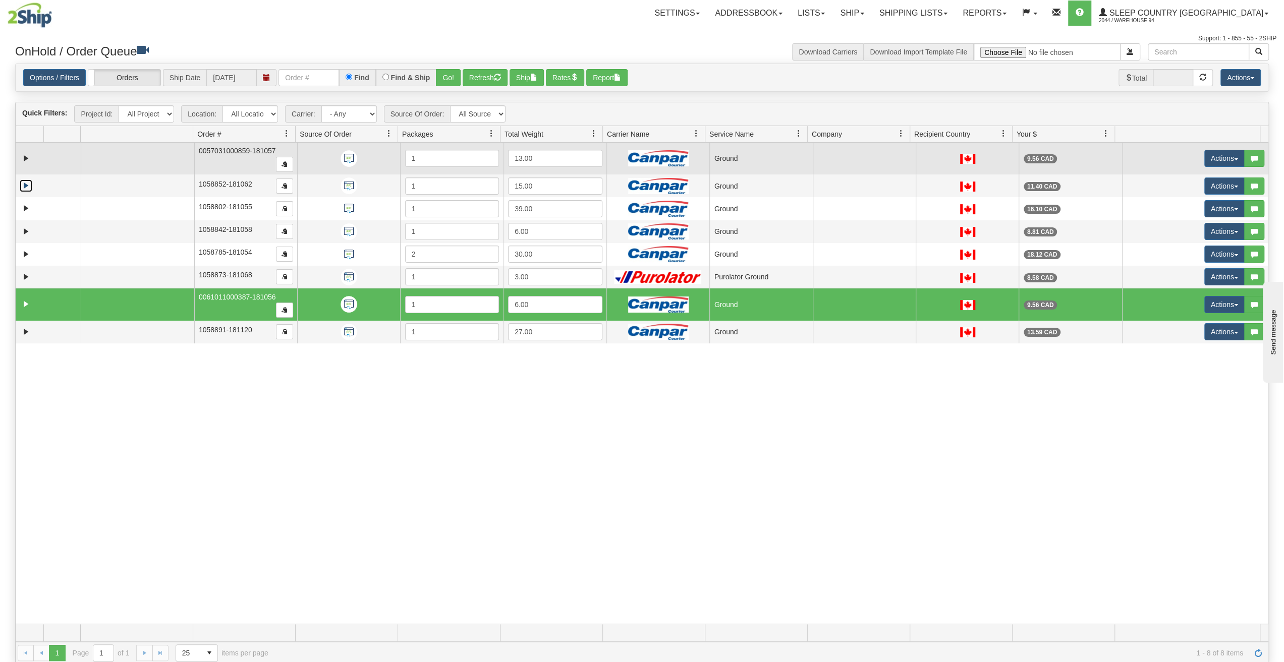
click at [33, 159] on td at bounding box center [48, 159] width 65 height 32
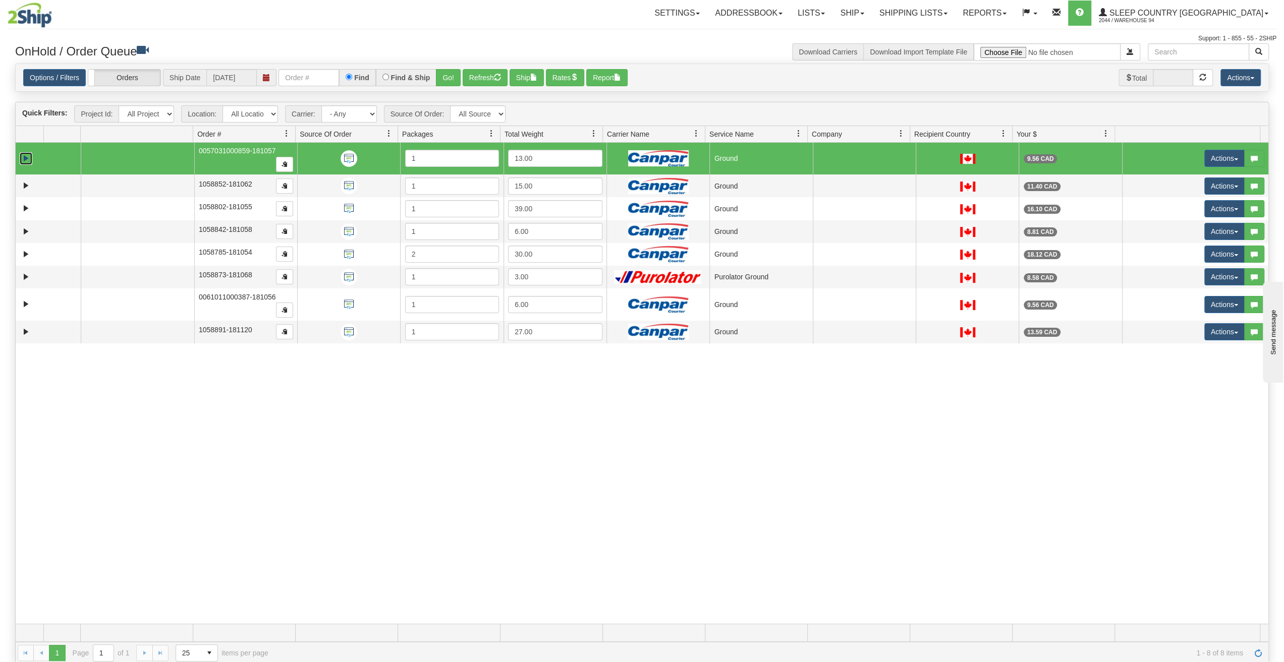
click at [27, 159] on link "Expand" at bounding box center [26, 158] width 13 height 13
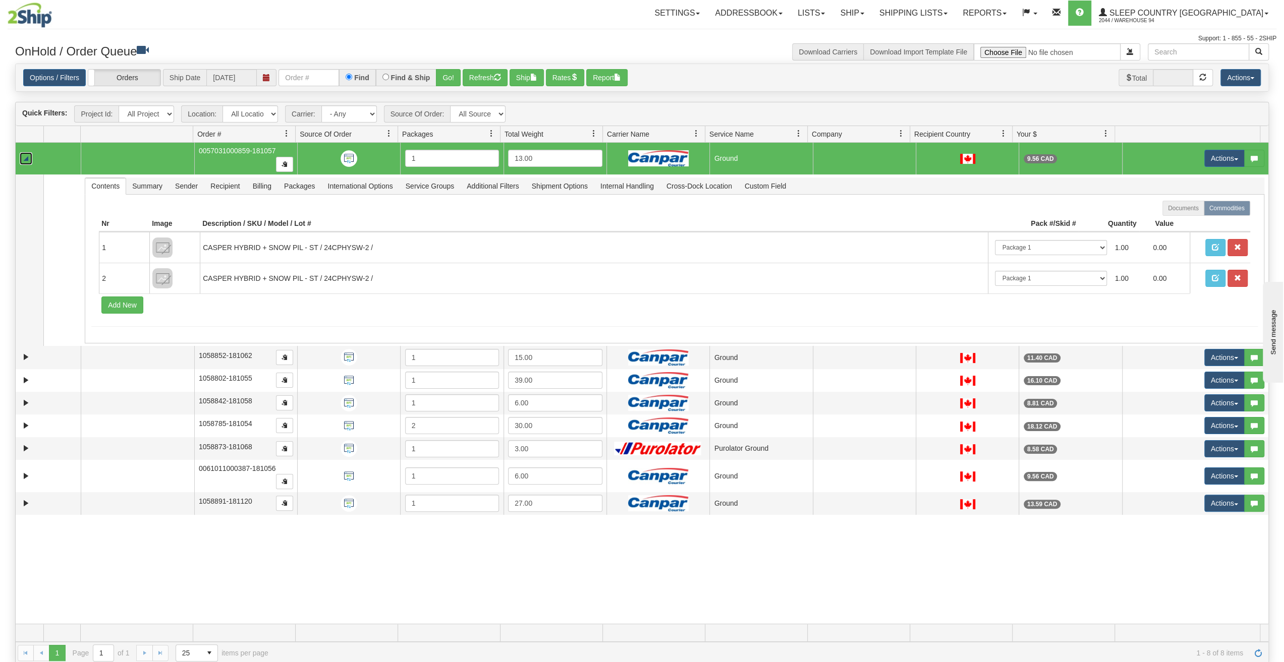
click at [27, 159] on link "Collapse" at bounding box center [26, 158] width 13 height 13
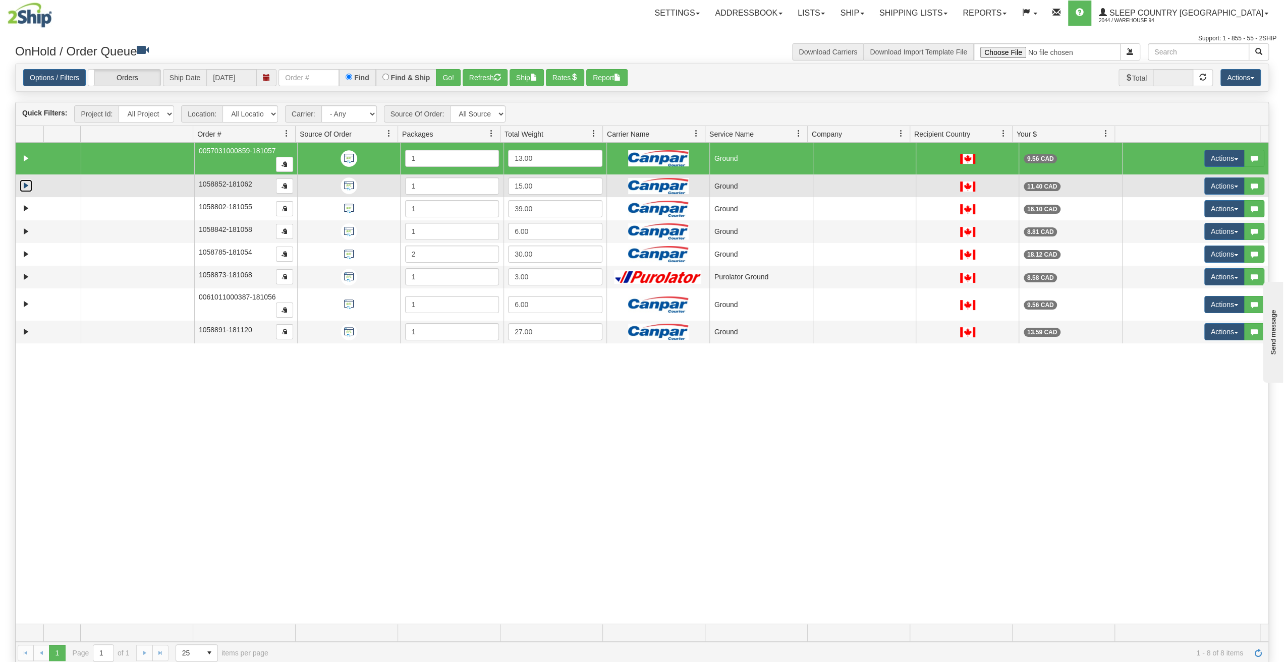
click at [27, 183] on link "Expand" at bounding box center [26, 186] width 13 height 13
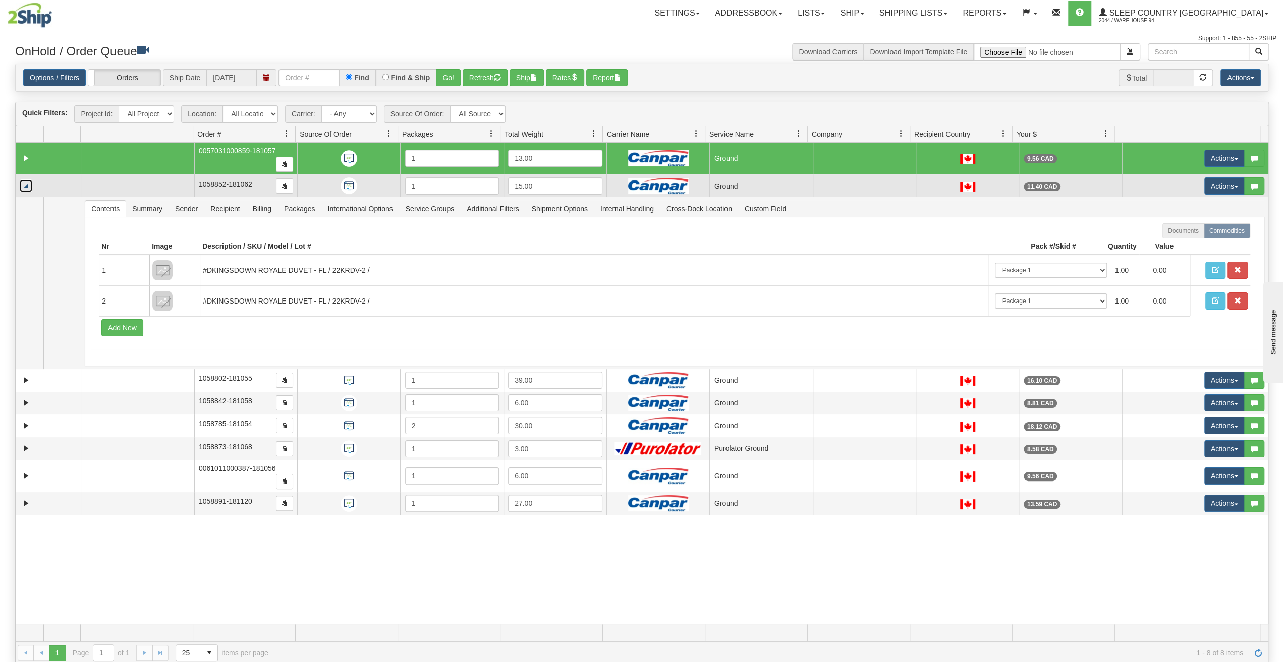
click at [27, 183] on link "Collapse" at bounding box center [26, 186] width 13 height 13
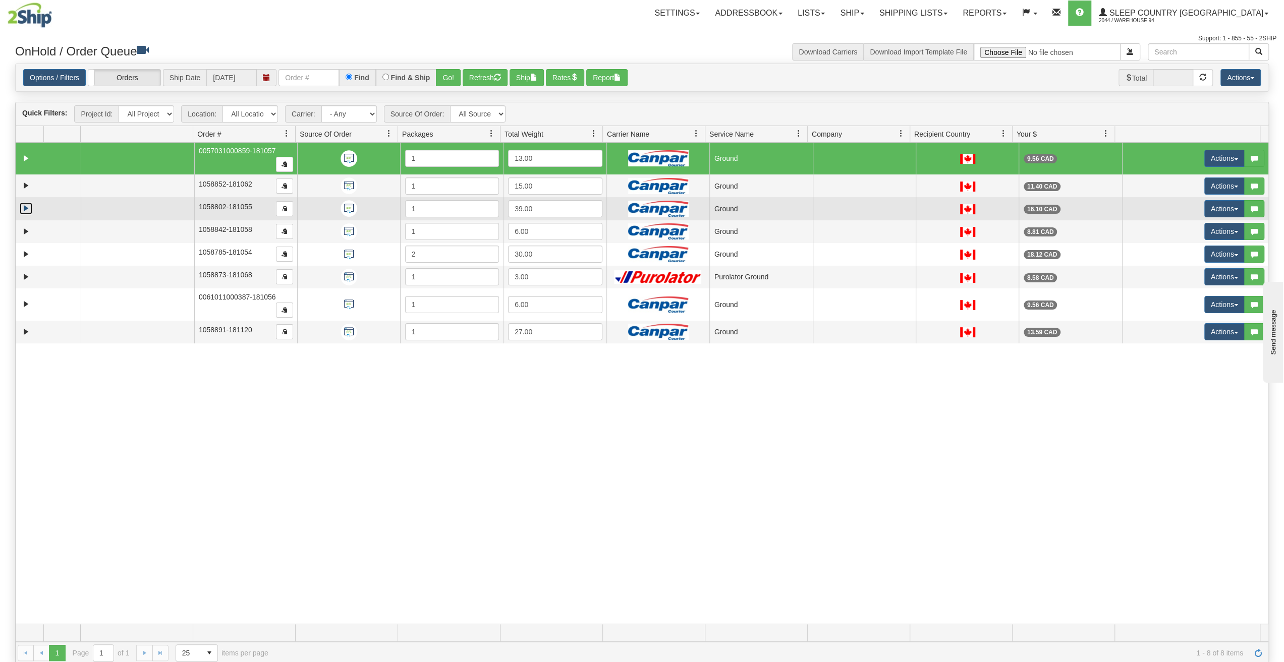
click at [27, 209] on link "Expand" at bounding box center [26, 208] width 13 height 13
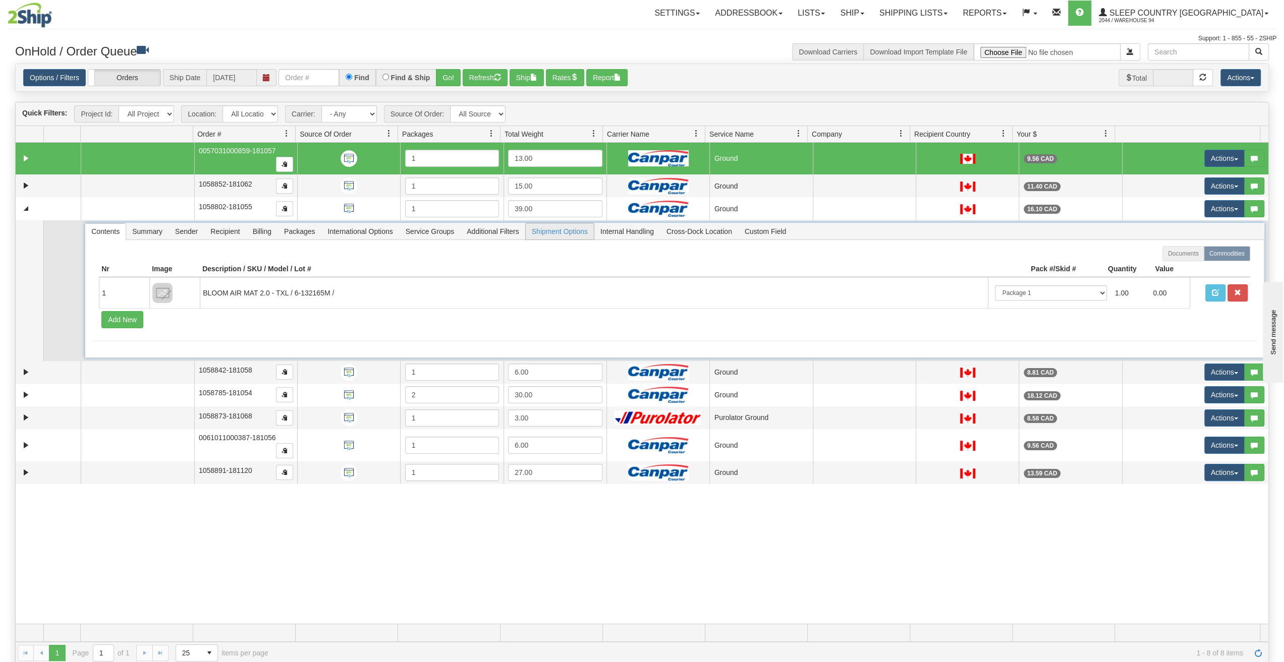
click at [552, 231] on span "Shipment Options" at bounding box center [560, 231] width 68 height 16
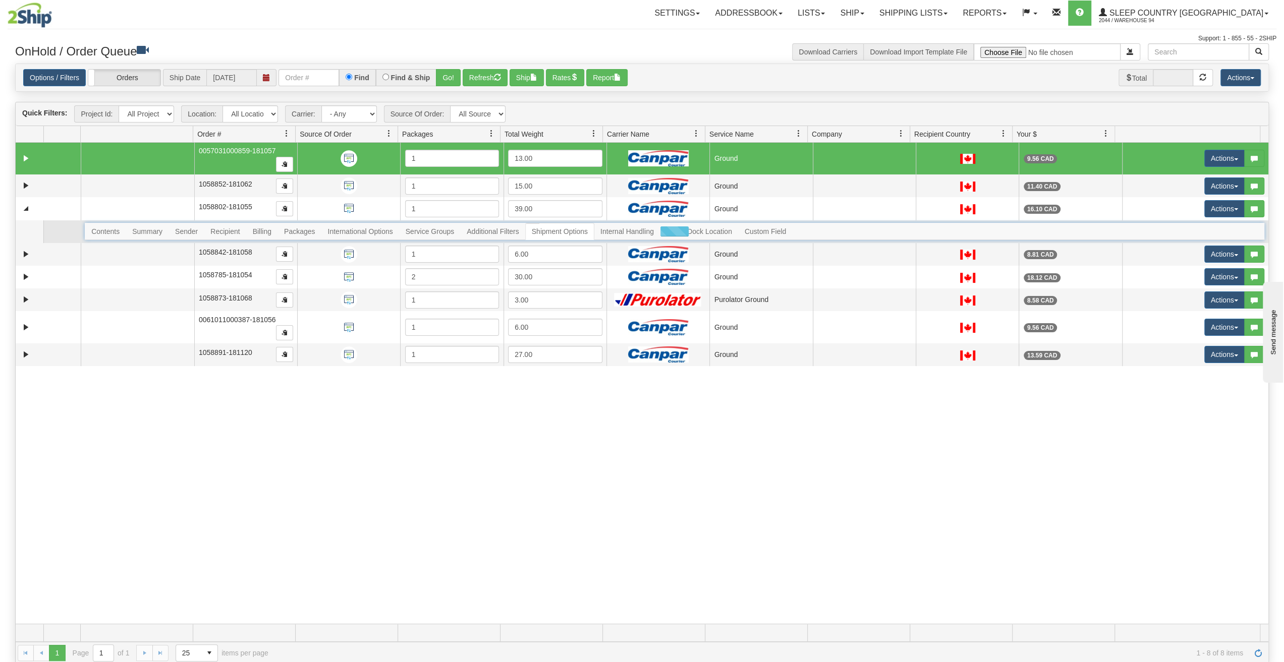
click at [552, 231] on div at bounding box center [674, 231] width 1179 height 17
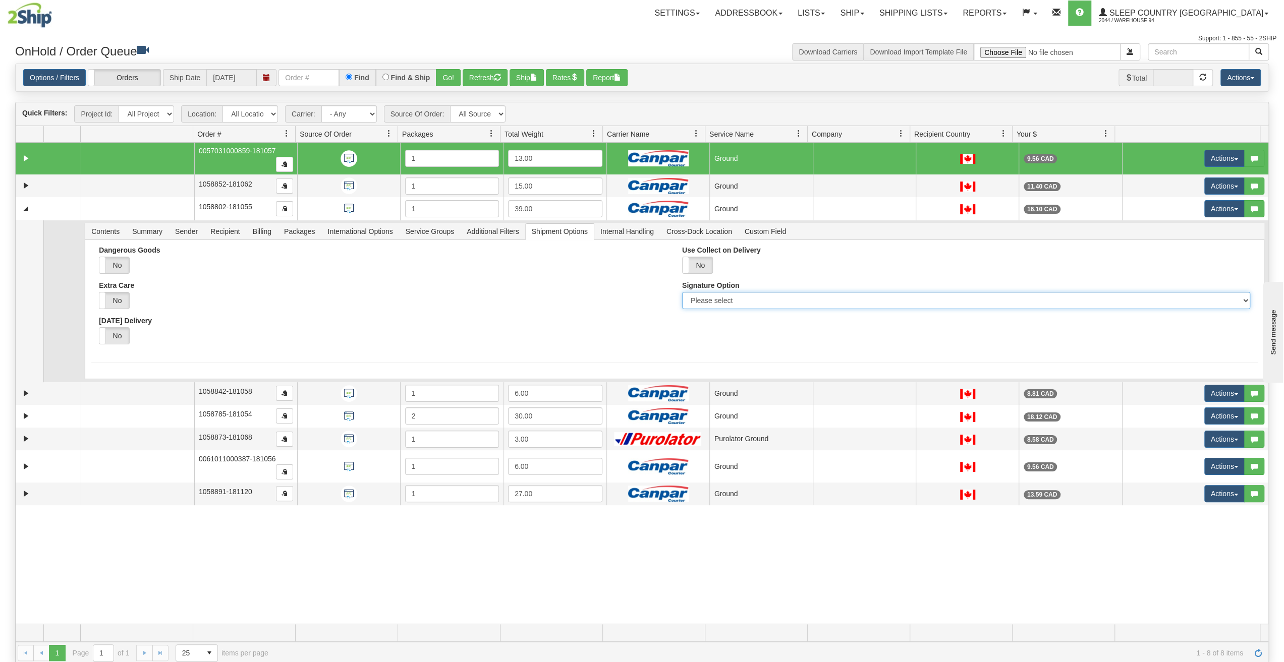
click at [1239, 298] on select "Please select No Signature Required Signature Required Adult Signature" at bounding box center [966, 300] width 568 height 17
select select "2"
click at [682, 292] on select "Please select No Signature Required Signature Required Adult Signature" at bounding box center [966, 300] width 568 height 17
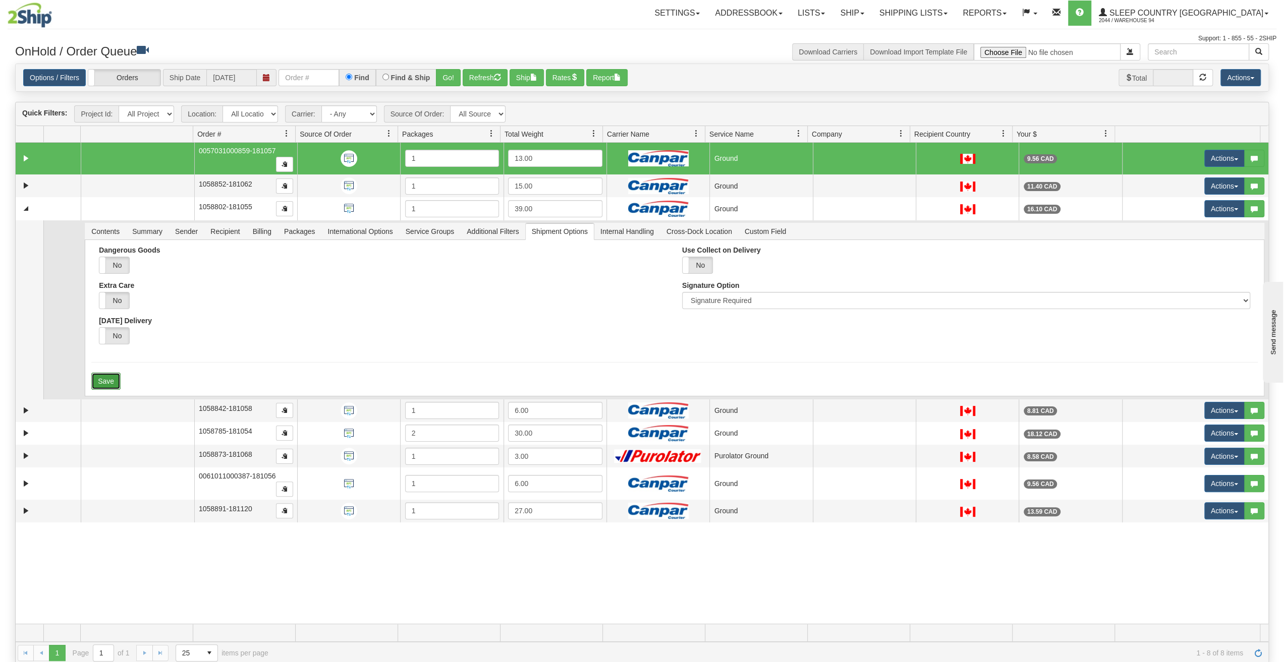
click at [94, 382] on button "Save" at bounding box center [105, 381] width 29 height 17
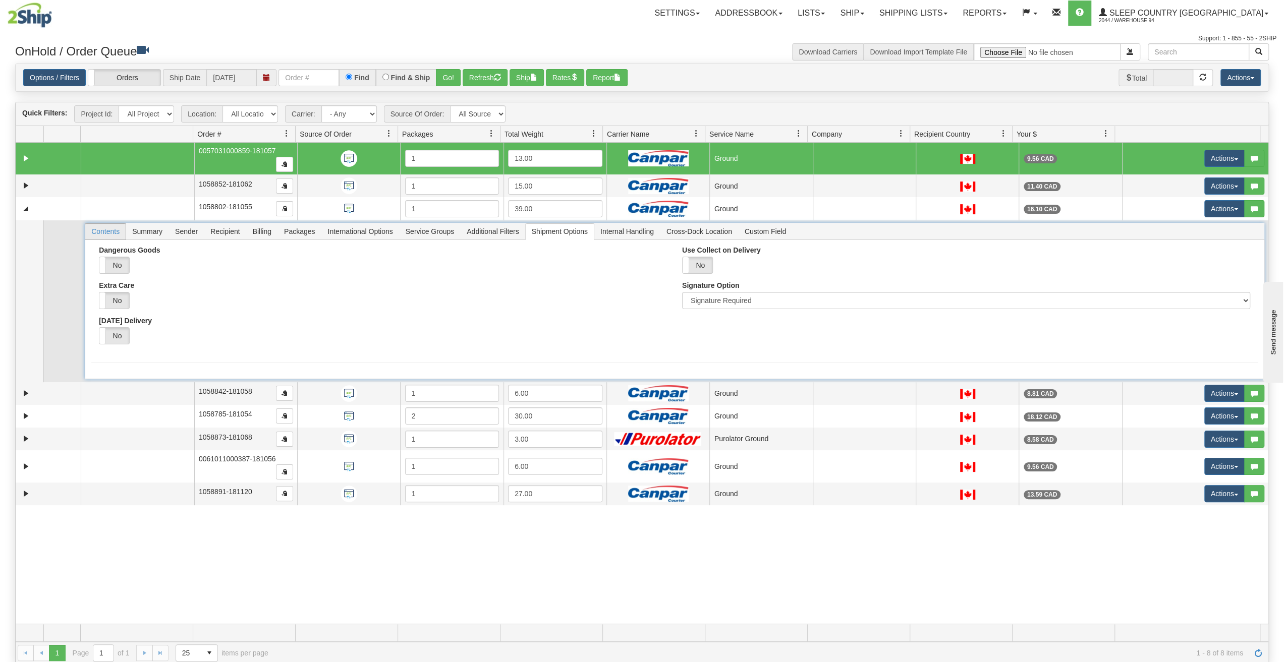
click at [99, 227] on span "Contents" at bounding box center [105, 231] width 40 height 16
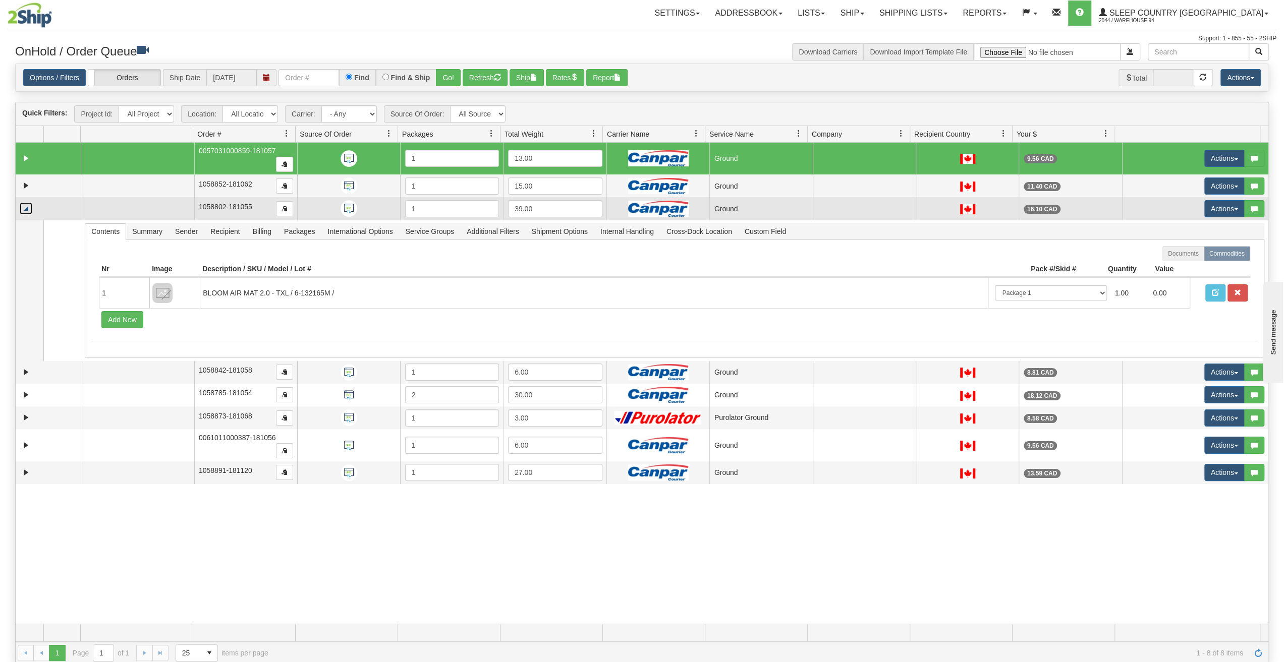
click at [27, 210] on link "Collapse" at bounding box center [26, 208] width 13 height 13
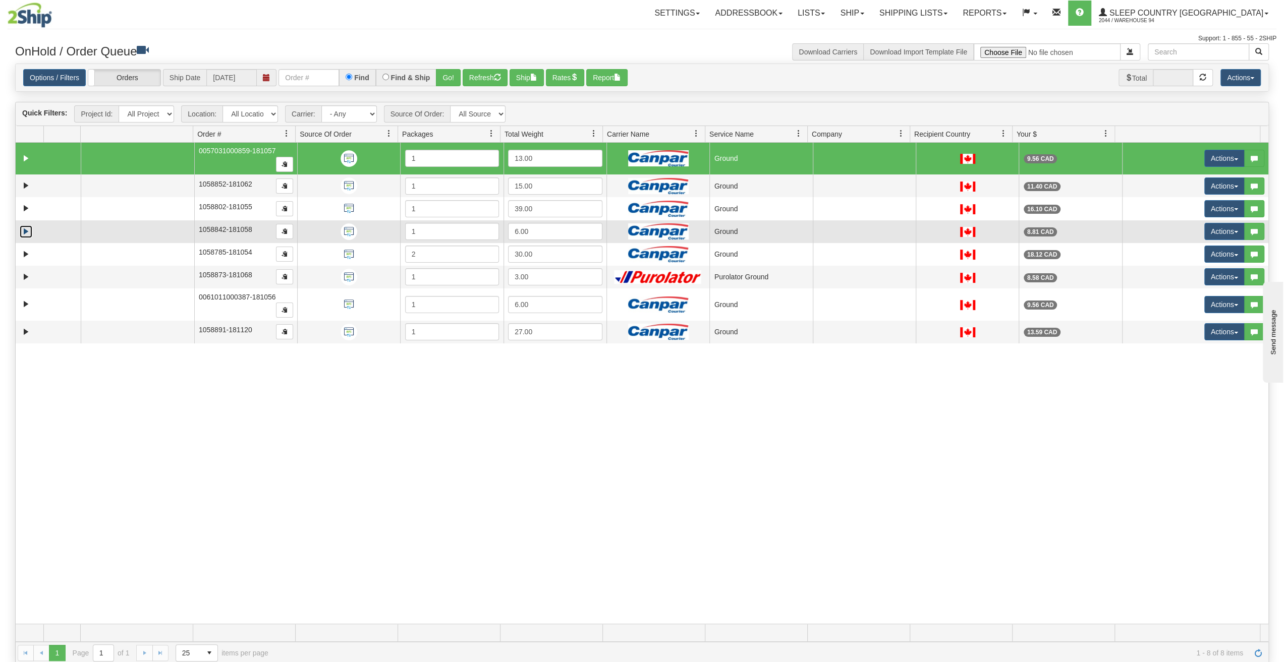
click at [27, 228] on link "Expand" at bounding box center [26, 231] width 13 height 13
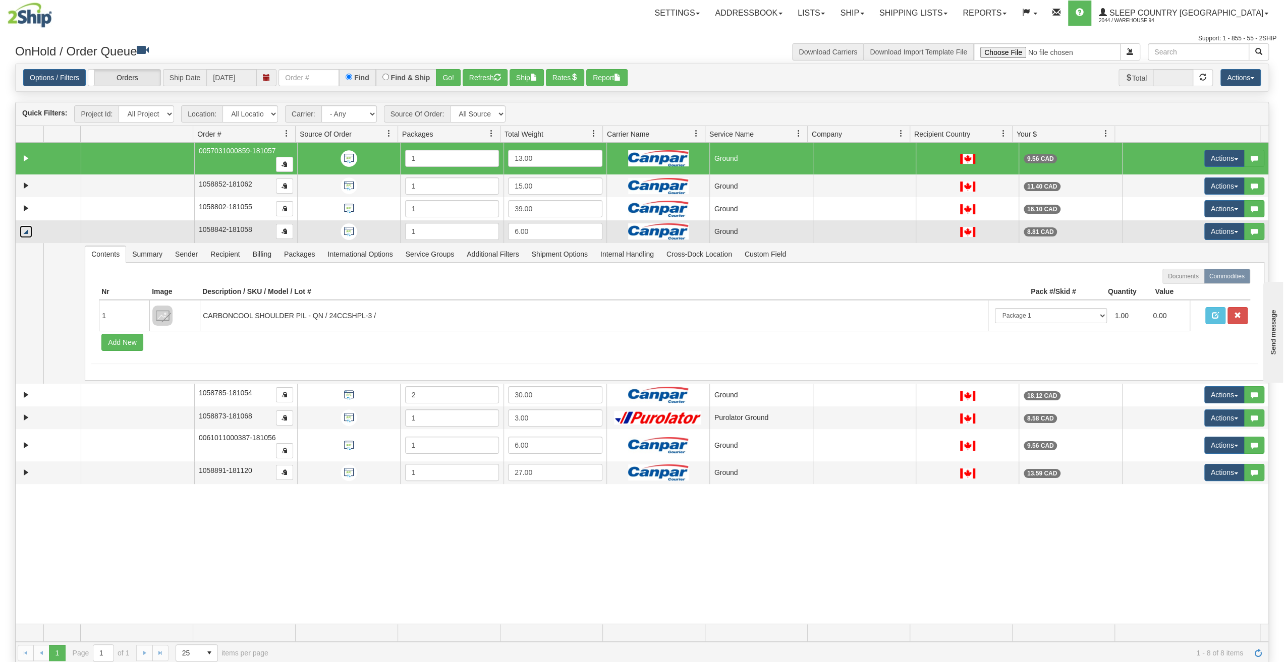
click at [27, 228] on link "Collapse" at bounding box center [26, 231] width 13 height 13
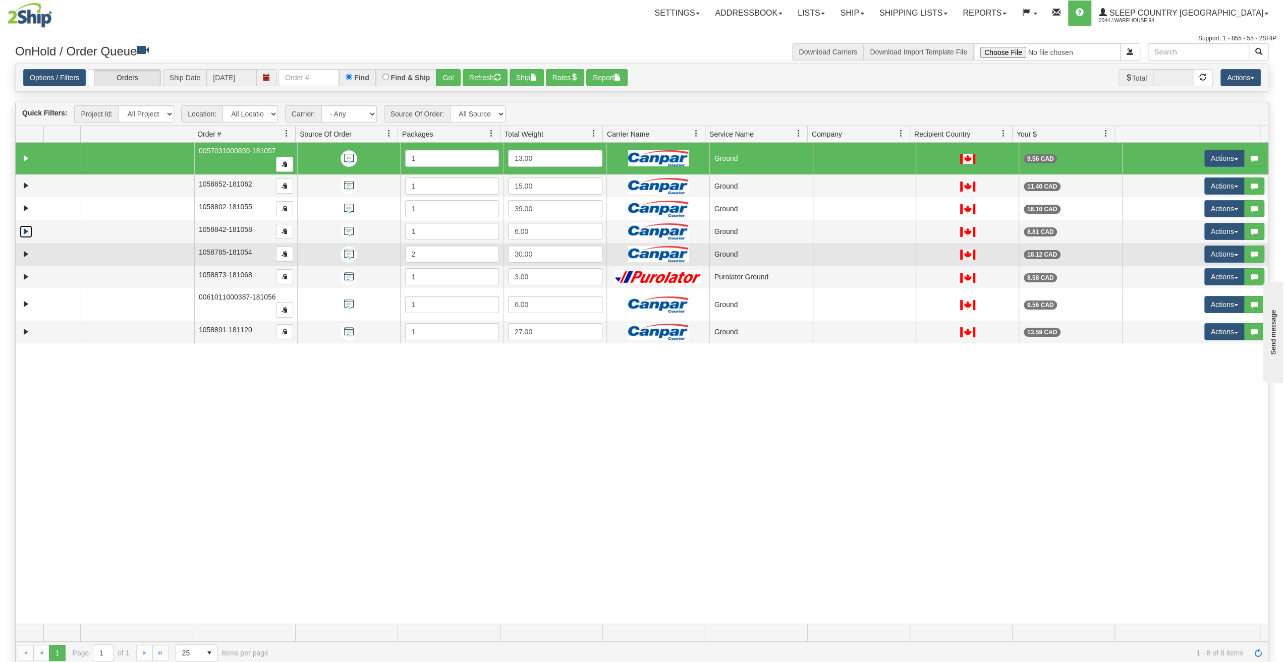
click at [27, 245] on td at bounding box center [48, 254] width 65 height 23
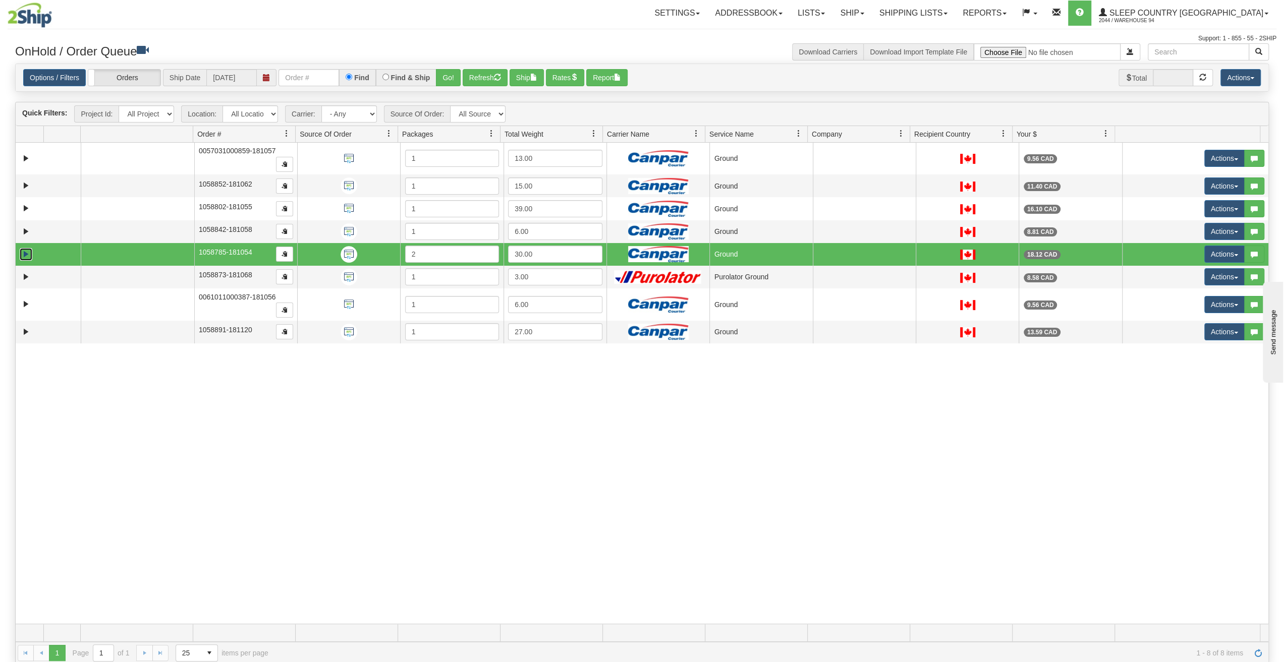
click at [25, 251] on link "Expand" at bounding box center [26, 254] width 13 height 13
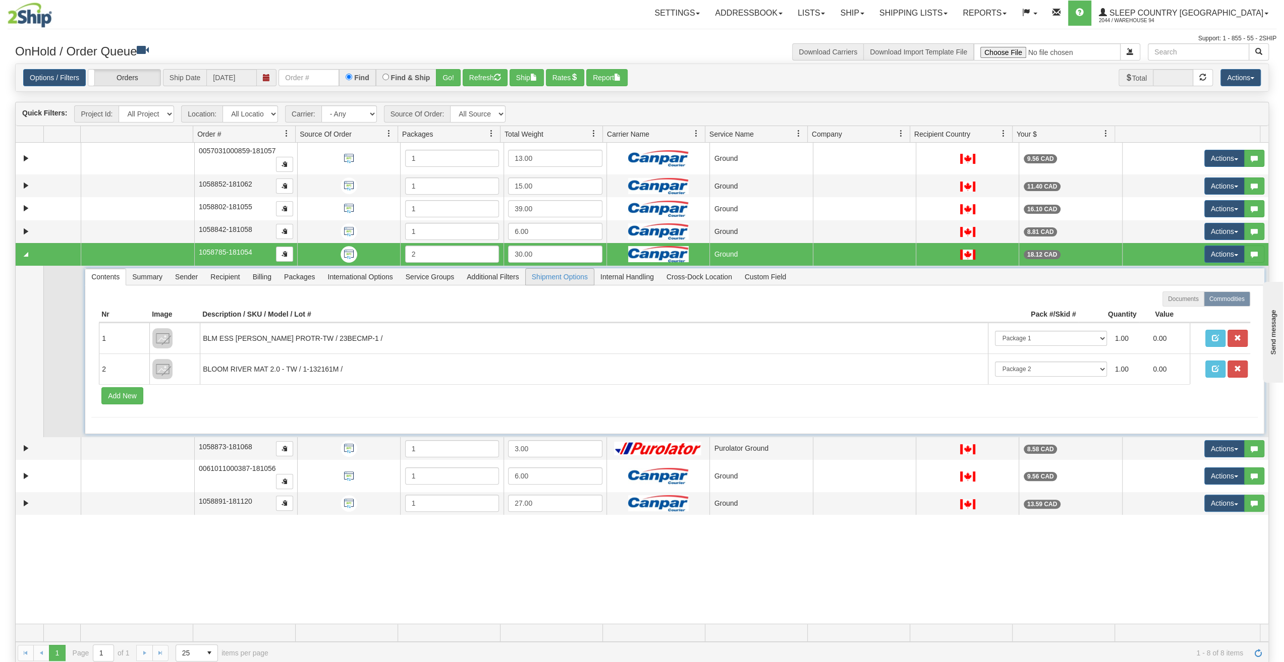
click at [548, 280] on span "Shipment Options" at bounding box center [560, 277] width 68 height 16
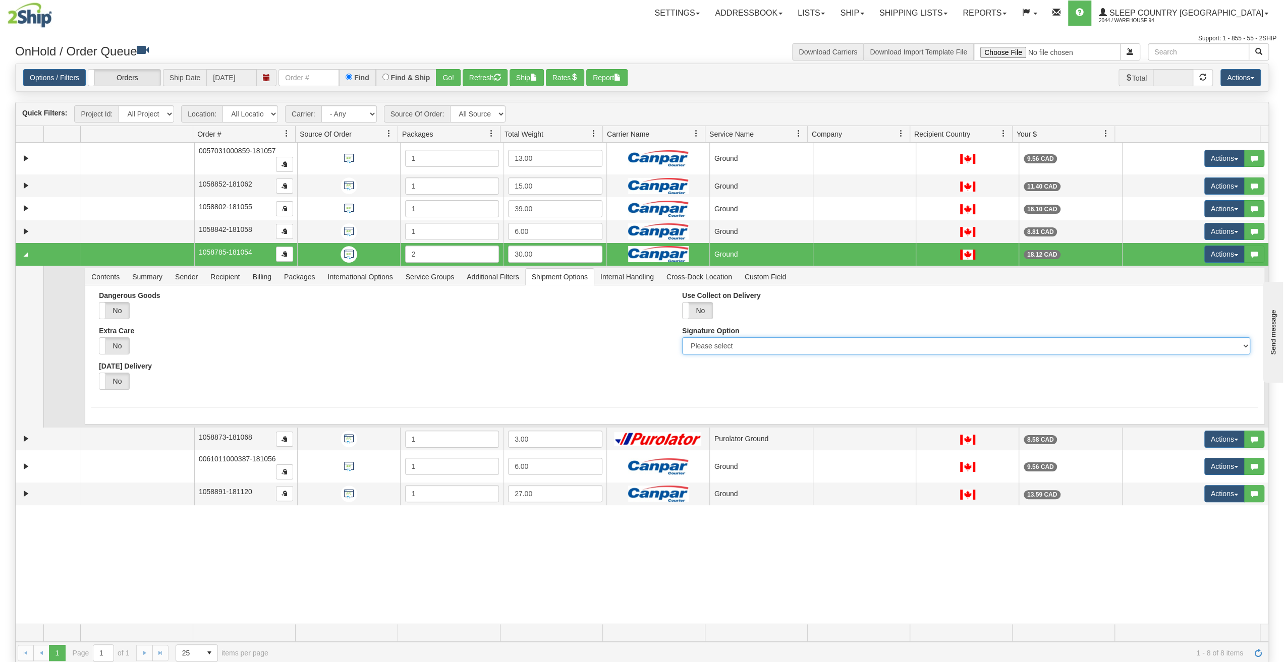
click at [1238, 343] on select "Please select No Signature Required Signature Required Adult Signature" at bounding box center [966, 345] width 568 height 17
select select "2"
click at [682, 337] on select "Please select No Signature Required Signature Required Adult Signature" at bounding box center [966, 345] width 568 height 17
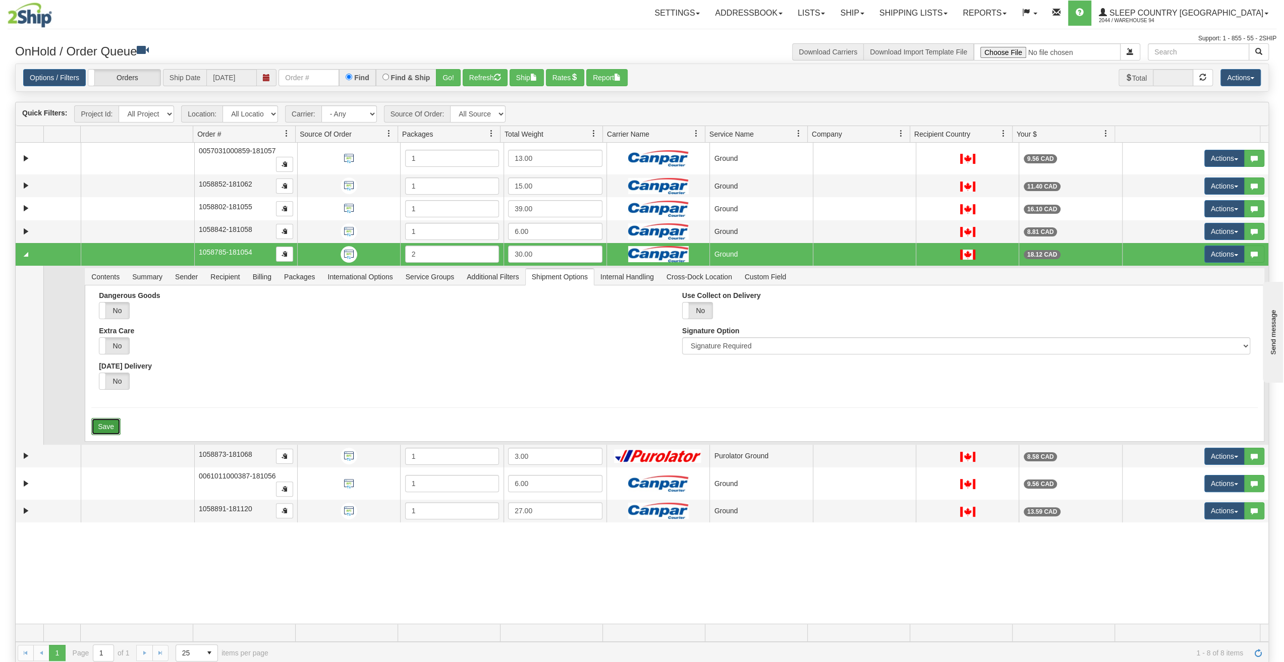
click at [103, 423] on button "Save" at bounding box center [105, 426] width 29 height 17
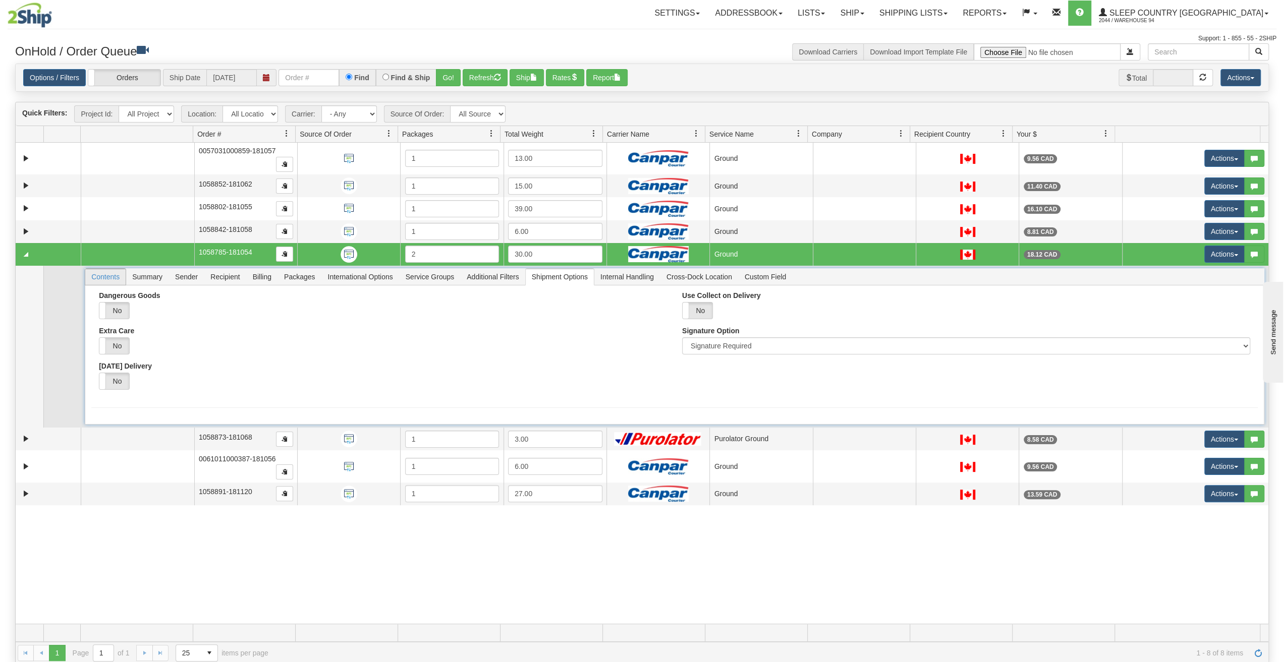
click at [110, 279] on span "Contents" at bounding box center [105, 277] width 40 height 16
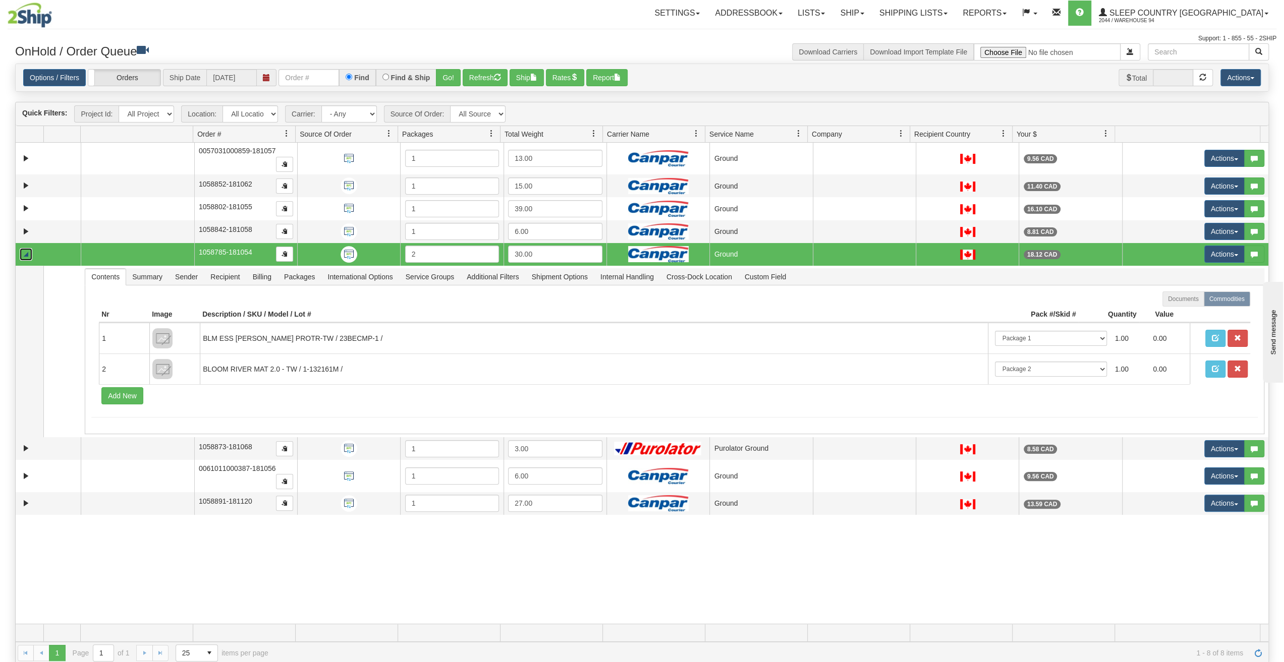
click at [28, 255] on link "Collapse" at bounding box center [26, 254] width 13 height 13
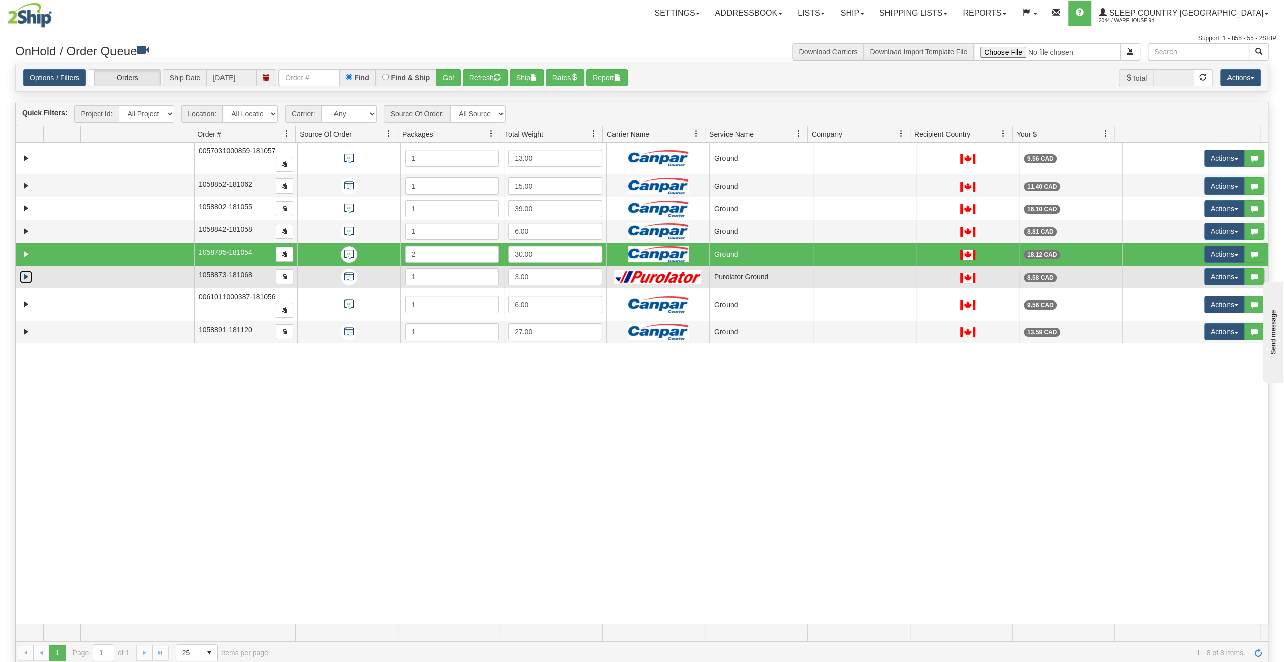
click at [27, 274] on link "Expand" at bounding box center [26, 277] width 13 height 13
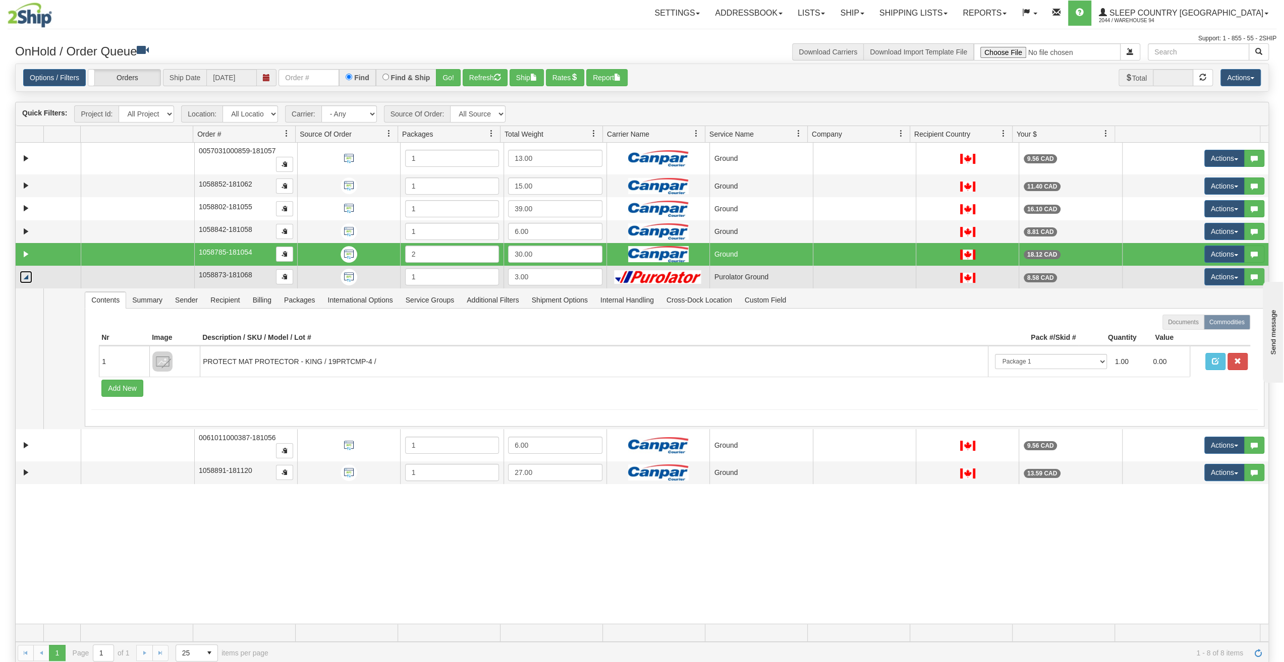
click at [27, 274] on link "Collapse" at bounding box center [26, 277] width 13 height 13
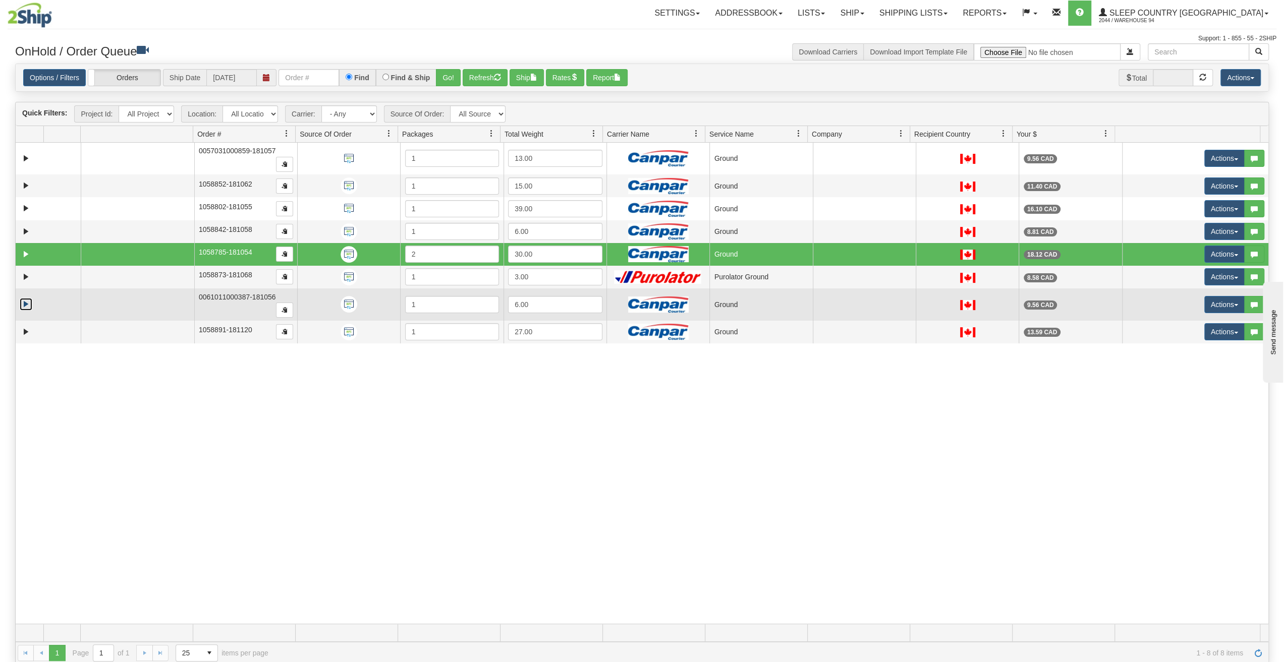
click at [28, 298] on link "Expand" at bounding box center [26, 304] width 13 height 13
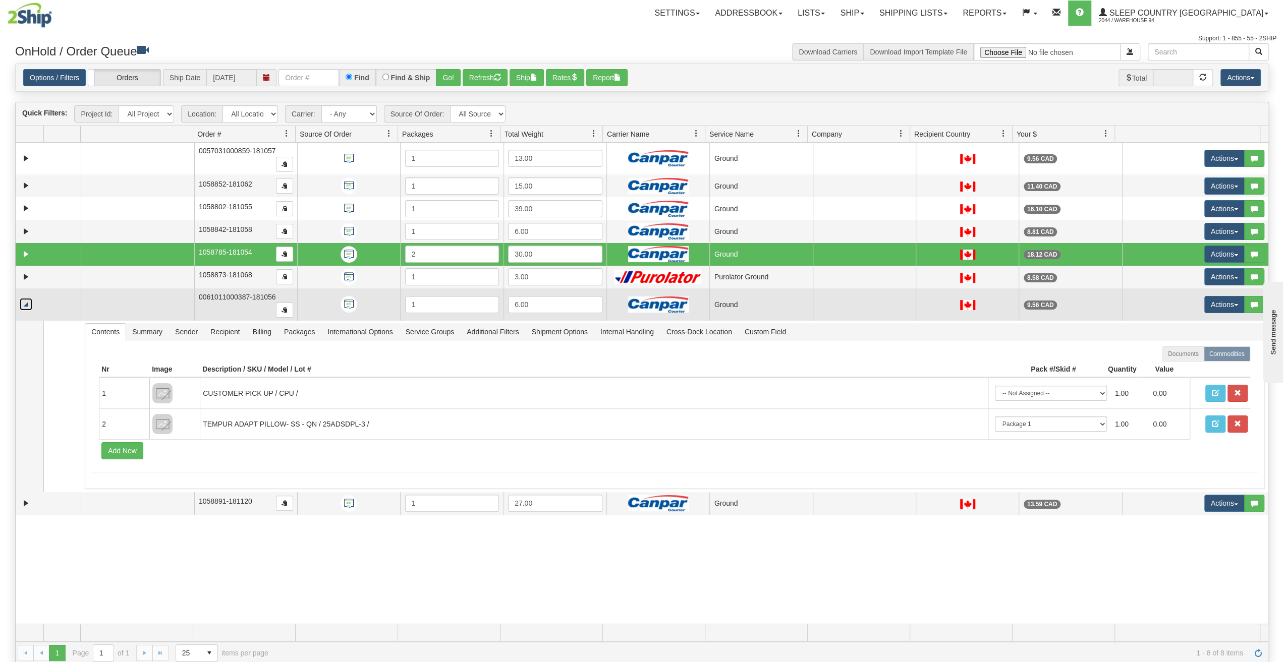
click at [28, 298] on link "Collapse" at bounding box center [26, 304] width 13 height 13
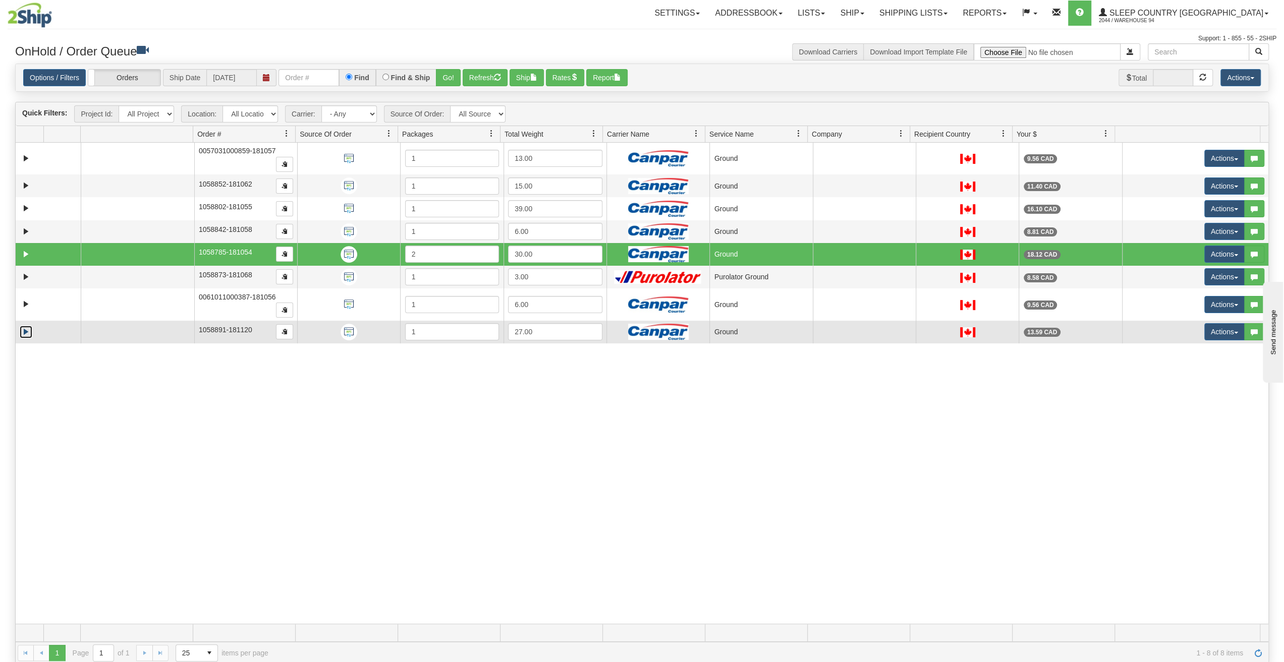
click at [28, 326] on link "Expand" at bounding box center [26, 332] width 13 height 13
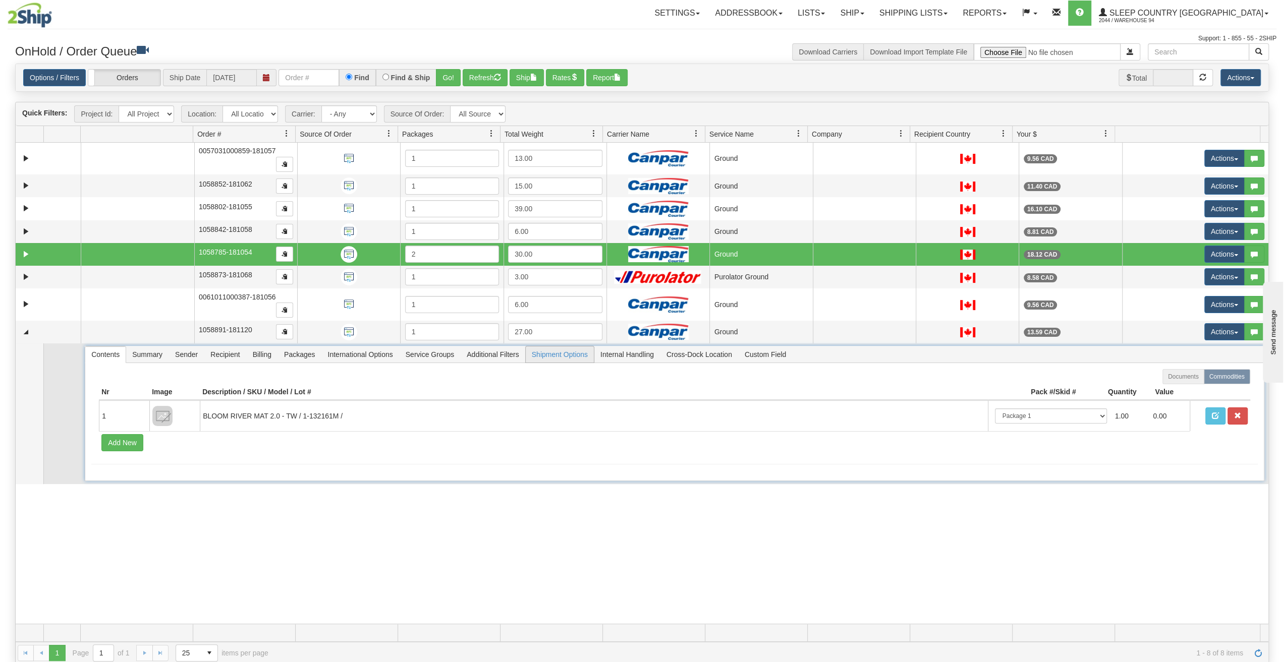
click at [547, 347] on span "Shipment Options" at bounding box center [560, 355] width 68 height 16
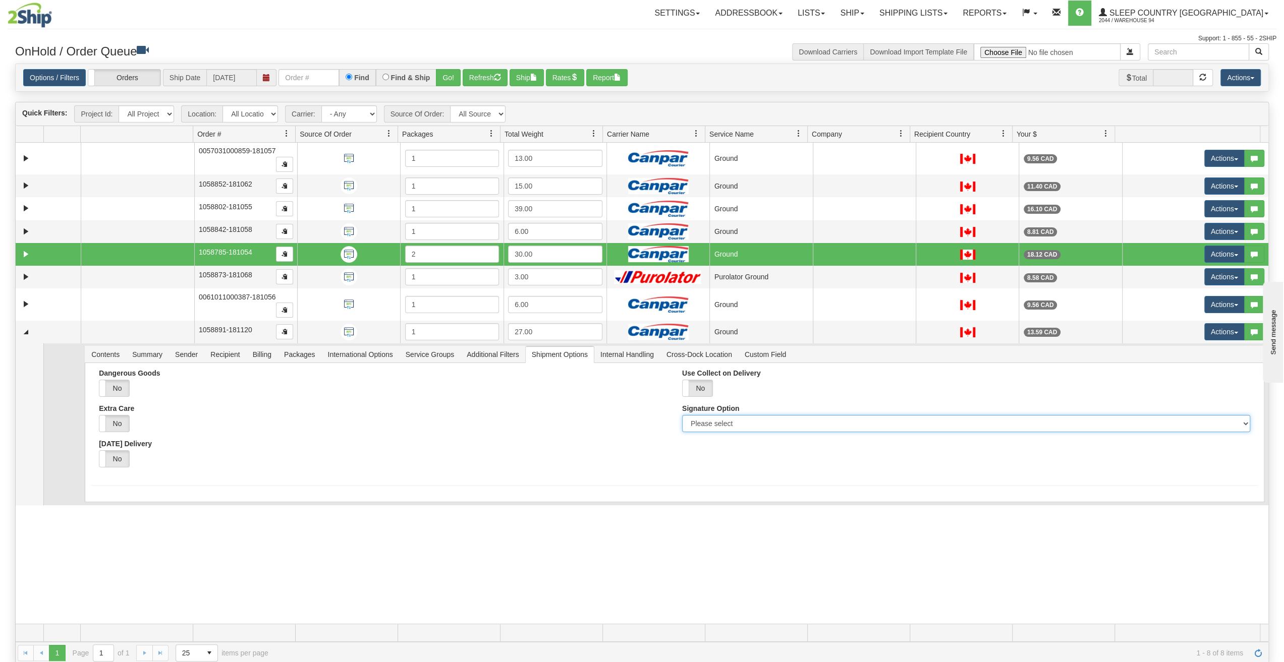
click at [1237, 415] on select "Please select No Signature Required Signature Required Adult Signature" at bounding box center [966, 423] width 568 height 17
select select "2"
click at [682, 415] on select "Please select No Signature Required Signature Required Adult Signature" at bounding box center [966, 423] width 568 height 17
click at [99, 496] on button "Save" at bounding box center [105, 504] width 29 height 17
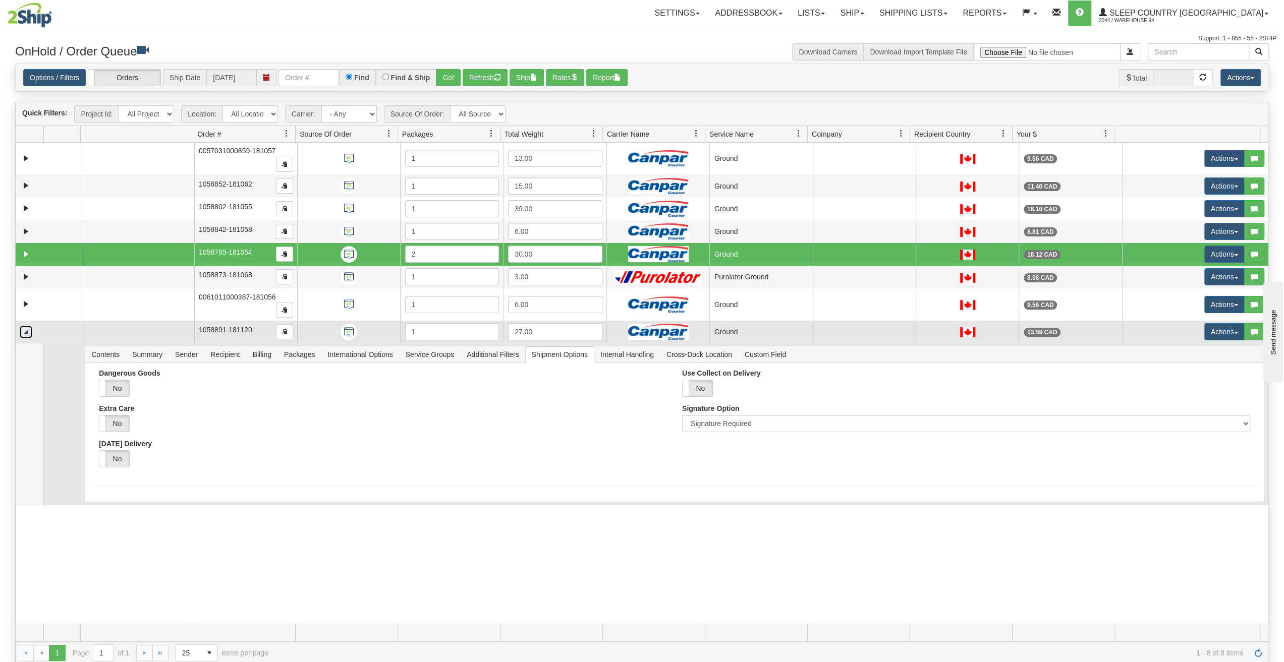
click at [28, 326] on link "Collapse" at bounding box center [26, 332] width 13 height 13
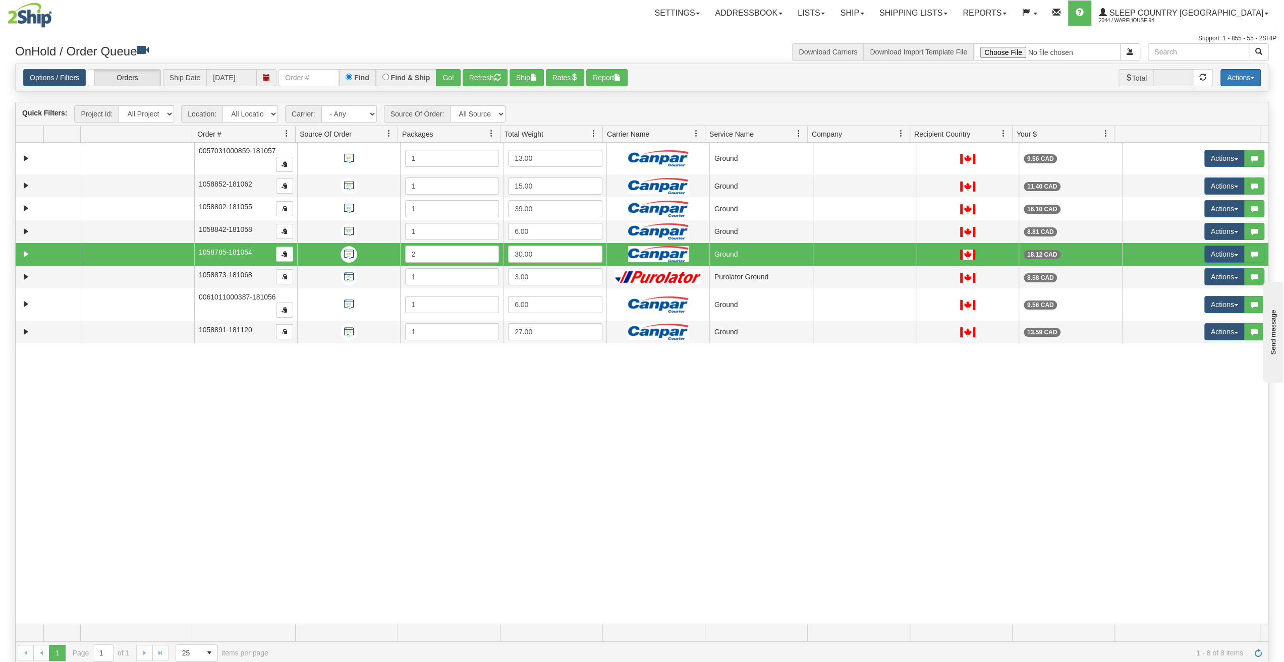
click at [1244, 81] on button "Actions" at bounding box center [1240, 77] width 40 height 17
click at [1125, 96] on div "Is equal to Is not equal to Contains Does not contains CAD USD EUR ZAR RON ANG …" at bounding box center [642, 364] width 1269 height 601
click at [527, 78] on button "Ship" at bounding box center [527, 77] width 34 height 17
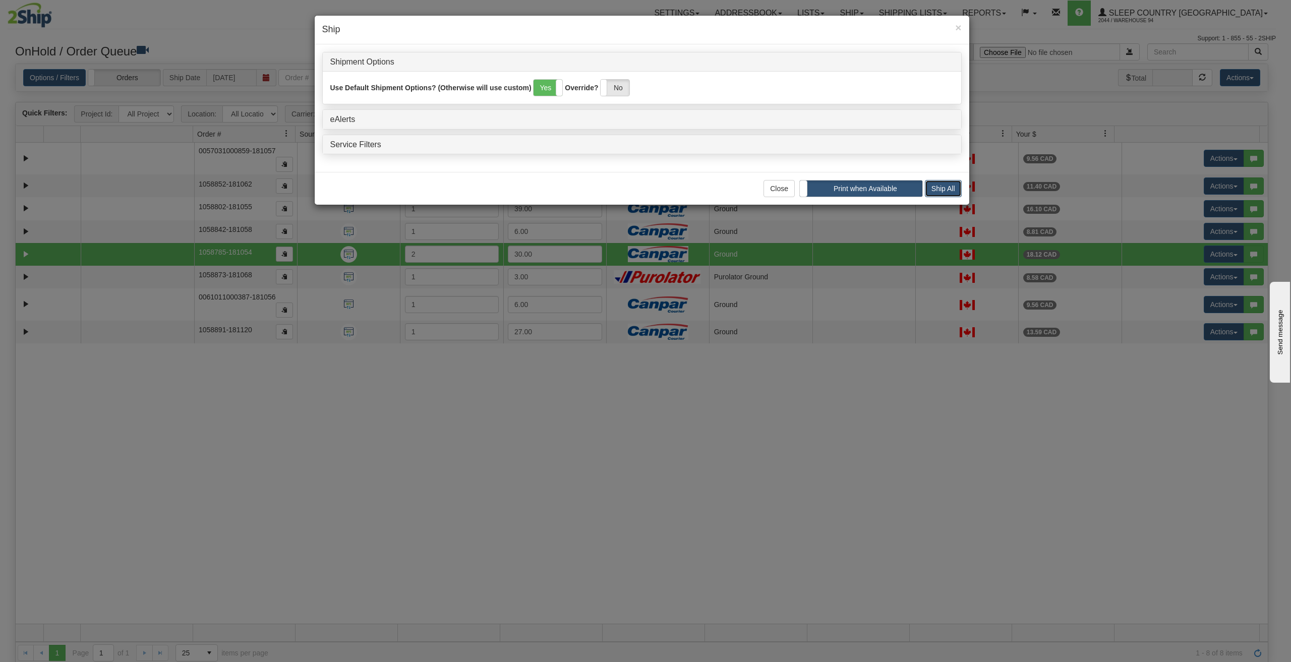
click at [933, 187] on button "Ship All" at bounding box center [943, 188] width 37 height 17
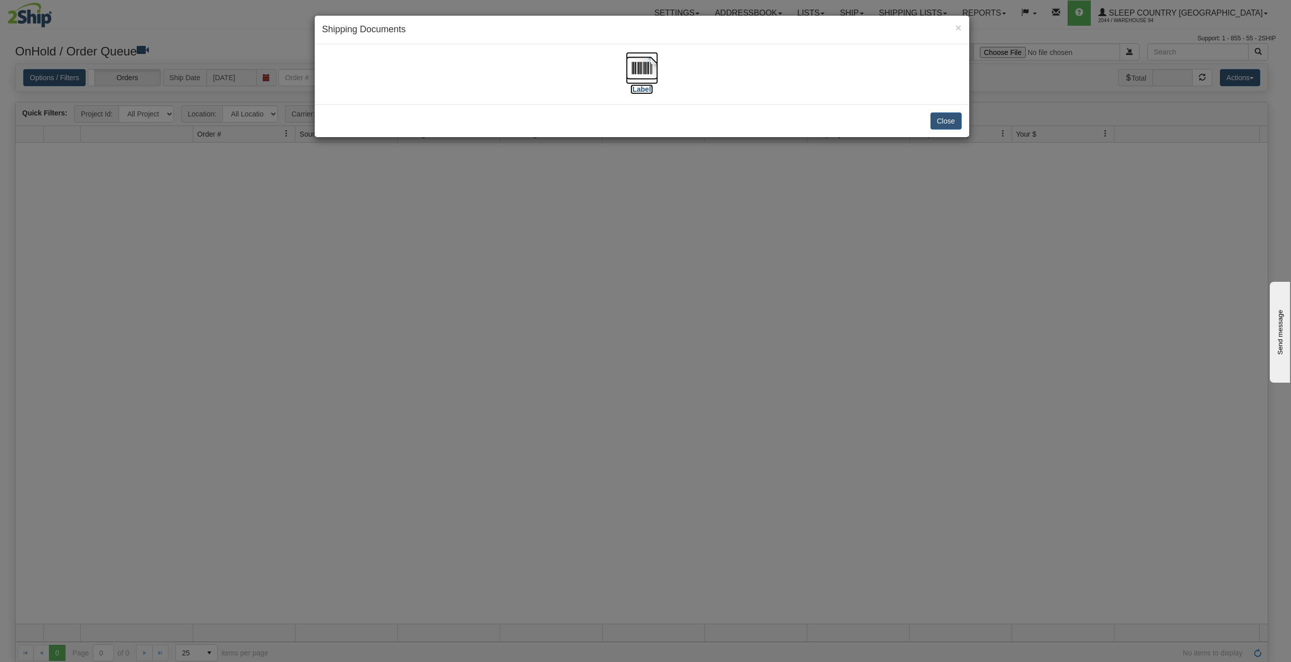
click at [645, 89] on label "[Label]" at bounding box center [642, 89] width 23 height 10
click at [944, 120] on button "Close" at bounding box center [946, 120] width 31 height 17
